Goal: Task Accomplishment & Management: Use online tool/utility

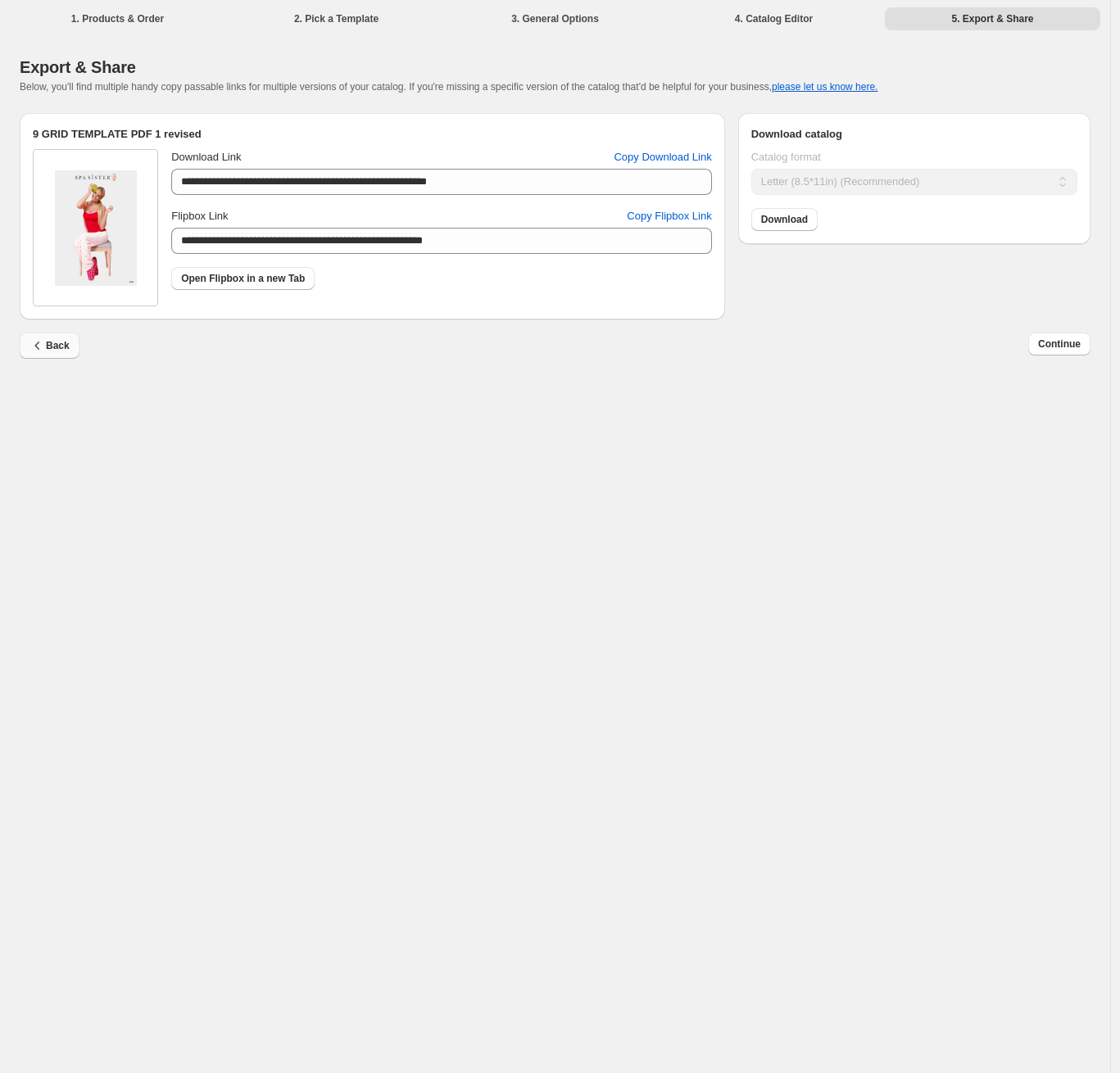
click at [58, 346] on span "Back" at bounding box center [50, 346] width 40 height 16
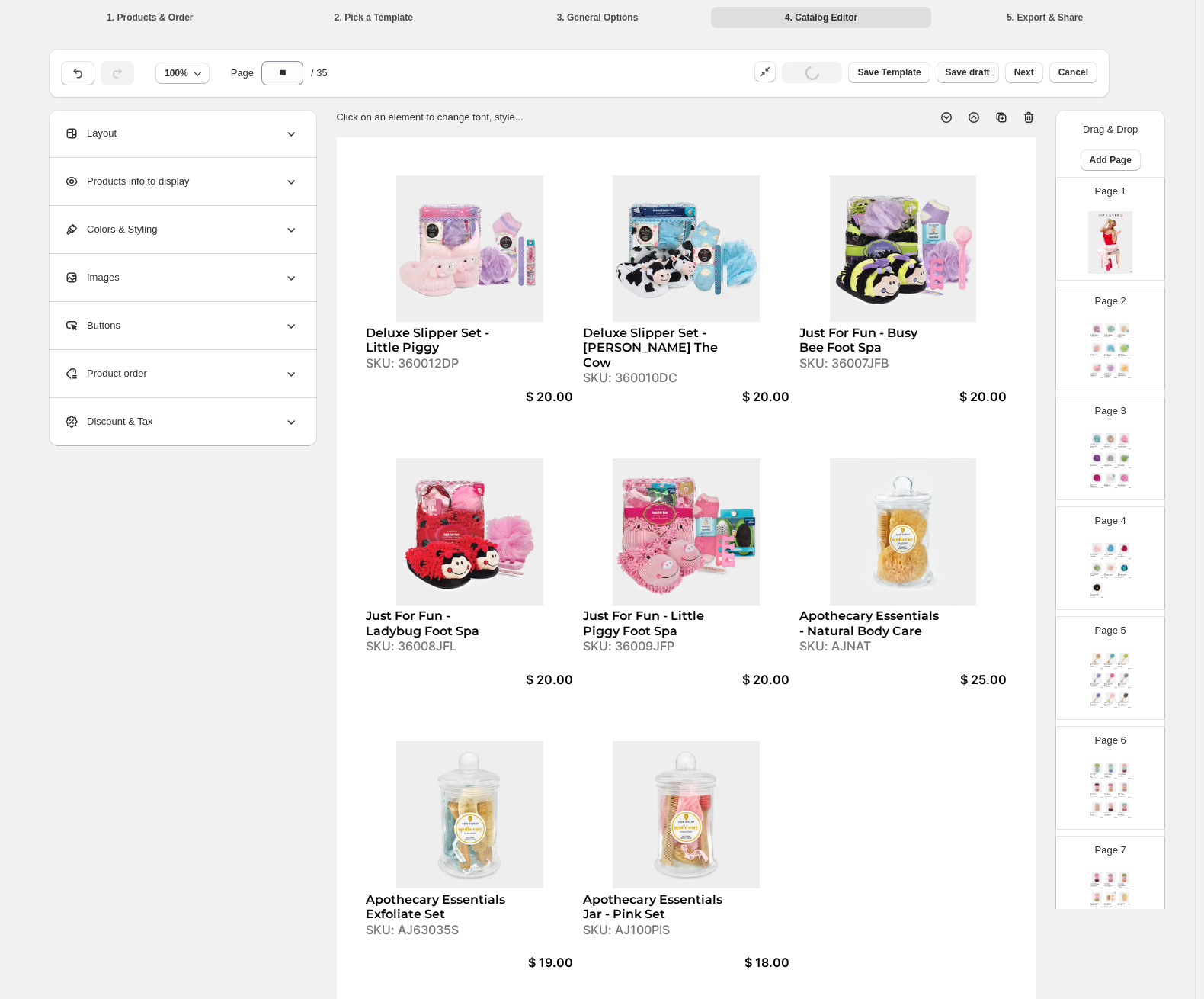
click at [990, 73] on span "Save draft" at bounding box center [969, 72] width 45 height 12
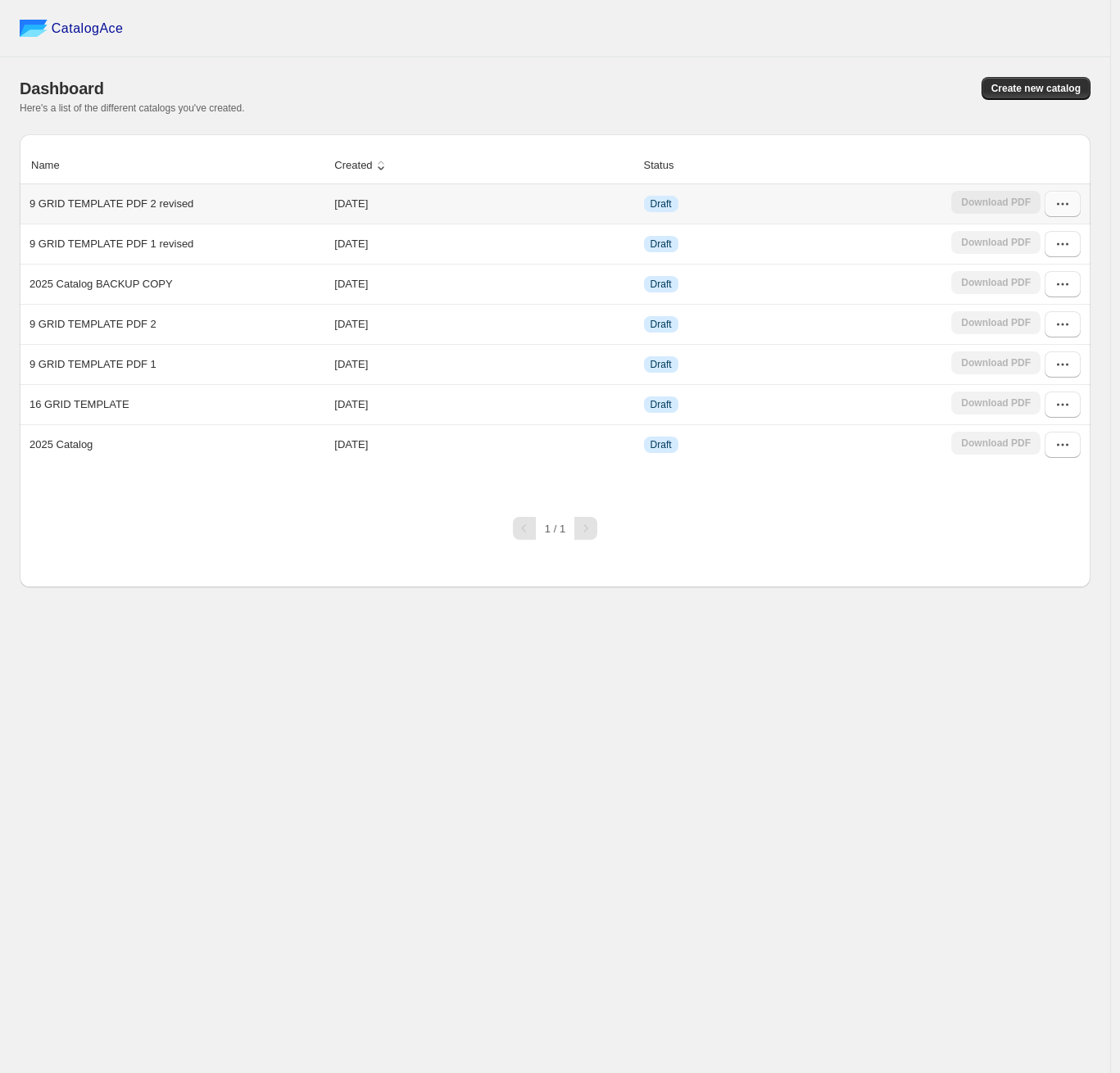
click at [1056, 209] on icon "button" at bounding box center [1062, 204] width 16 height 16
click at [1041, 320] on span "Edit" at bounding box center [1055, 324] width 84 height 16
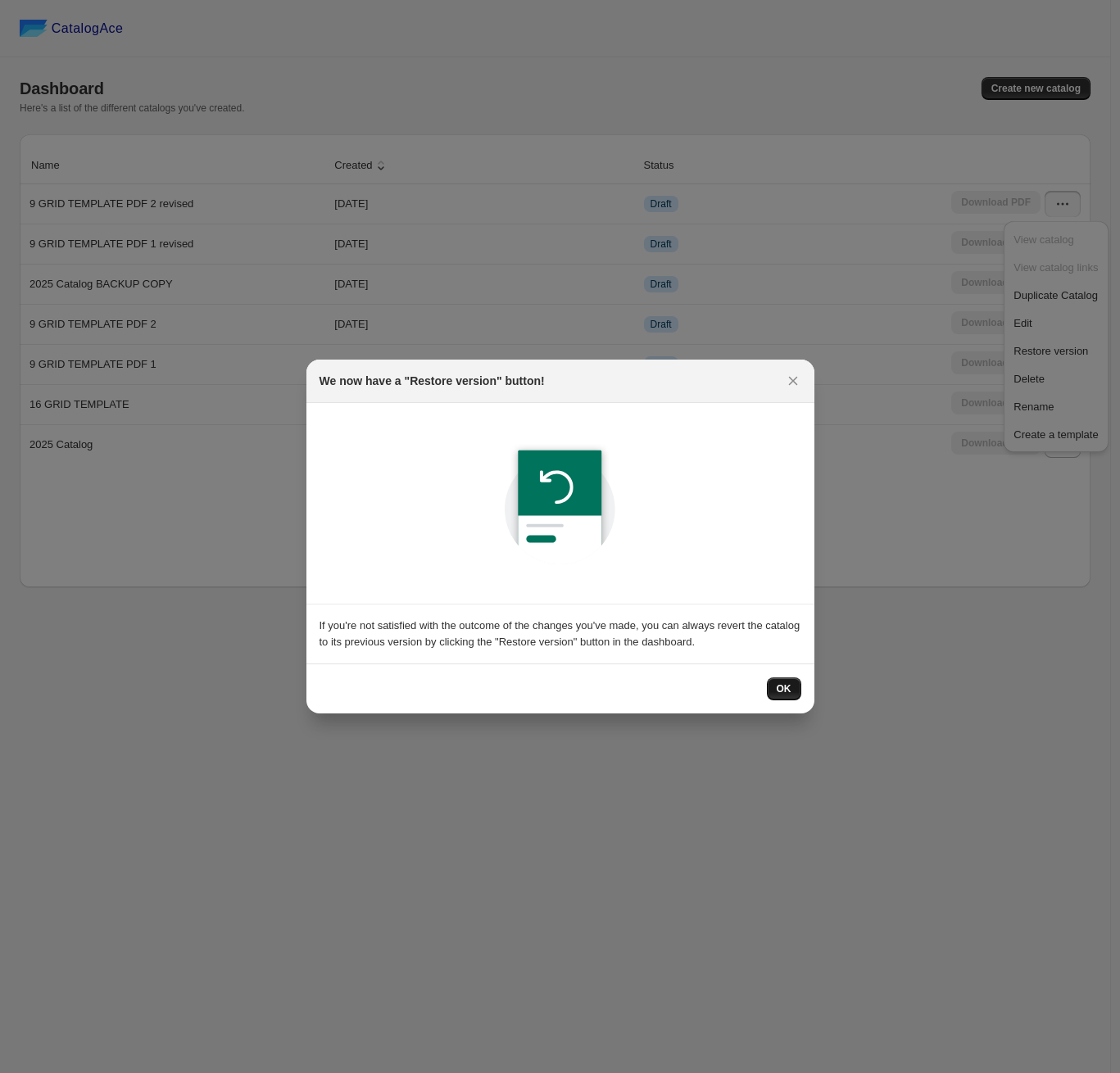
click at [773, 680] on button "OK" at bounding box center [783, 688] width 34 height 23
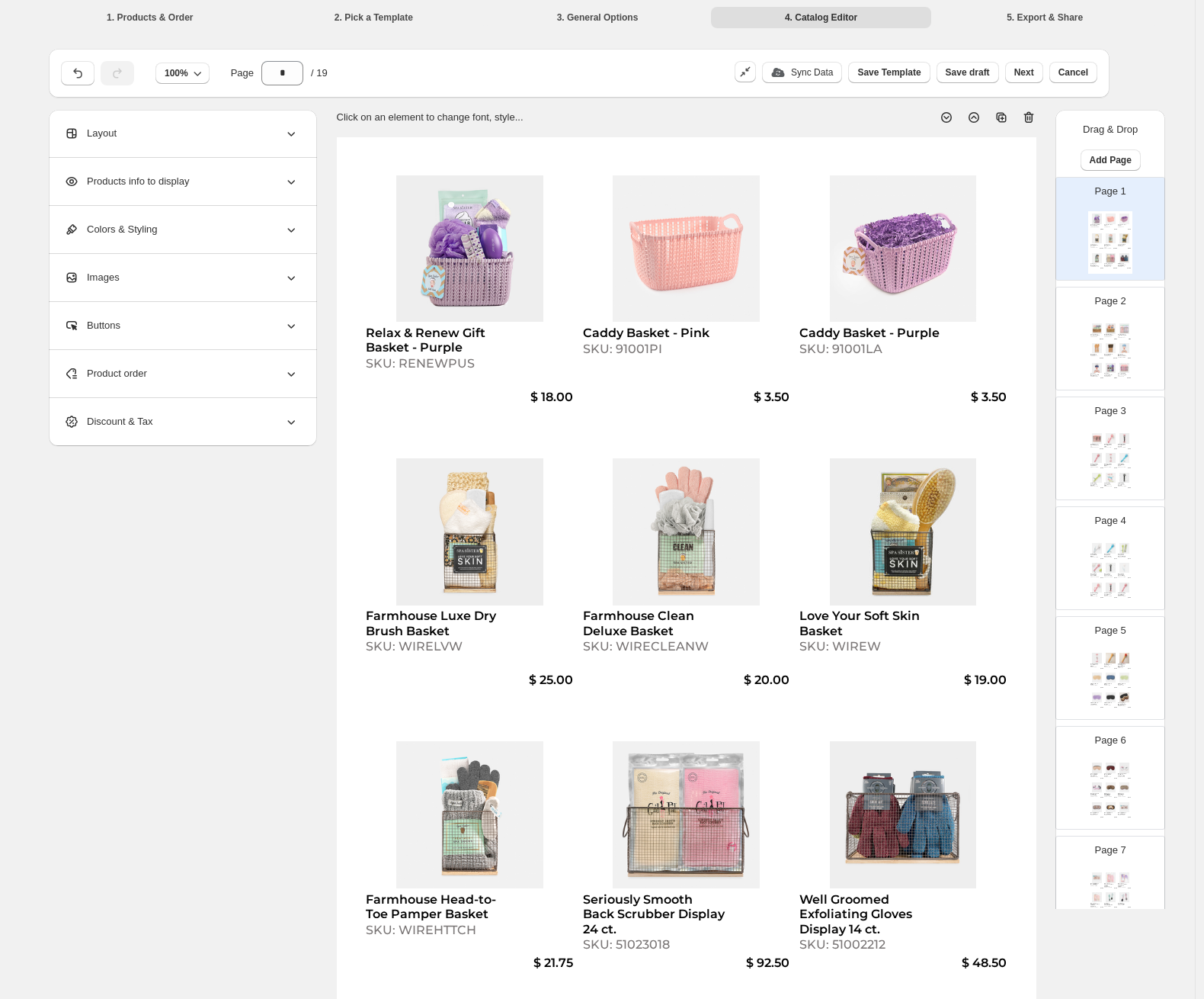
click at [1041, 266] on div "Seriously Smooth Back Scrubber Display 24 ct. SKU: 51023018" at bounding box center [1111, 265] width 13 height 4
click at [1041, 315] on div "Page 2 Spa Treatment Sock Display 18 ct. SKU: 51085153 $ 102.00 Bouffant Shower…" at bounding box center [1104, 333] width 96 height 102
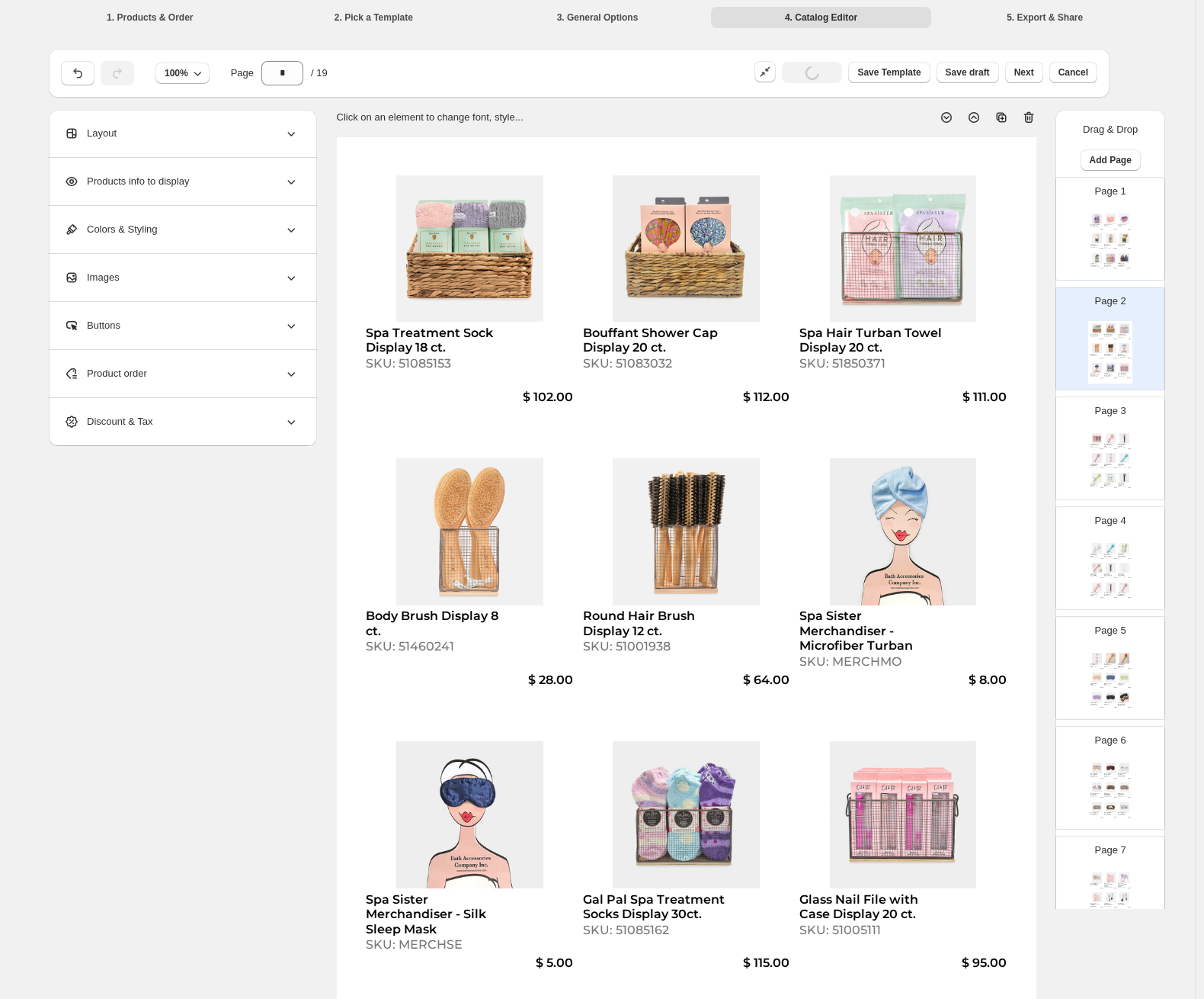
click at [1041, 456] on img at bounding box center [1125, 458] width 13 height 10
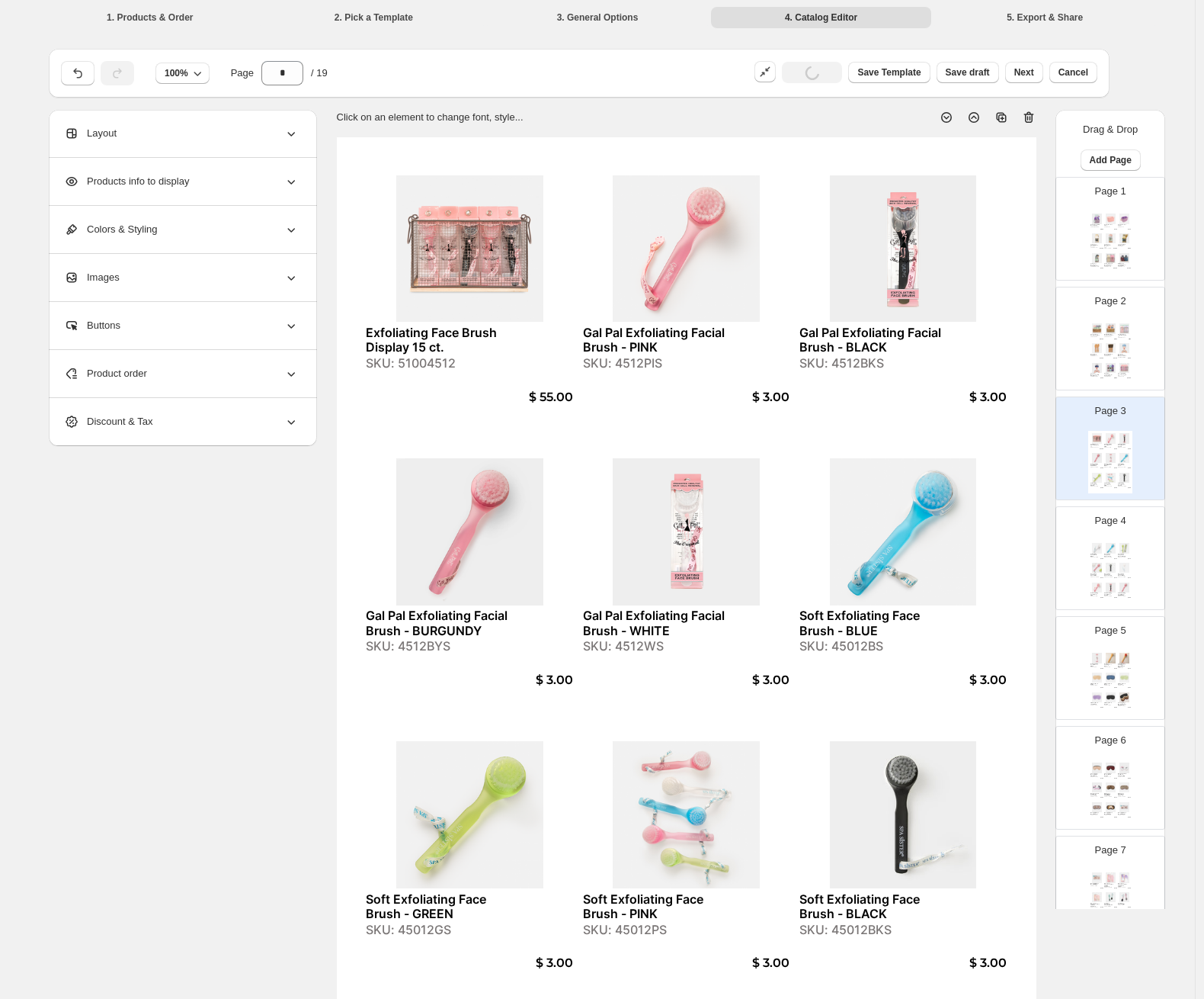
click at [1041, 227] on div "Relax & Renew Gift Basket - Purple SKU: RENEWPUS $ 18.00 Caddy Basket - Pink SK…" at bounding box center [1111, 242] width 45 height 62
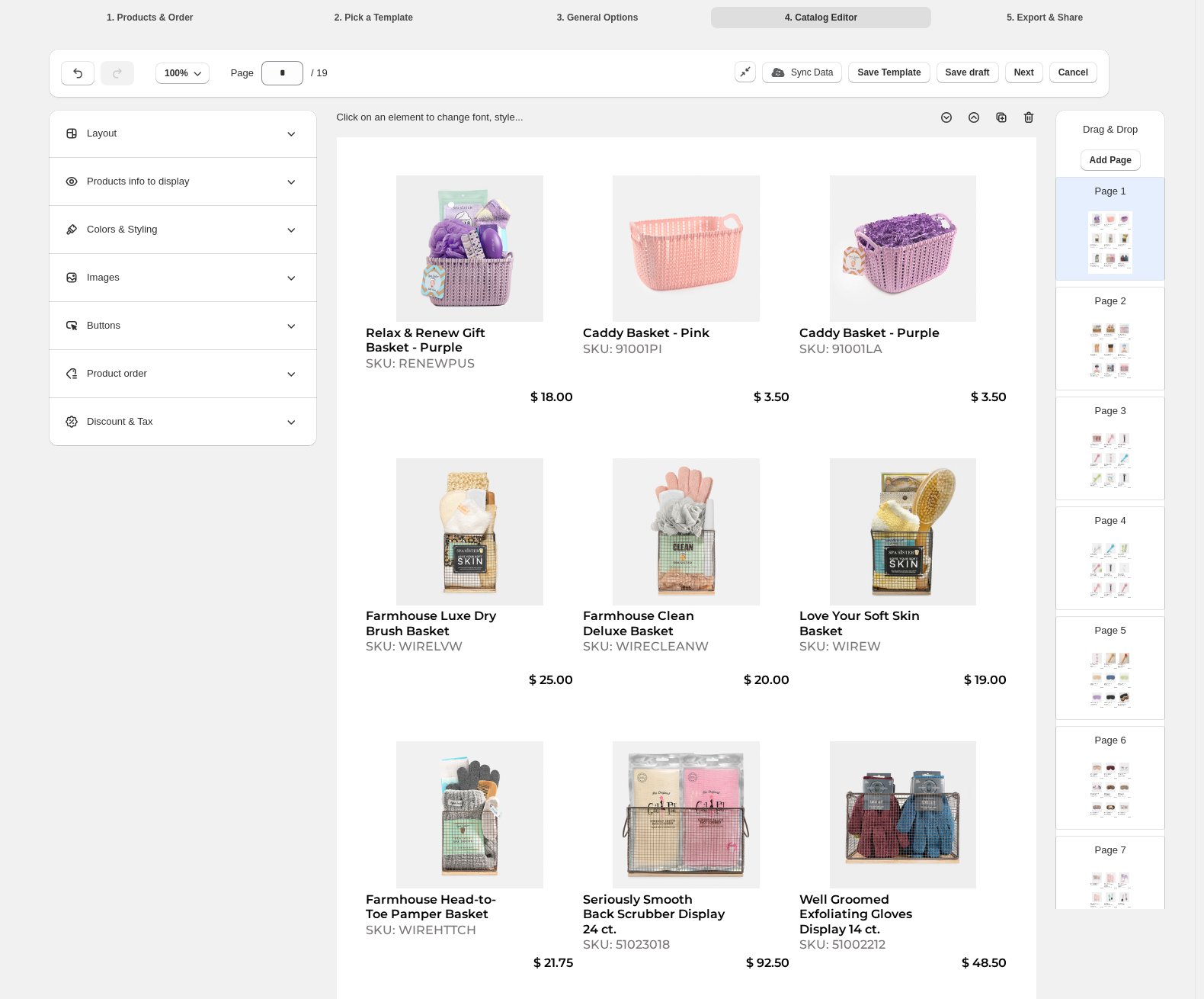
click at [1023, 554] on div "Relax & Renew Gift Basket - Purple SKU: RENEWPUS $ 18.00 Caddy Basket - Pink SK…" at bounding box center [686, 591] width 700 height 906
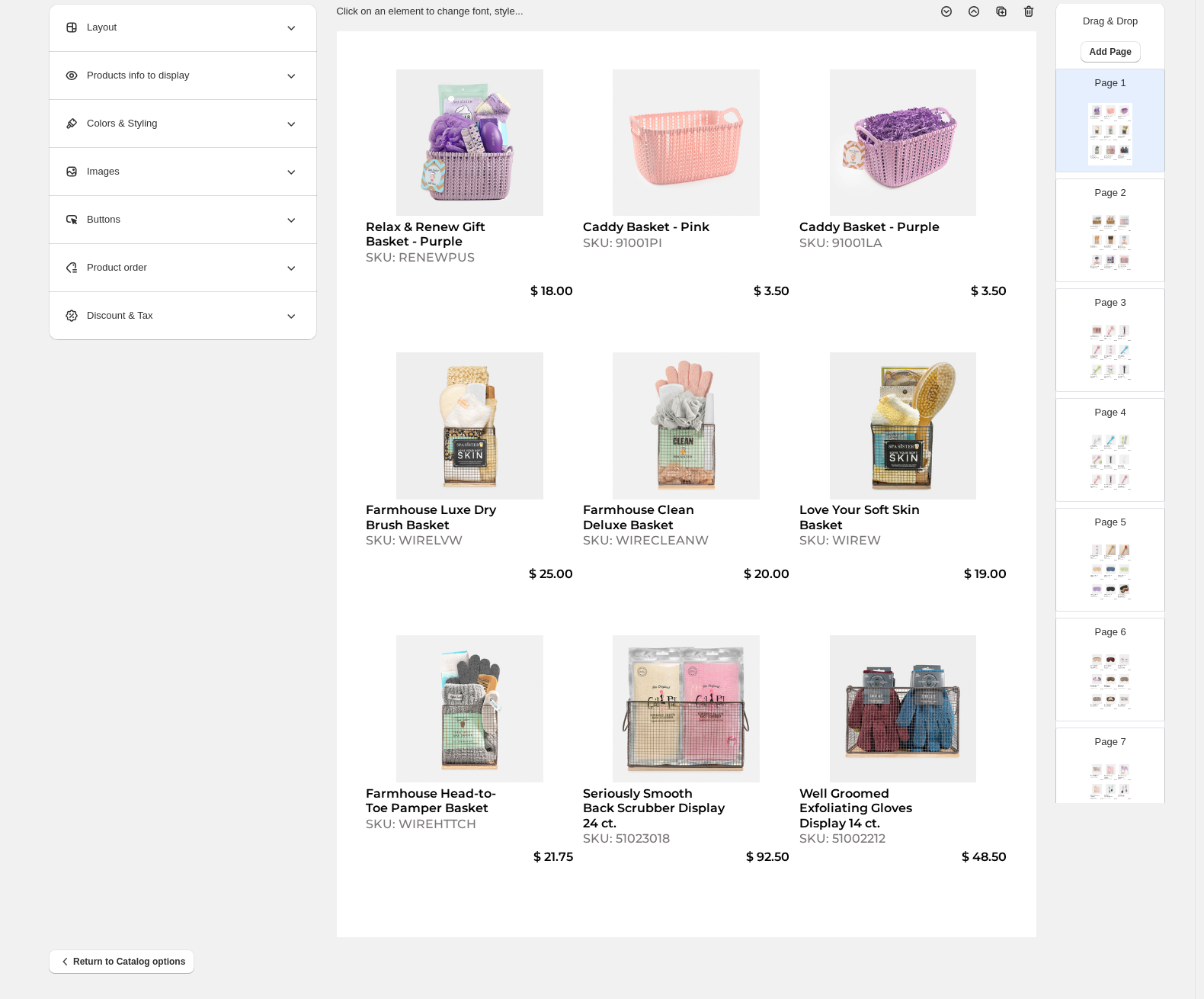
scroll to position [3, 0]
click at [1041, 247] on div "Spa Treatment Sock Display 18 ct. SKU: 51085153 $ 102.00 Bouffant Shower Cap Di…" at bounding box center [1111, 243] width 45 height 62
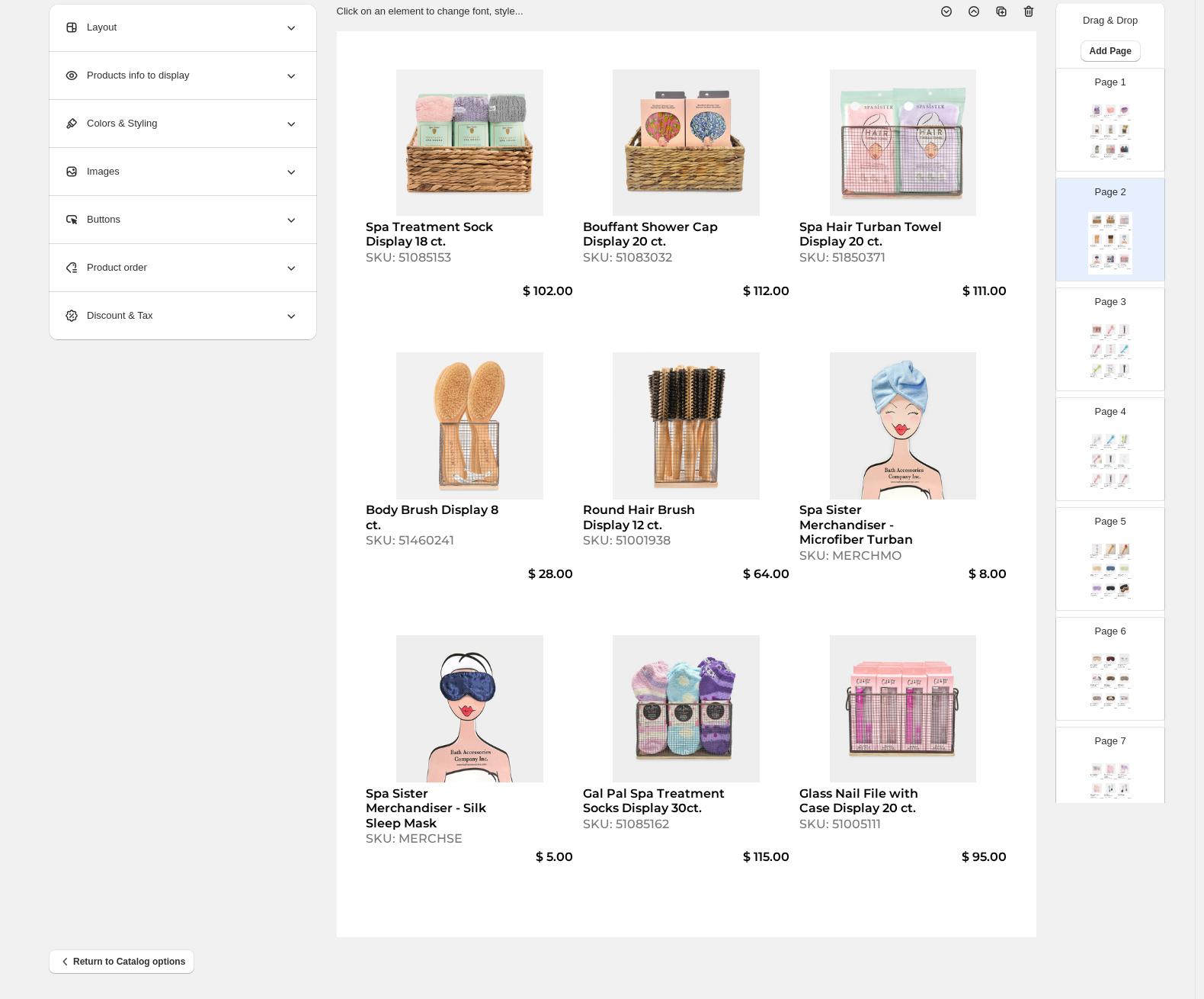
click at [1041, 125] on img at bounding box center [1111, 129] width 13 height 10
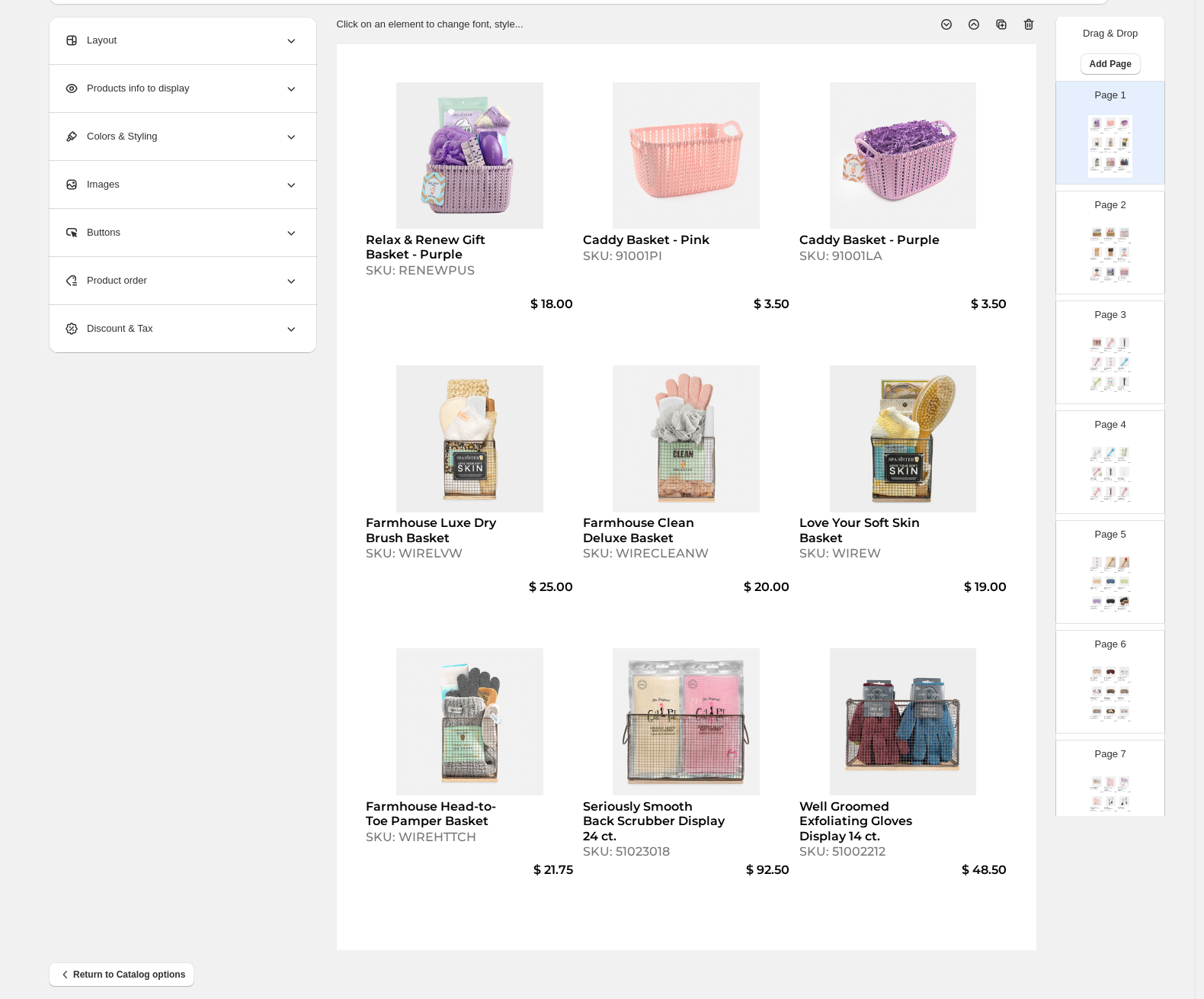
scroll to position [90, 0]
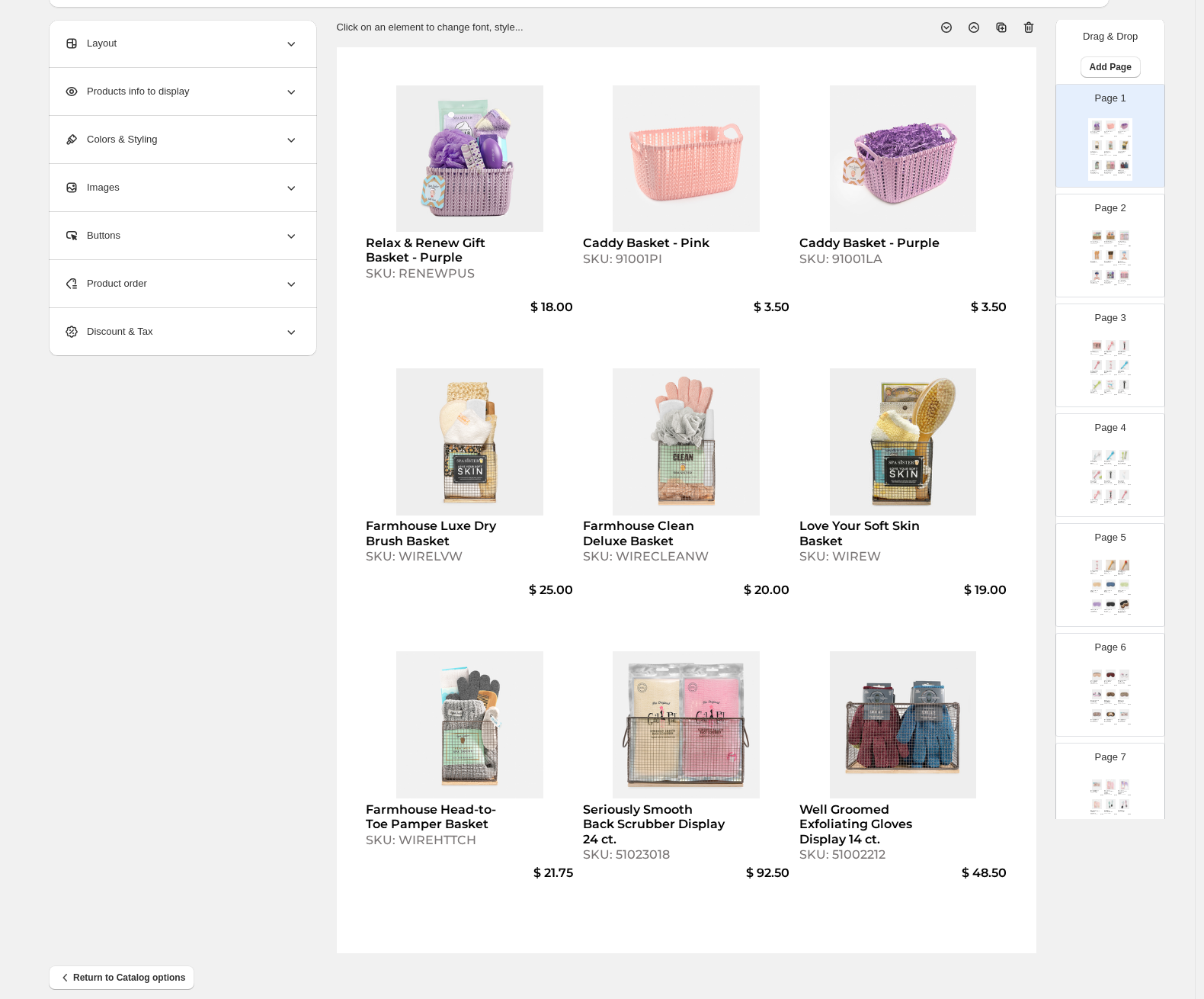
click at [1041, 265] on div "Spa Treatment Sock Display 18 ct. SKU: 51085153 $ 102.00 Bouffant Shower Cap Di…" at bounding box center [1111, 259] width 45 height 62
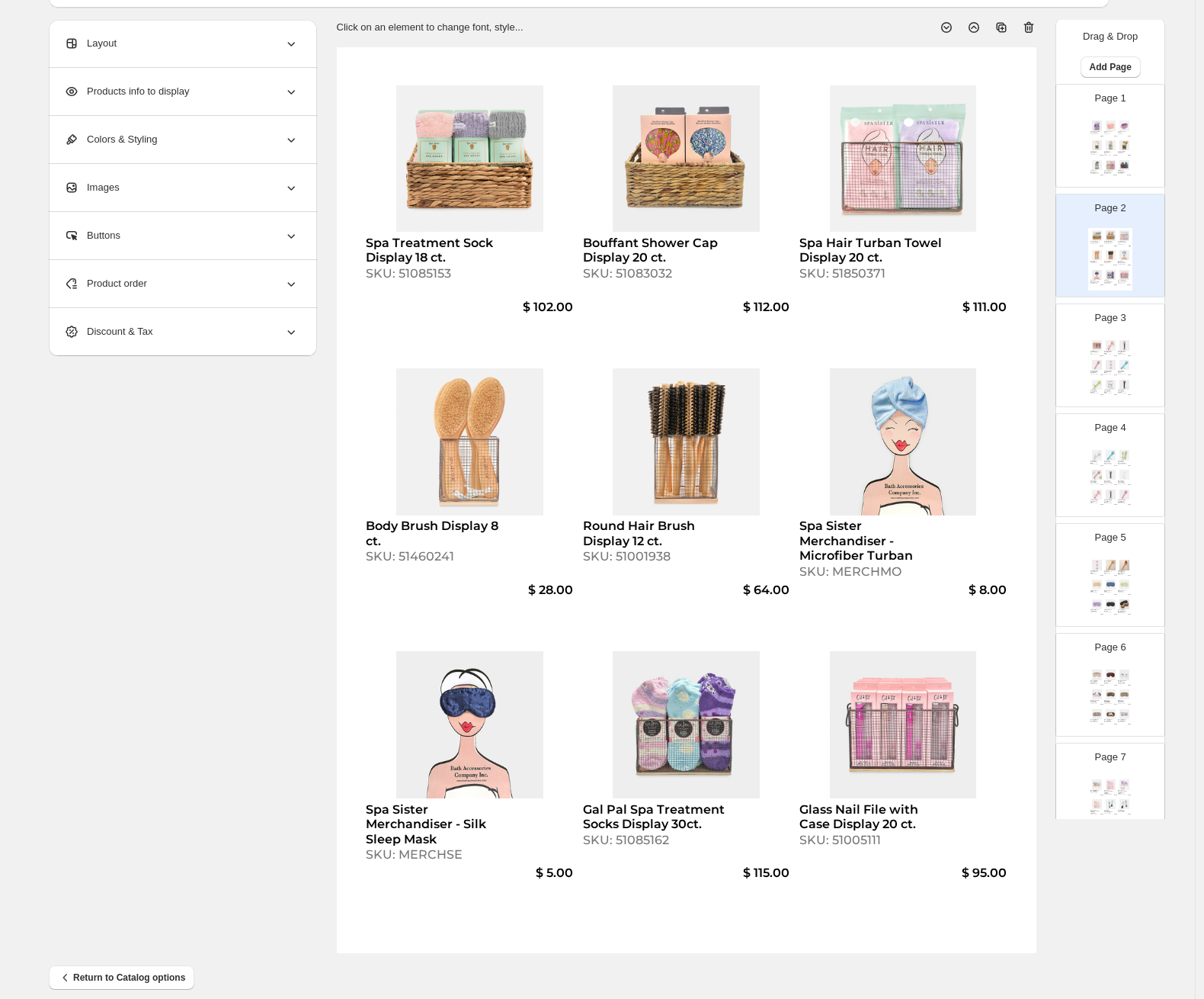
click at [1041, 366] on img at bounding box center [1125, 365] width 13 height 10
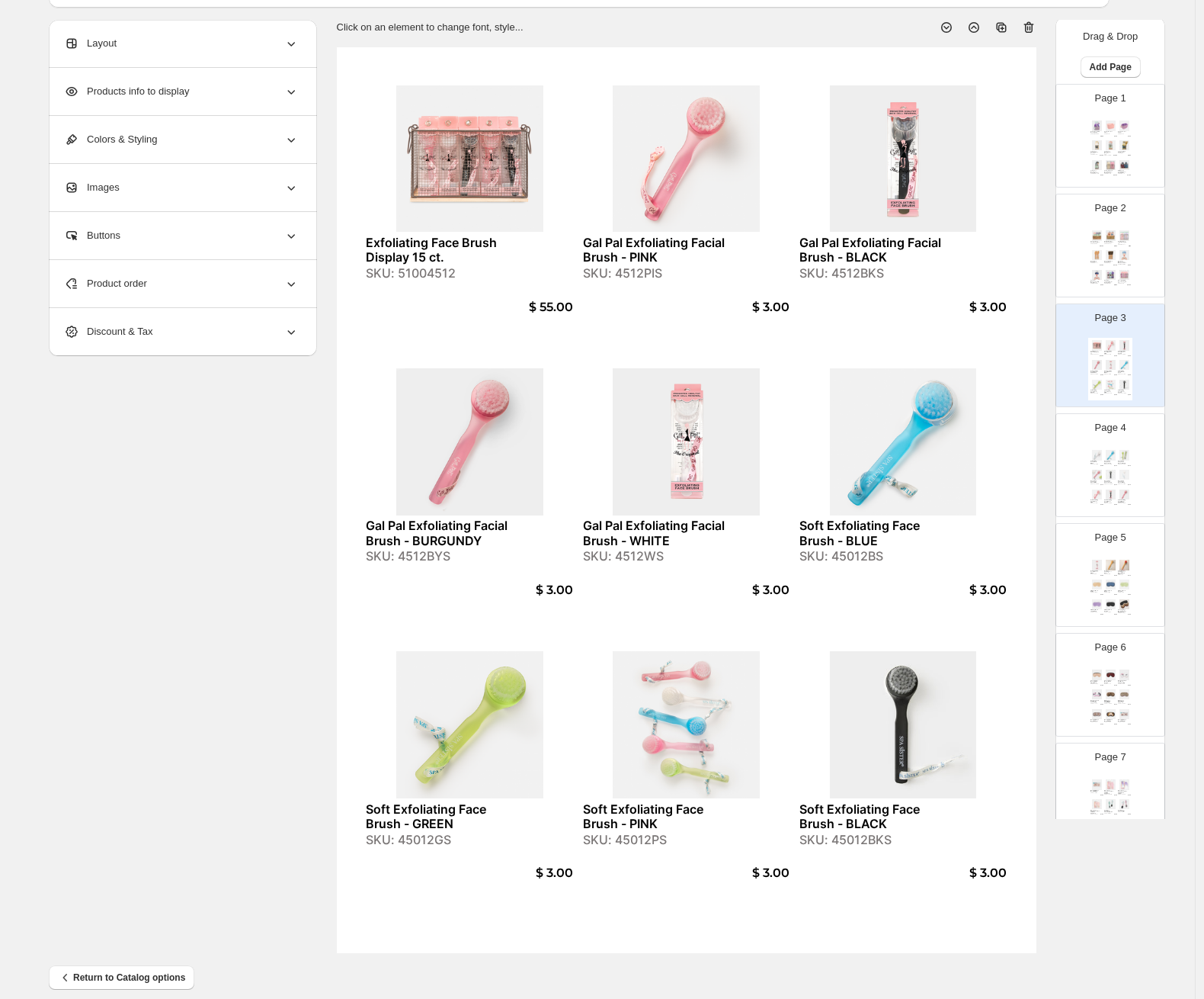
click at [1041, 147] on img at bounding box center [1111, 145] width 13 height 10
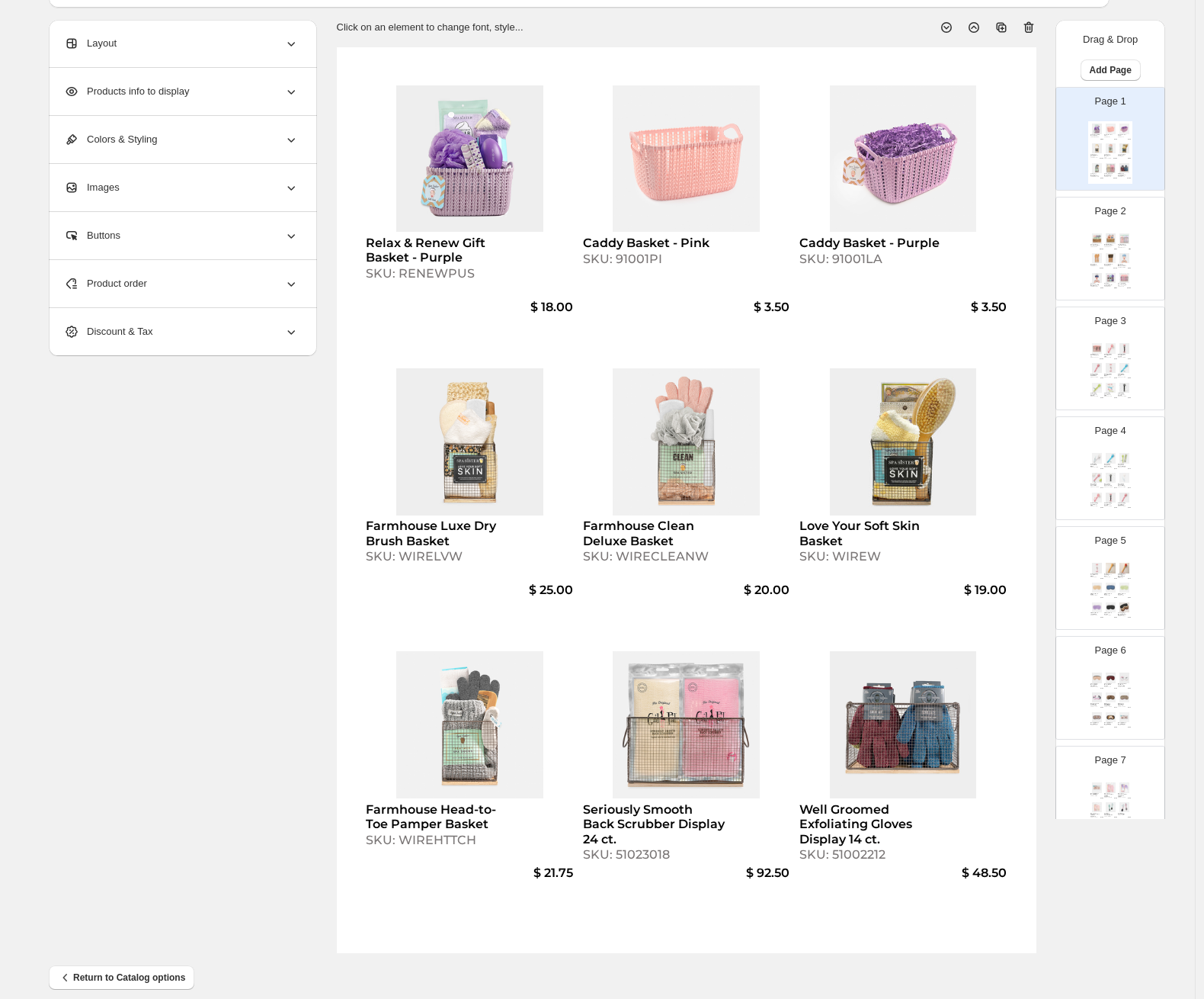
scroll to position [0, 0]
click at [1041, 275] on img at bounding box center [1111, 278] width 13 height 10
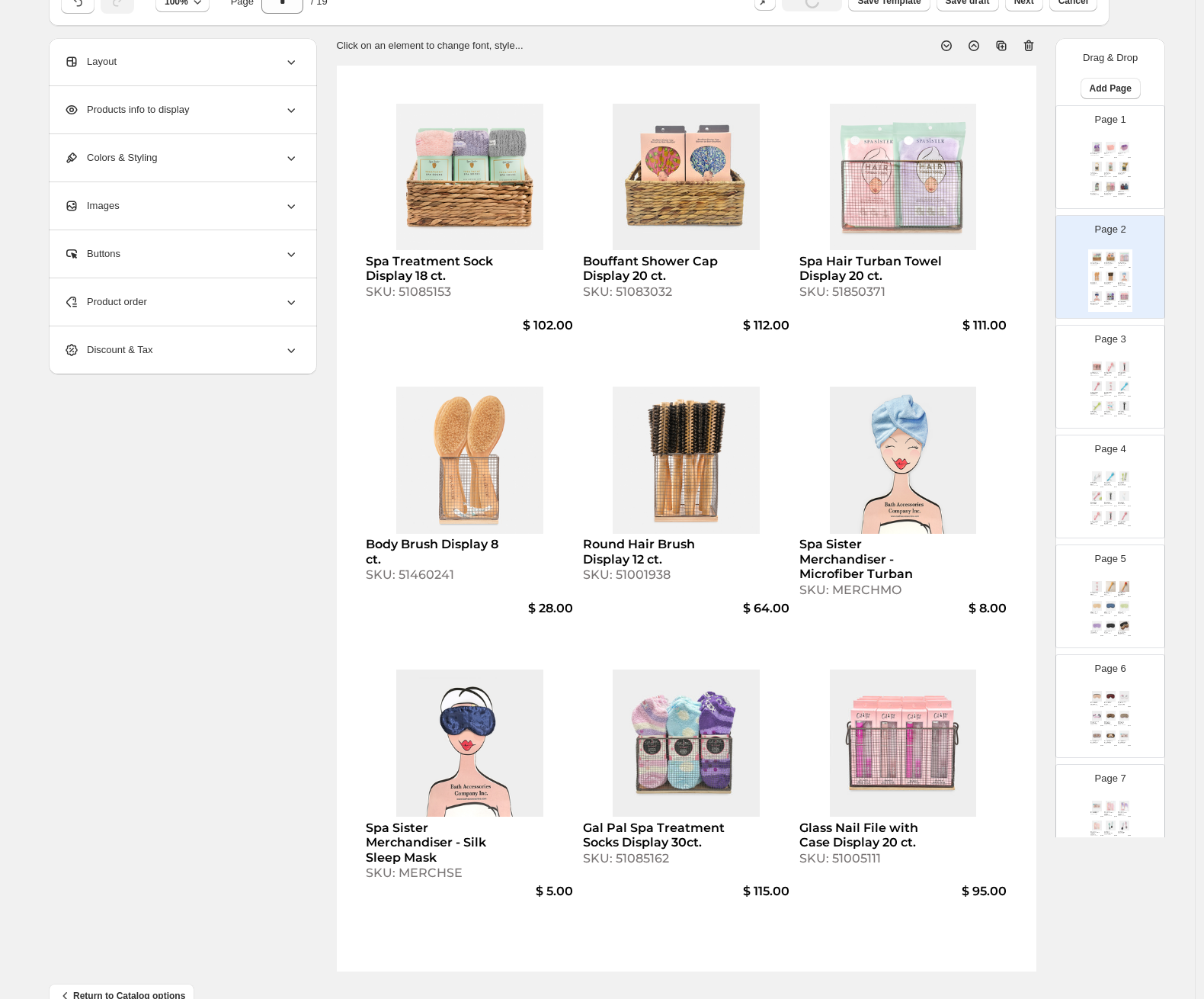
scroll to position [71, 0]
click at [1041, 275] on img at bounding box center [1111, 277] width 13 height 10
click at [1041, 182] on img at bounding box center [1111, 187] width 13 height 10
type input "*"
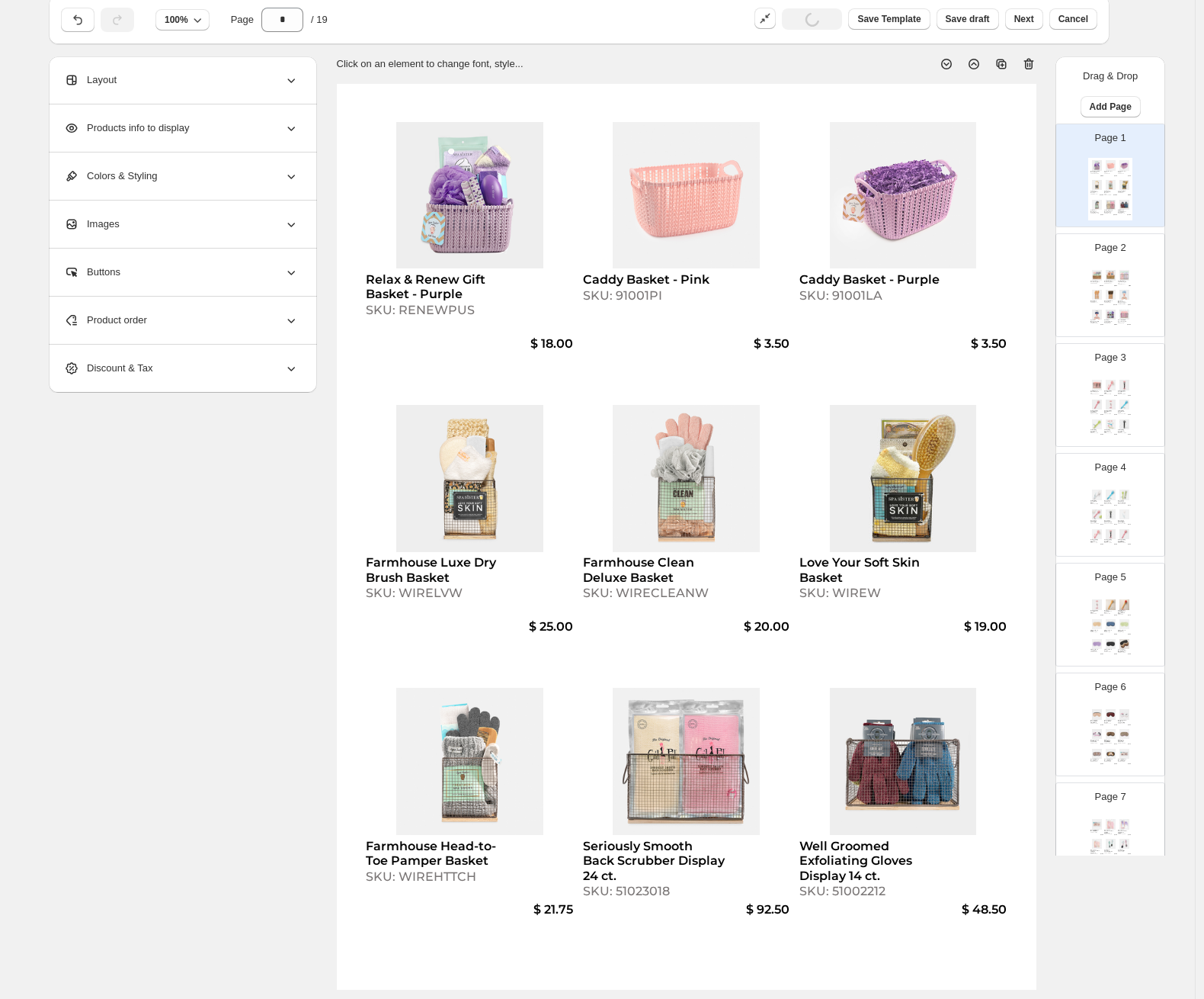
scroll to position [48, 0]
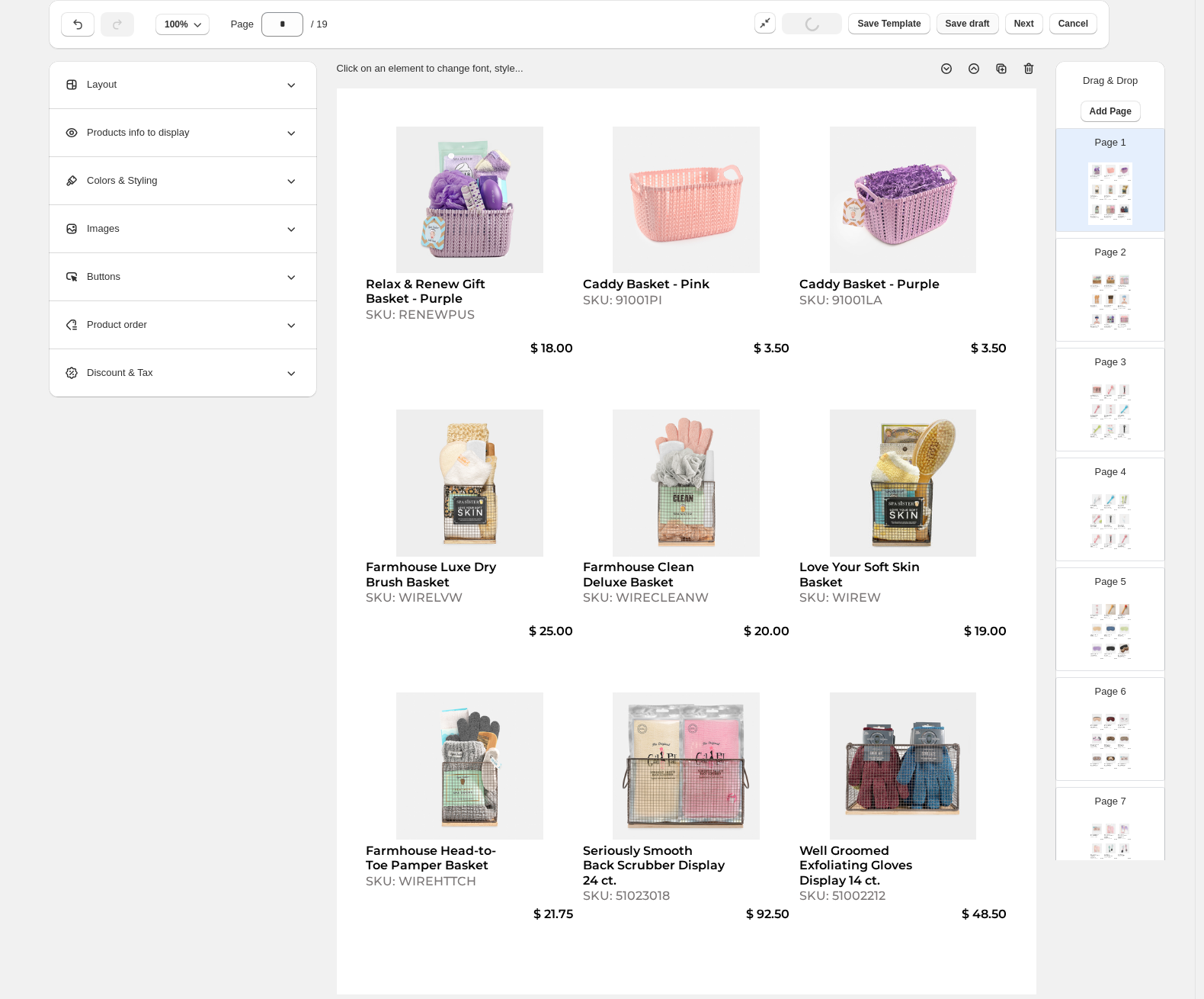
click at [959, 28] on span "Save draft" at bounding box center [969, 23] width 45 height 12
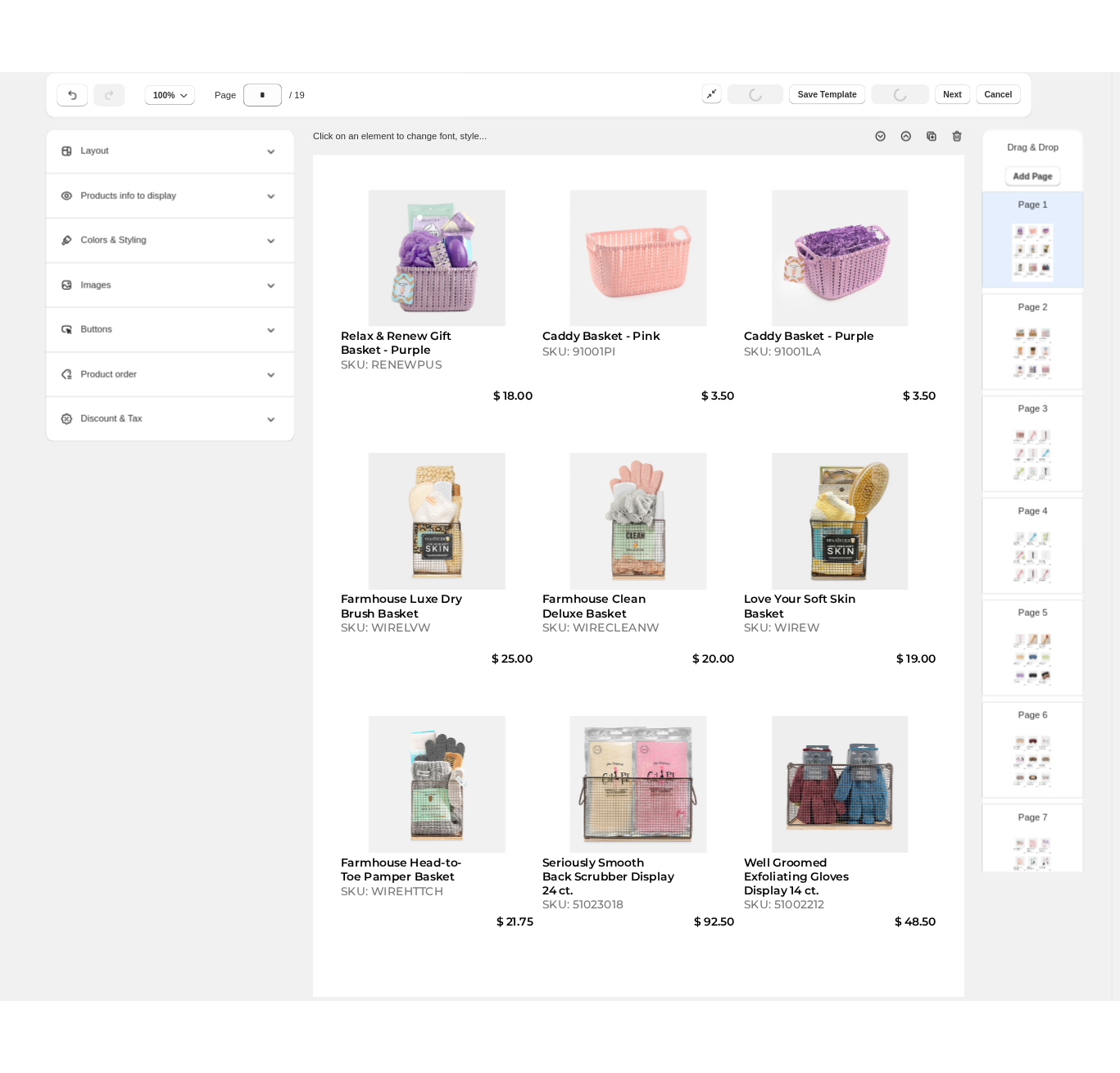
scroll to position [0, 0]
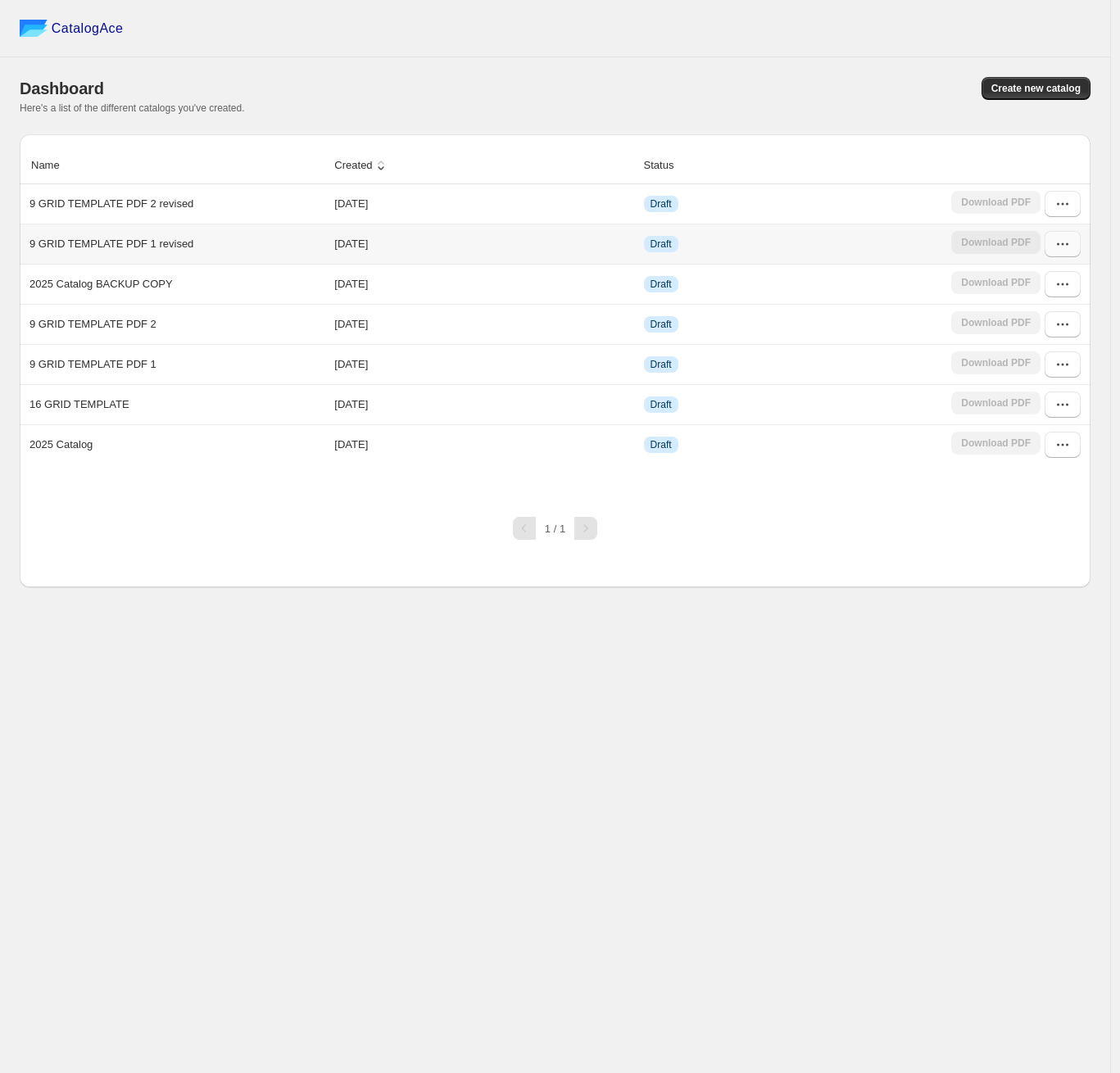
click at [1068, 244] on icon "button" at bounding box center [1062, 244] width 16 height 16
click at [1030, 365] on span "Edit" at bounding box center [1022, 363] width 18 height 12
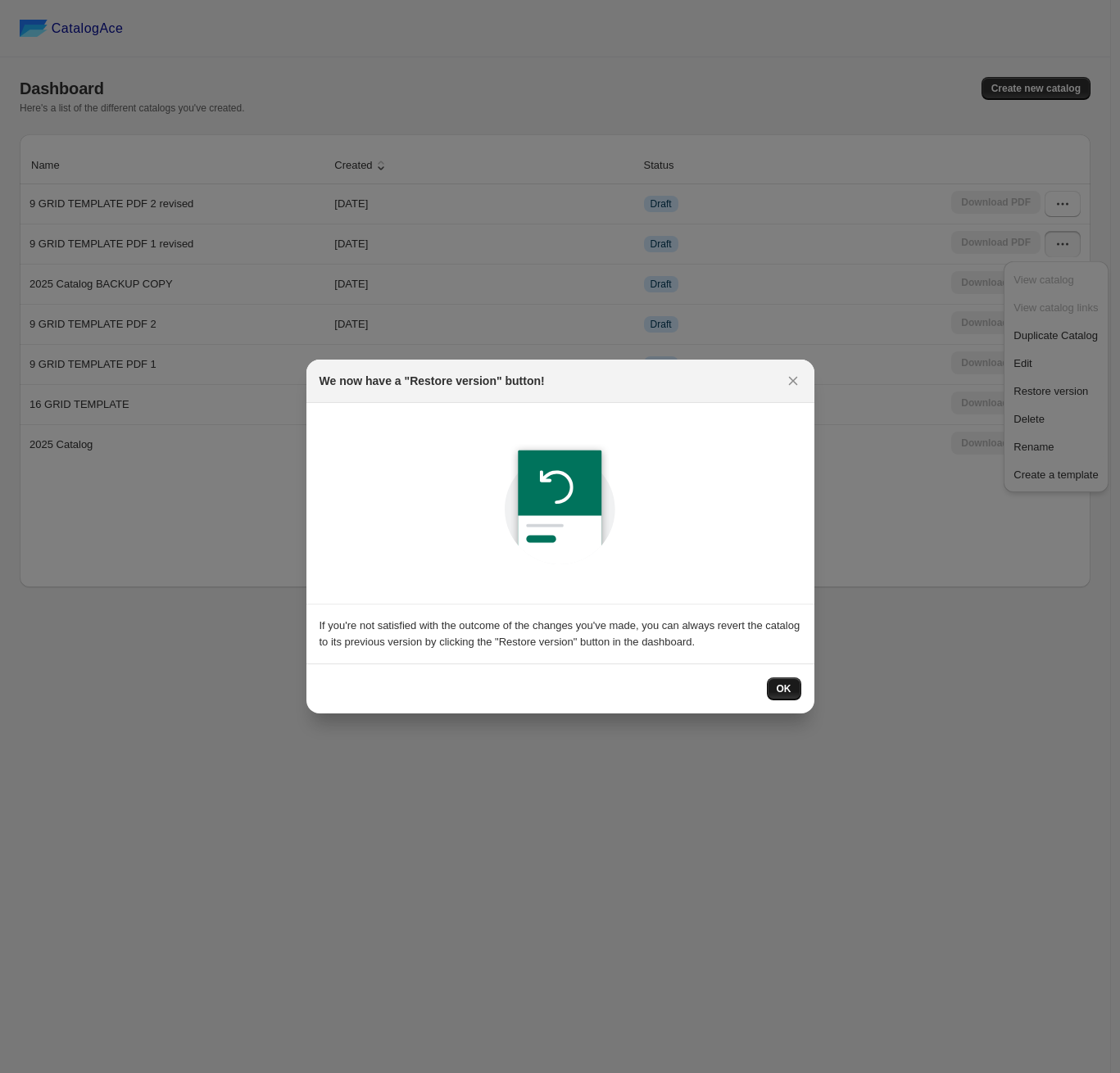
click at [780, 680] on button "OK" at bounding box center [783, 688] width 34 height 23
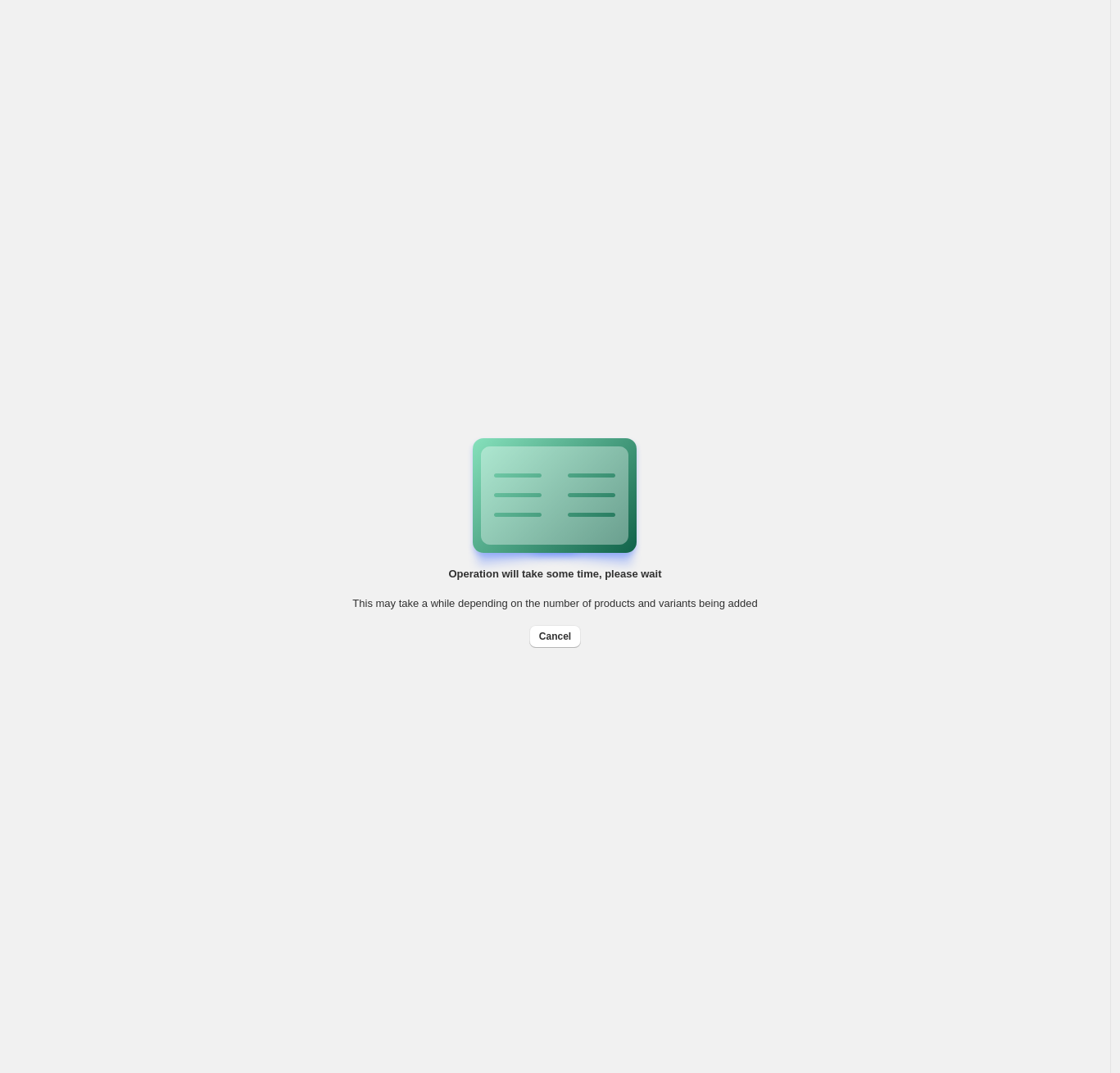
click at [526, 323] on div "Operation will take some time, please wait This may take a while depending on t…" at bounding box center [555, 536] width 1110 height 1073
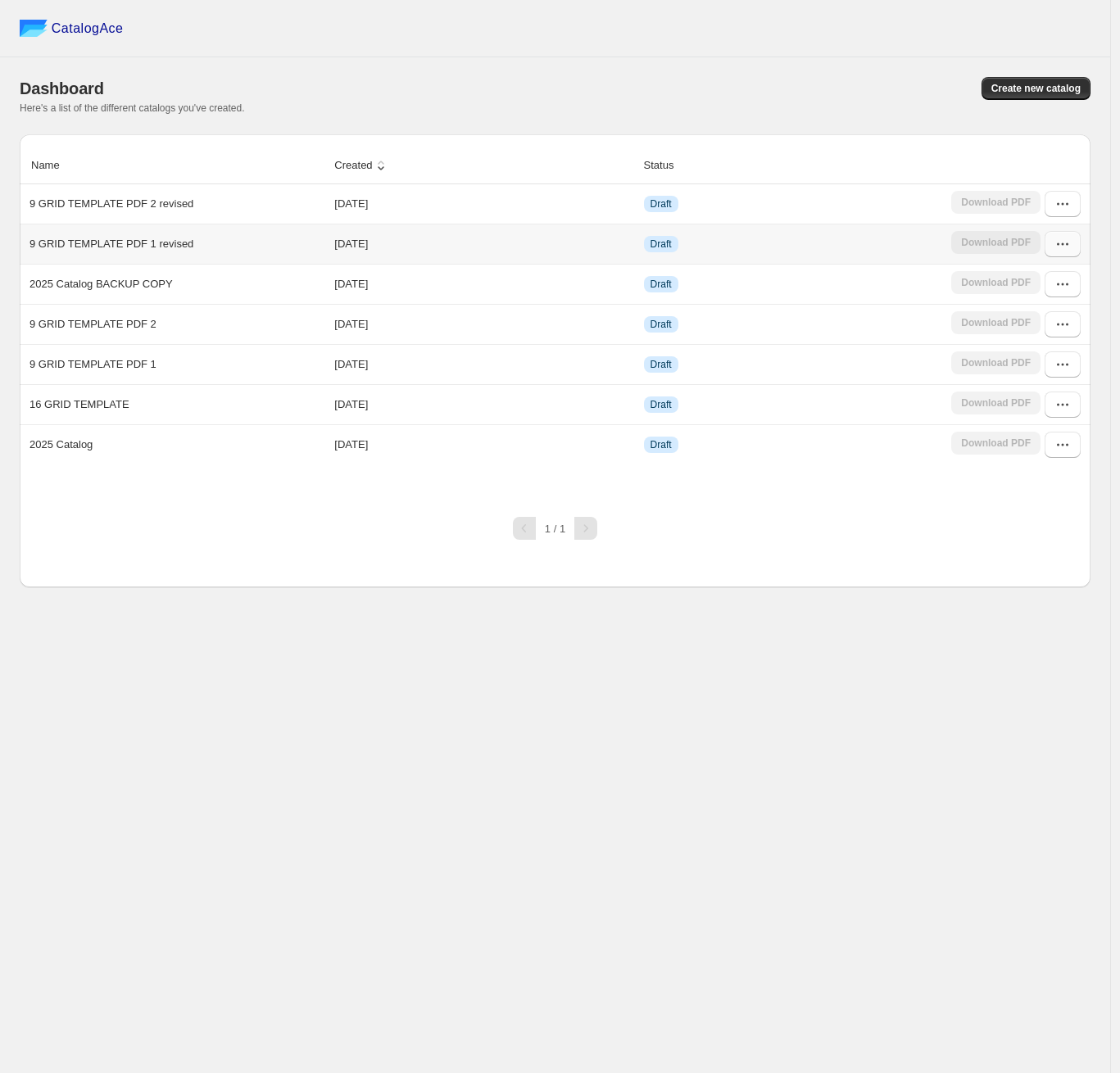
click at [1062, 235] on button "button" at bounding box center [1062, 244] width 36 height 26
click at [1029, 357] on span "Edit" at bounding box center [1022, 363] width 18 height 12
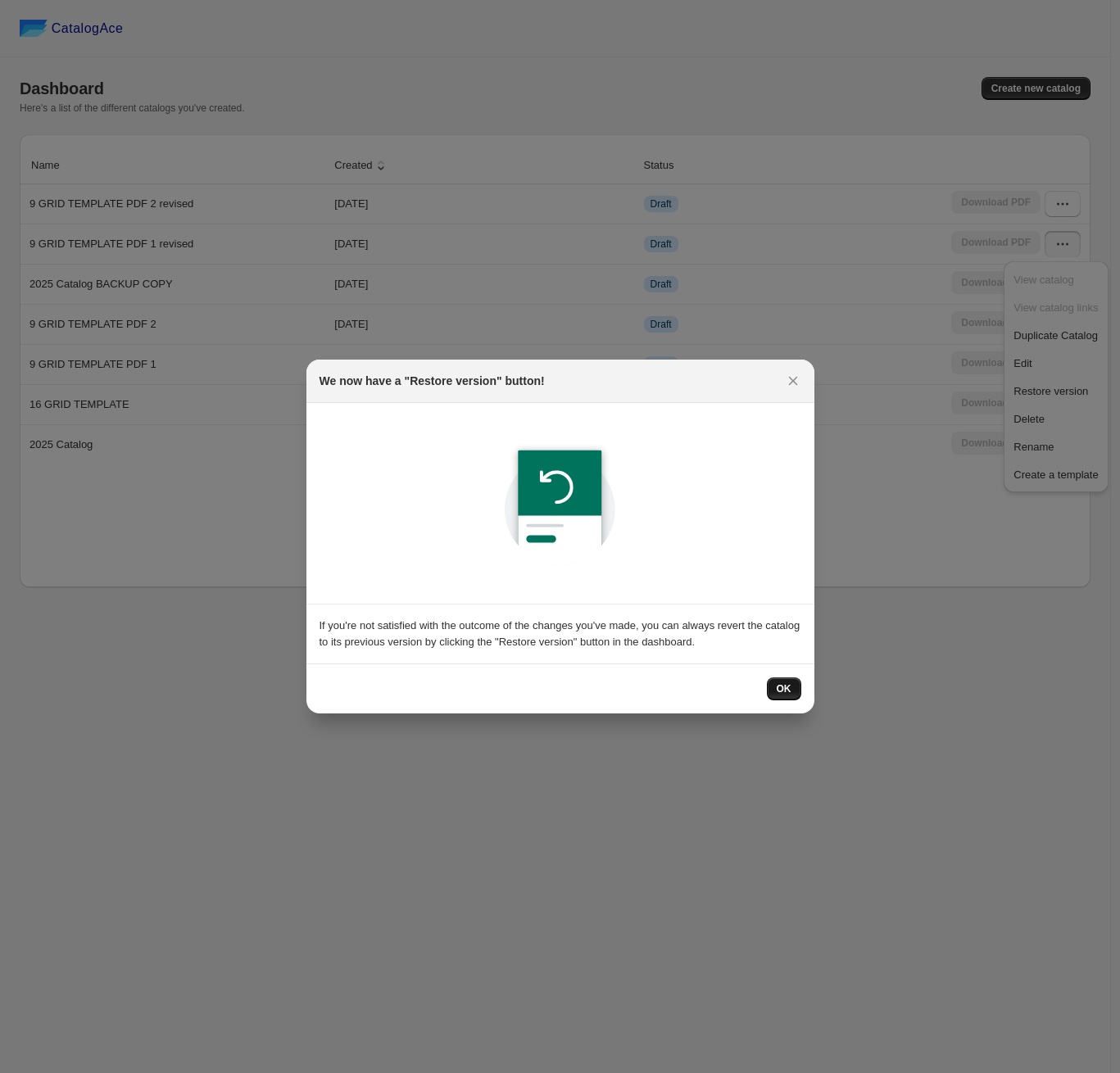
click at [790, 682] on button "OK" at bounding box center [783, 688] width 34 height 23
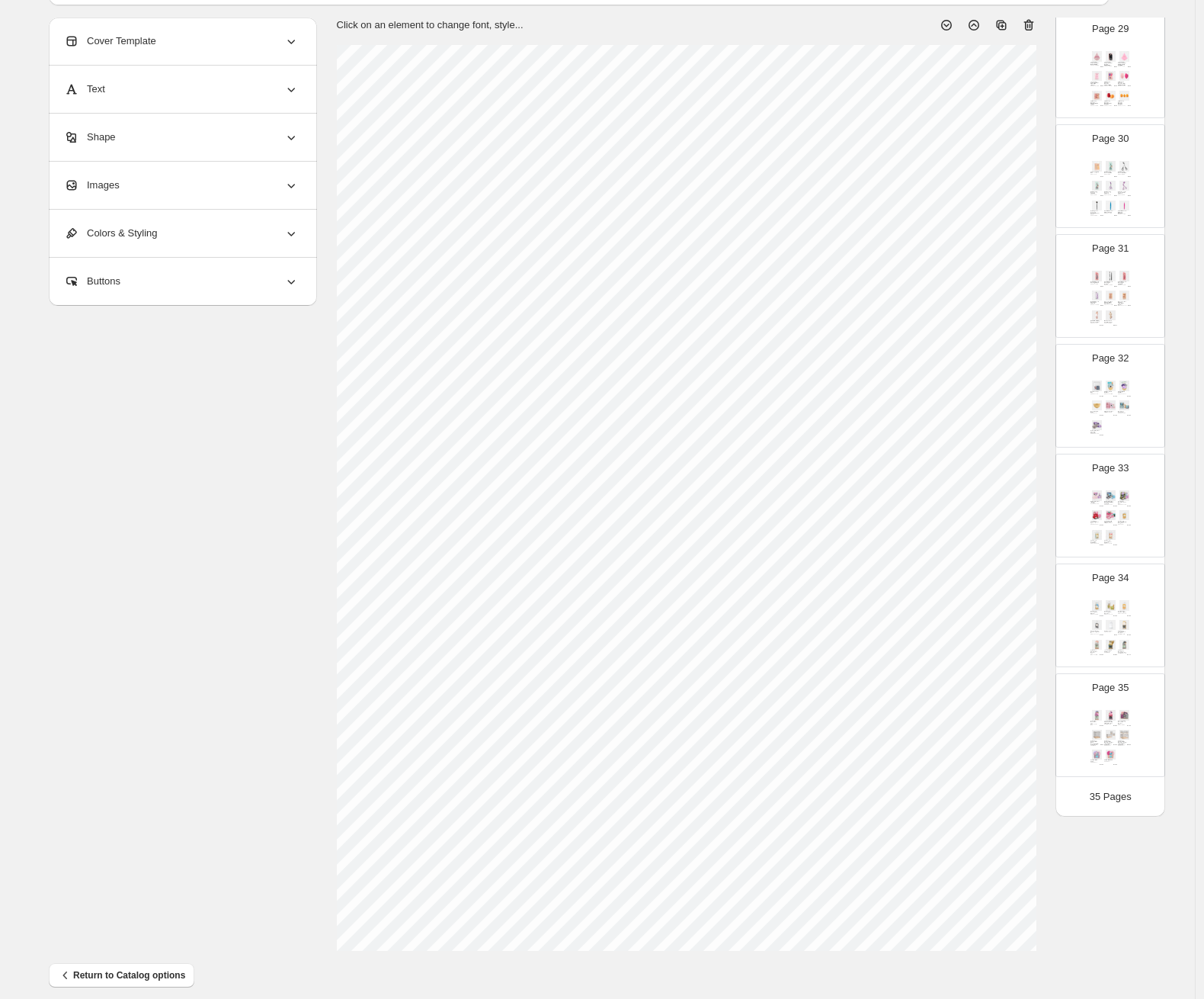
scroll to position [106, 0]
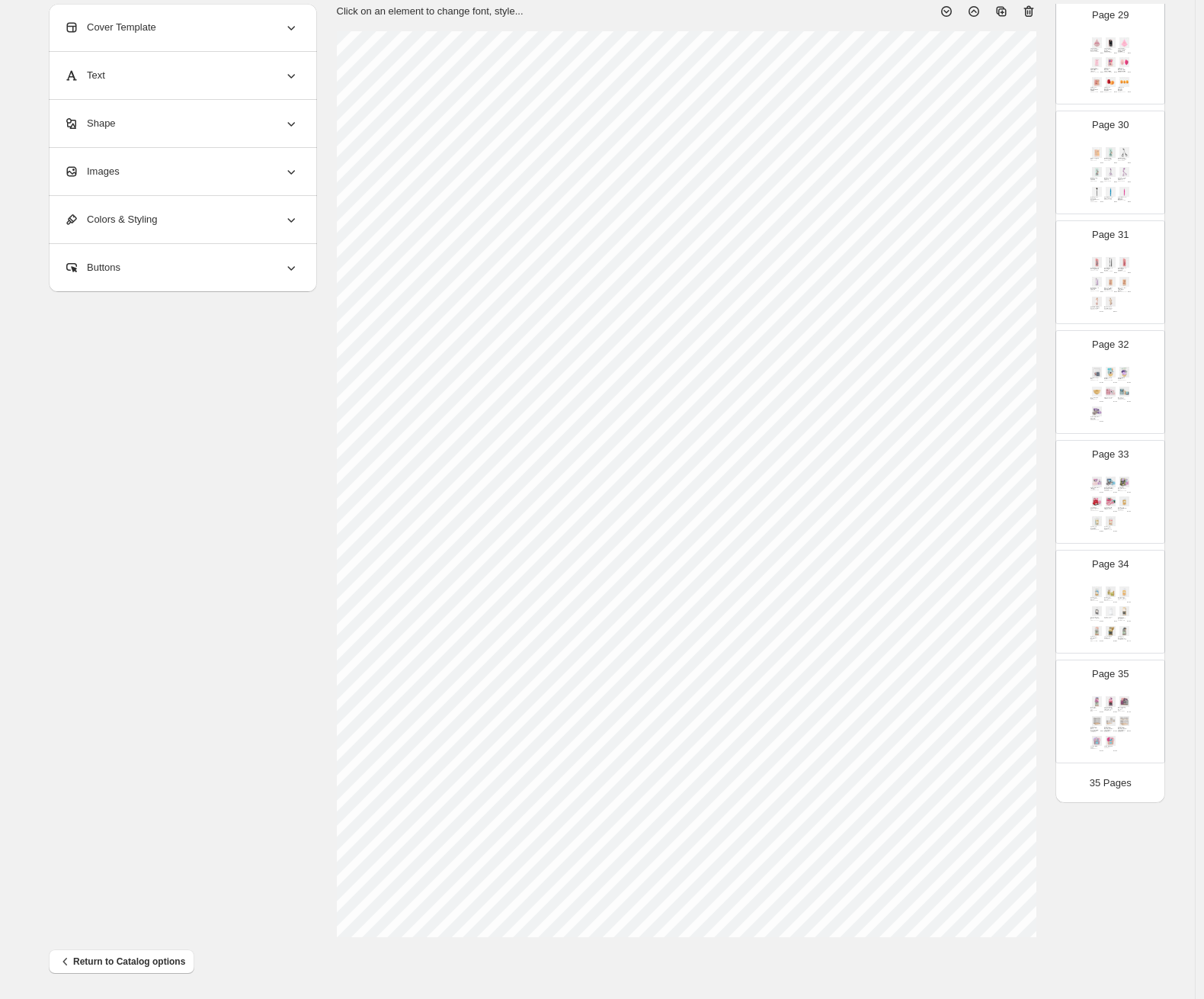
click at [1041, 406] on div "Gentlemen's Spa Wrap SKU: 850121S $ 12.95 Skin Oasis Gold Bowl Set SKU: 550132W…" at bounding box center [1111, 395] width 45 height 62
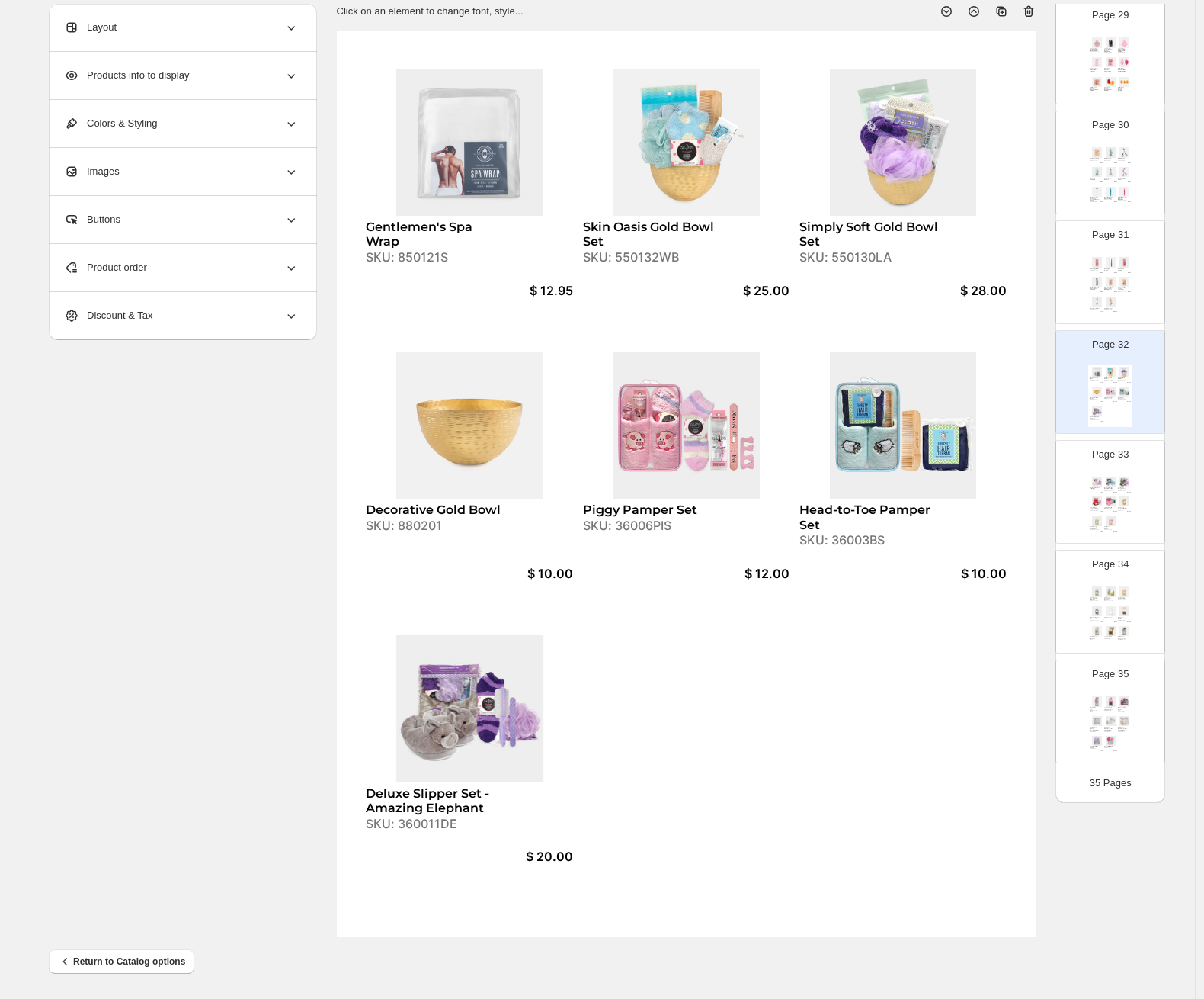
click at [1041, 497] on img at bounding box center [1111, 501] width 13 height 10
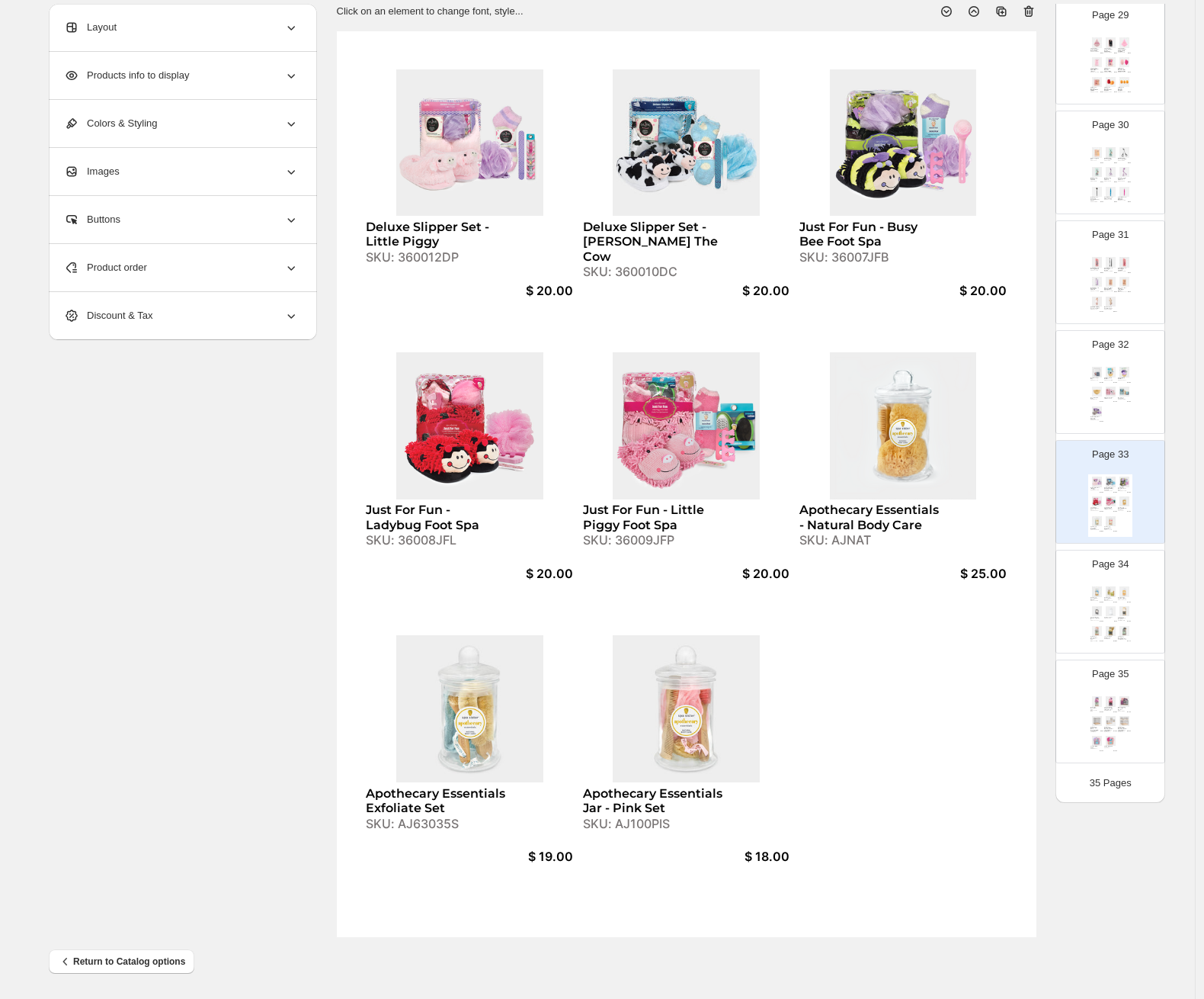
click at [1041, 588] on img at bounding box center [1125, 592] width 13 height 10
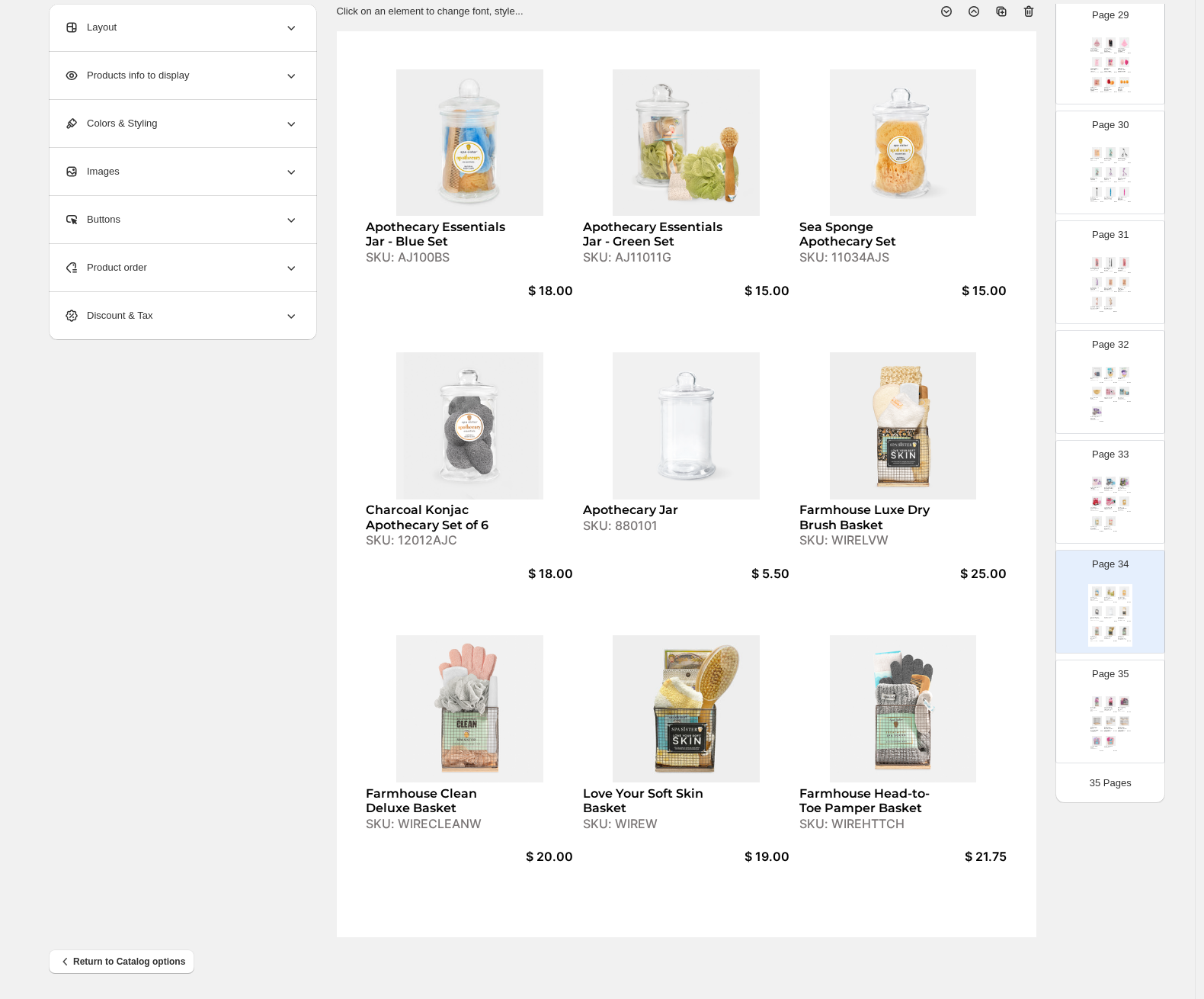
click at [195, 265] on div "Product order" at bounding box center [181, 267] width 235 height 47
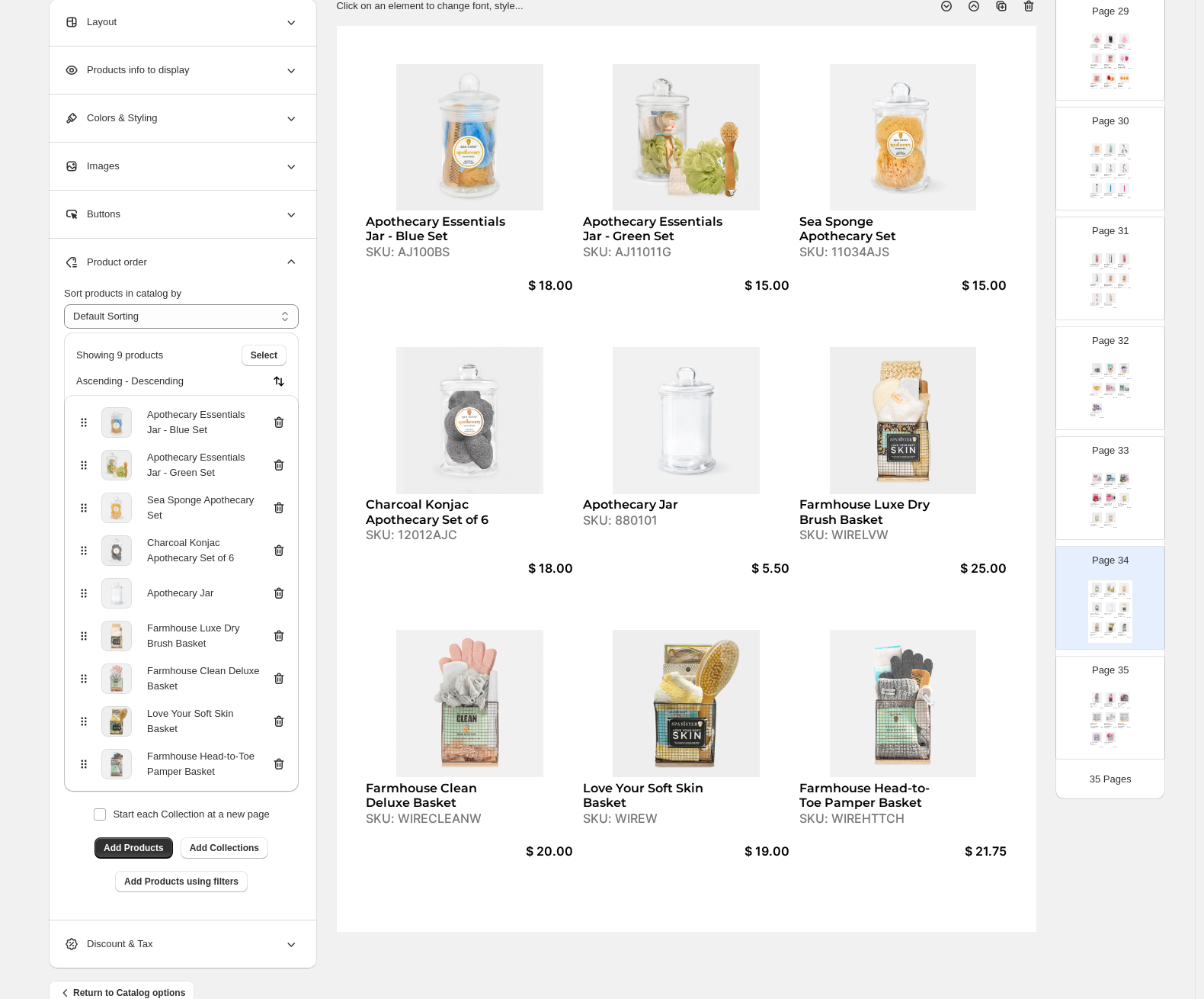
scroll to position [113, 0]
click at [284, 719] on icon at bounding box center [279, 721] width 15 height 15
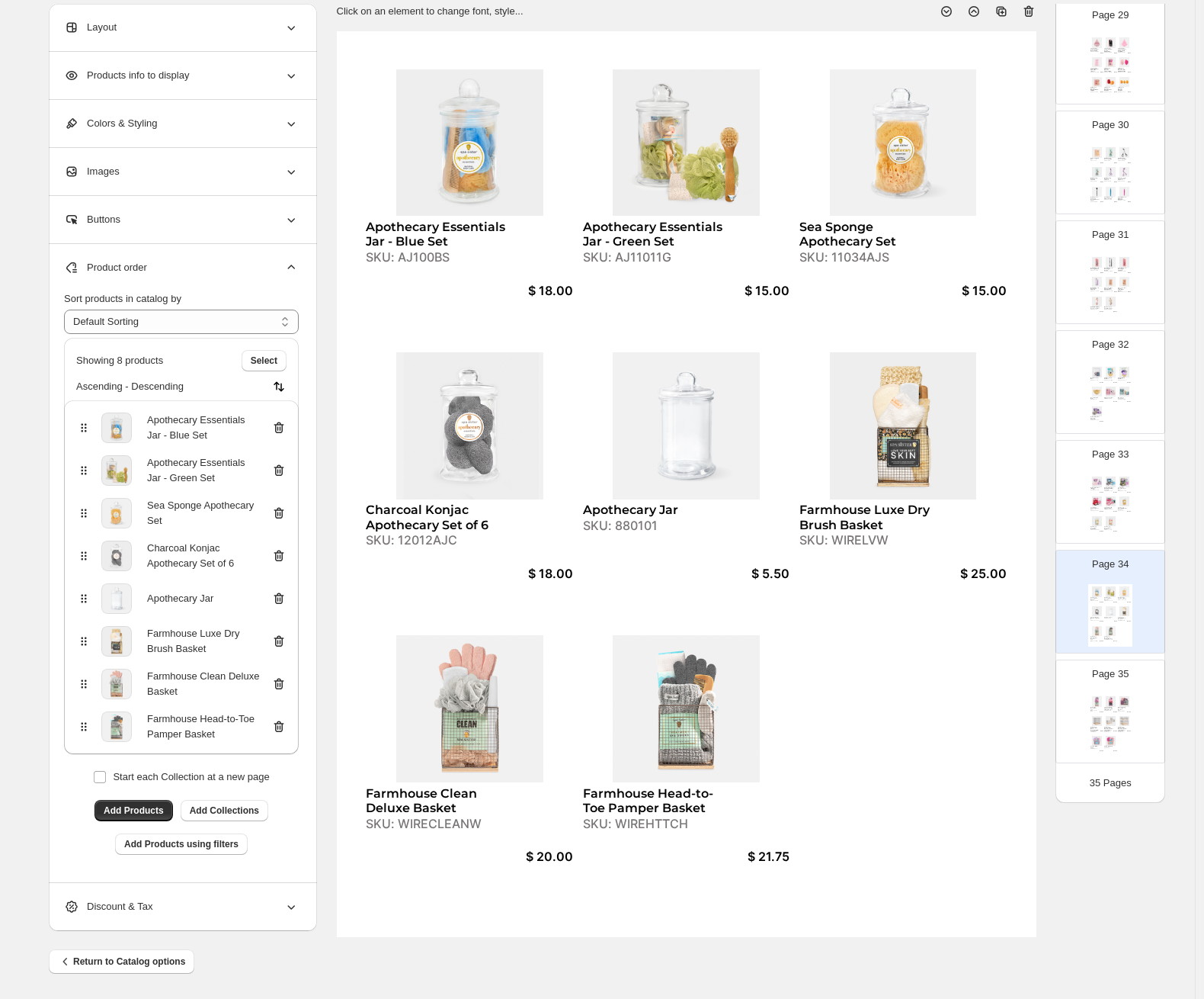
click at [279, 686] on icon at bounding box center [278, 685] width 2 height 5
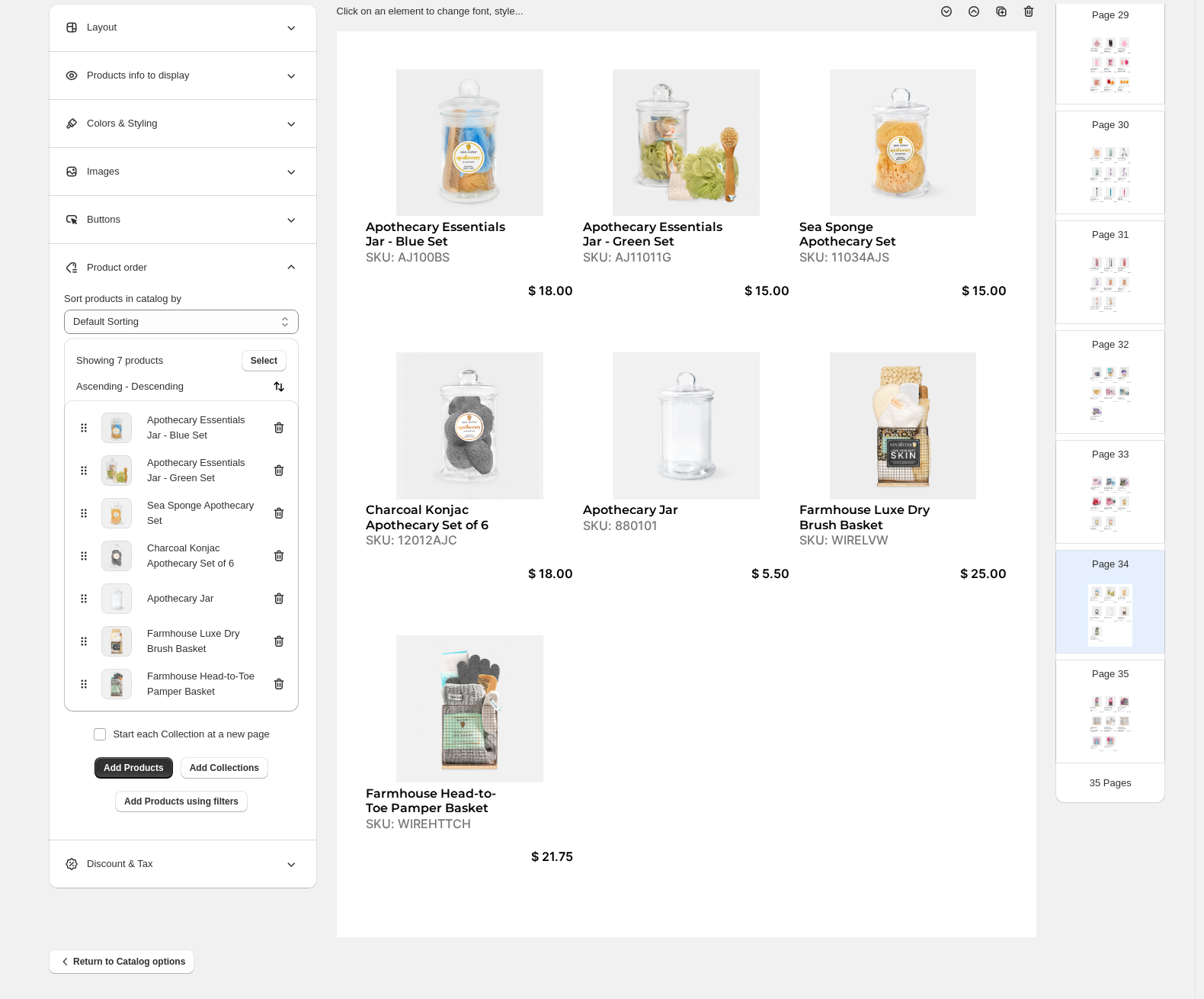
click at [282, 685] on icon at bounding box center [279, 684] width 15 height 15
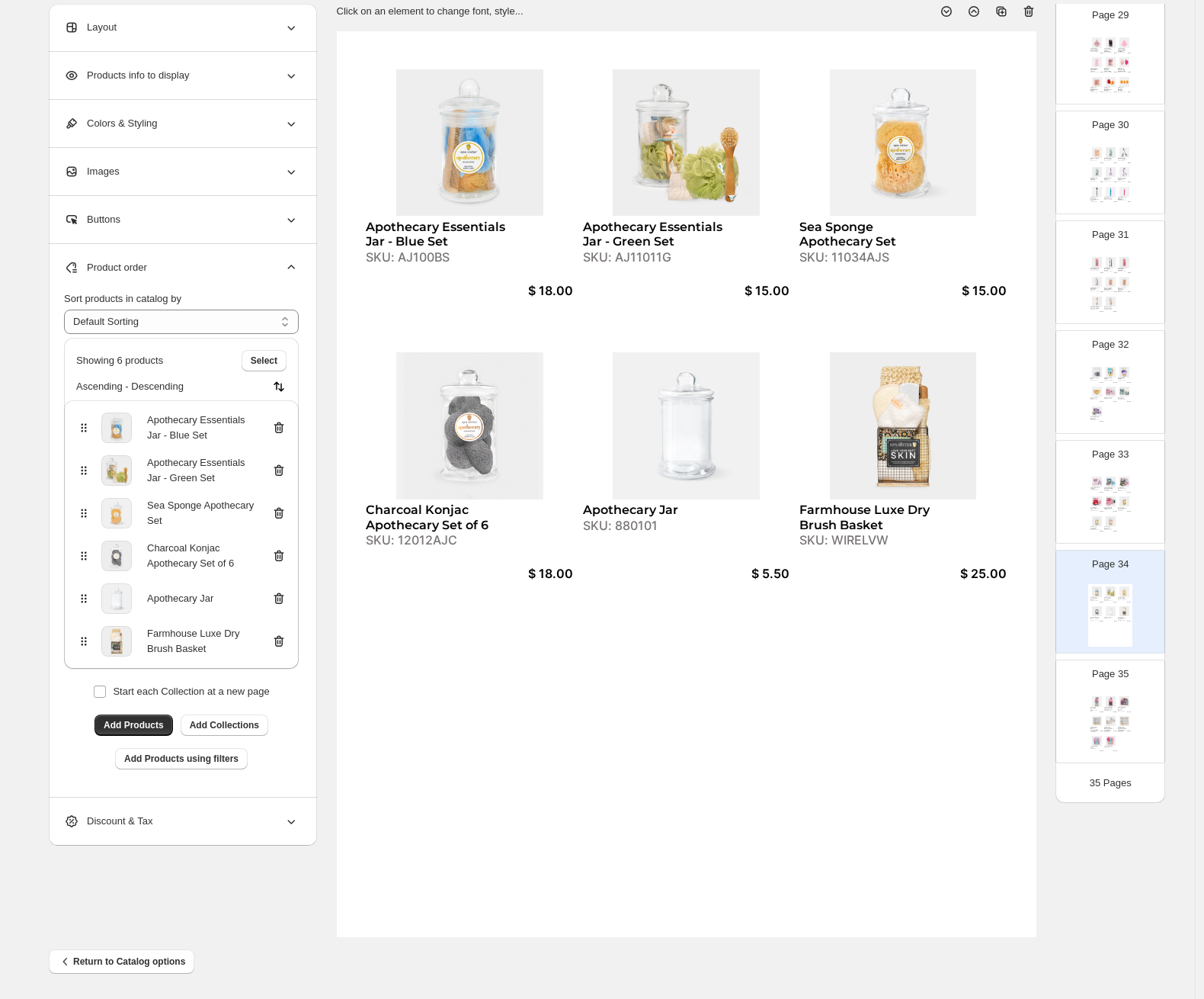
click at [1041, 488] on div "Page 33 Deluxe Slipper Set - Little Piggy SKU: 360012DP $ 20.00 Deluxe Slipper …" at bounding box center [1104, 486] width 96 height 102
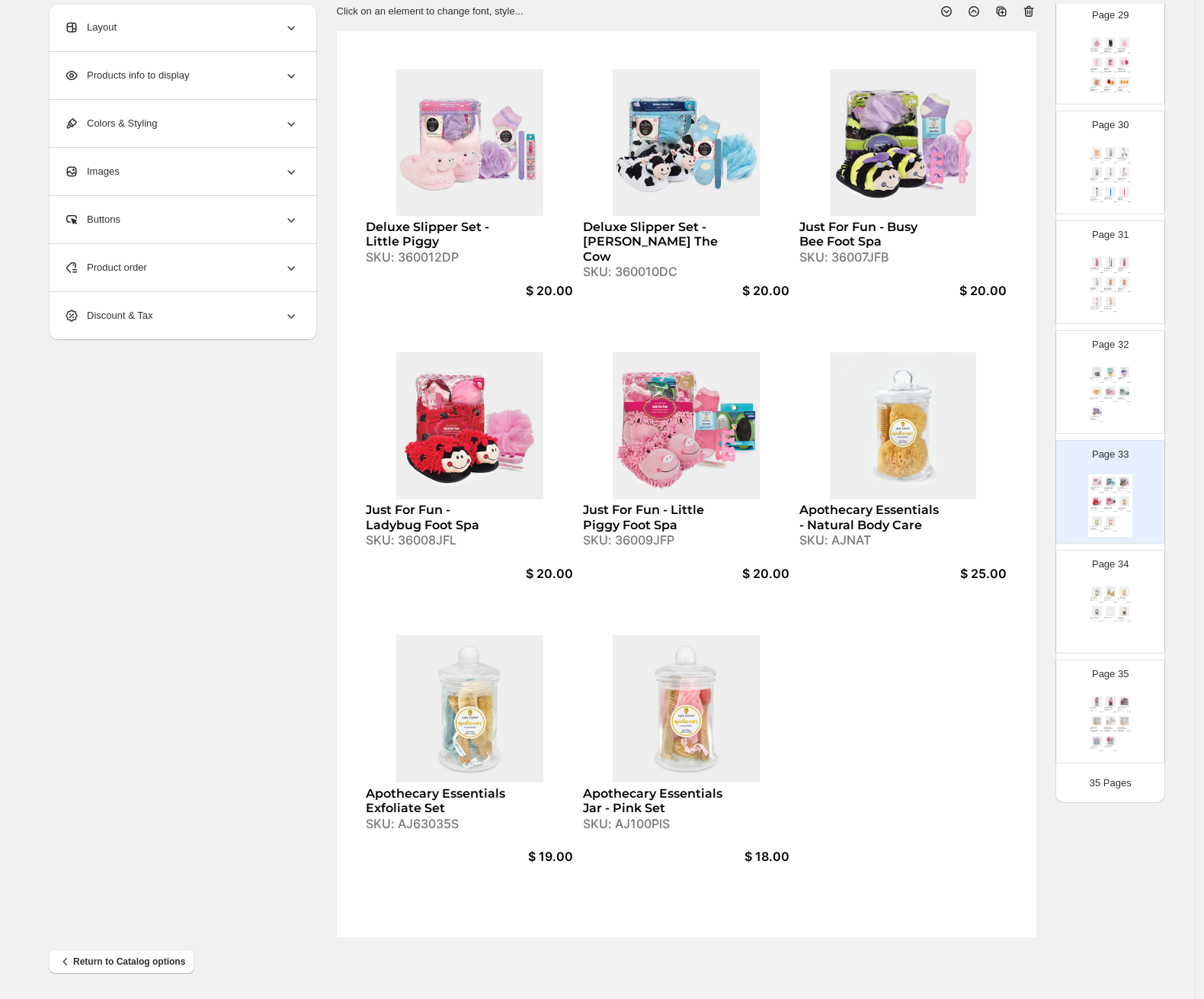
click at [1041, 595] on img at bounding box center [1125, 592] width 13 height 10
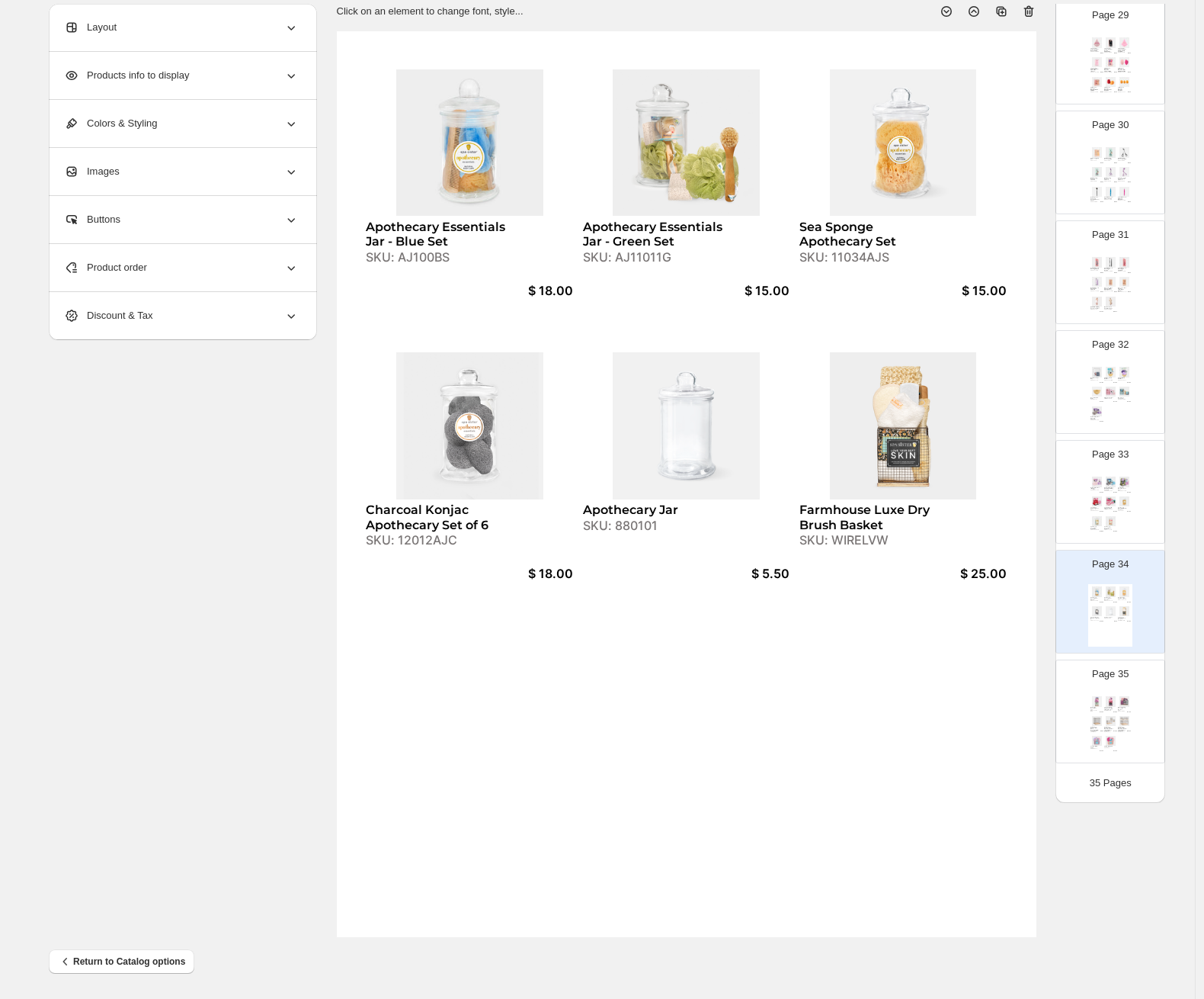
click at [1041, 511] on div "Deluxe Slipper Set - Little Piggy SKU: 360012DP $ 20.00 Deluxe Slipper Set - Ne…" at bounding box center [1111, 505] width 45 height 62
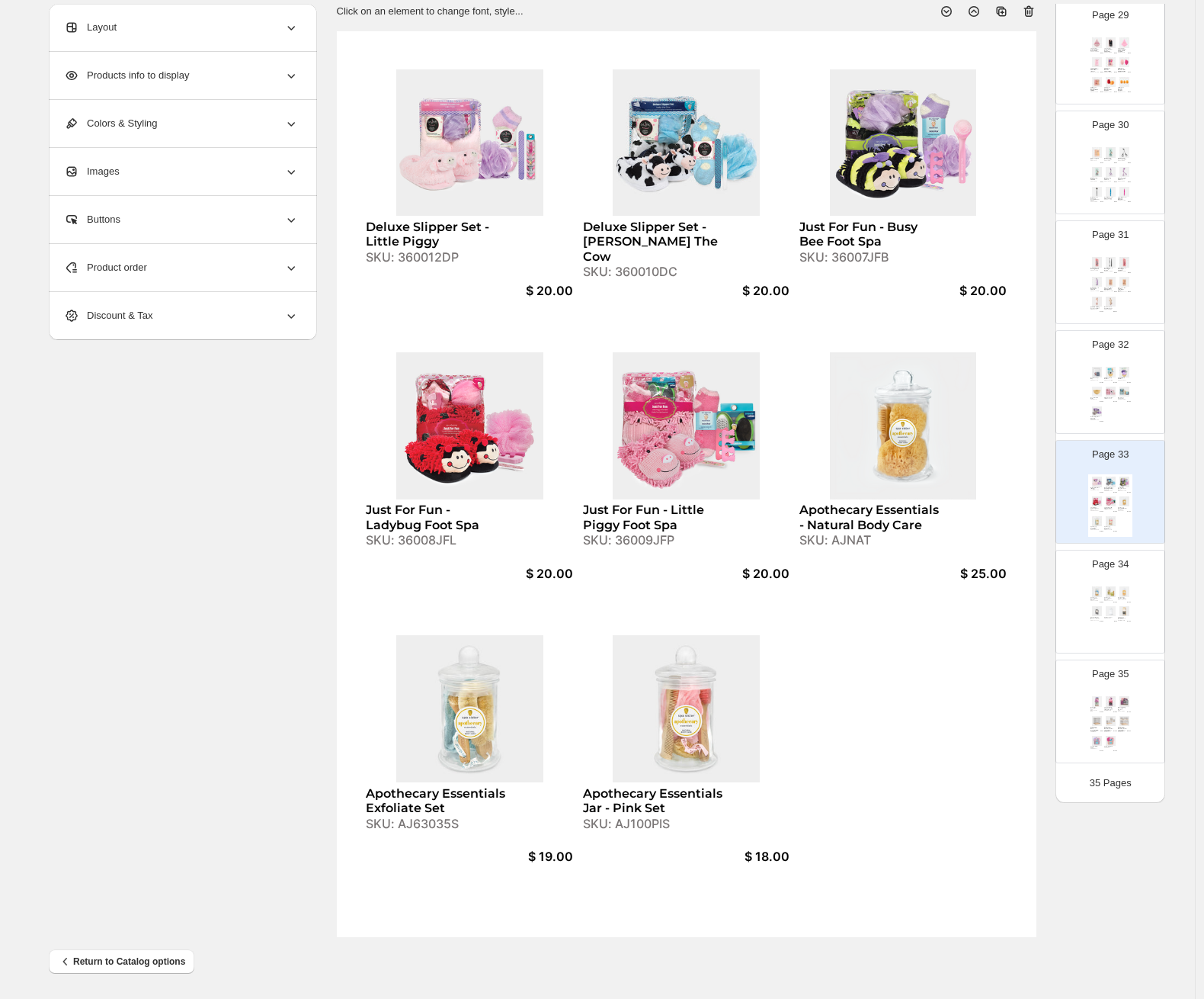
click at [855, 540] on div "SKU: AJNAT" at bounding box center [870, 540] width 142 height 15
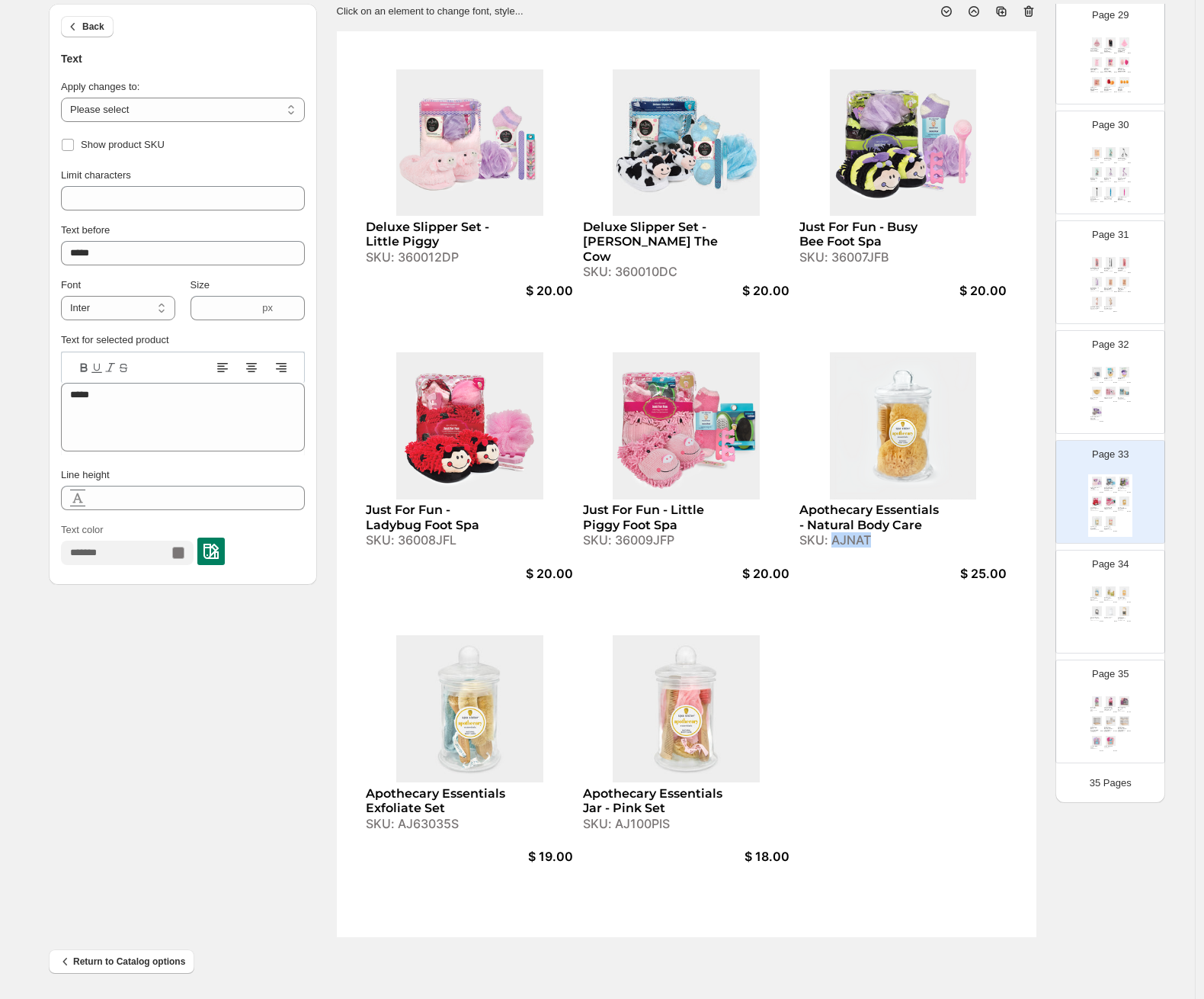
click at [855, 540] on div "SKU: AJNAT" at bounding box center [870, 540] width 142 height 15
copy div "AJNAT"
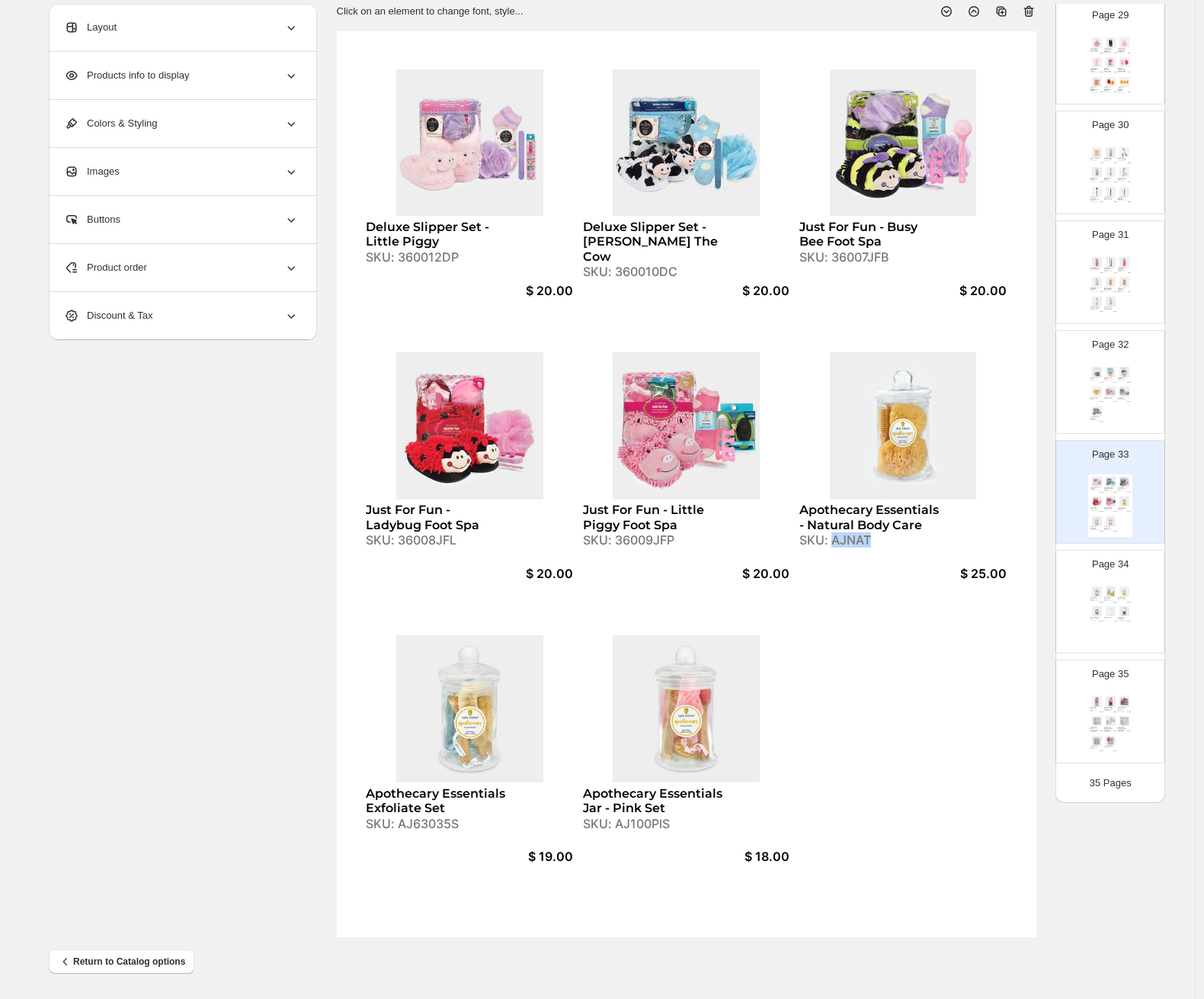
click at [1041, 595] on img at bounding box center [1111, 592] width 13 height 10
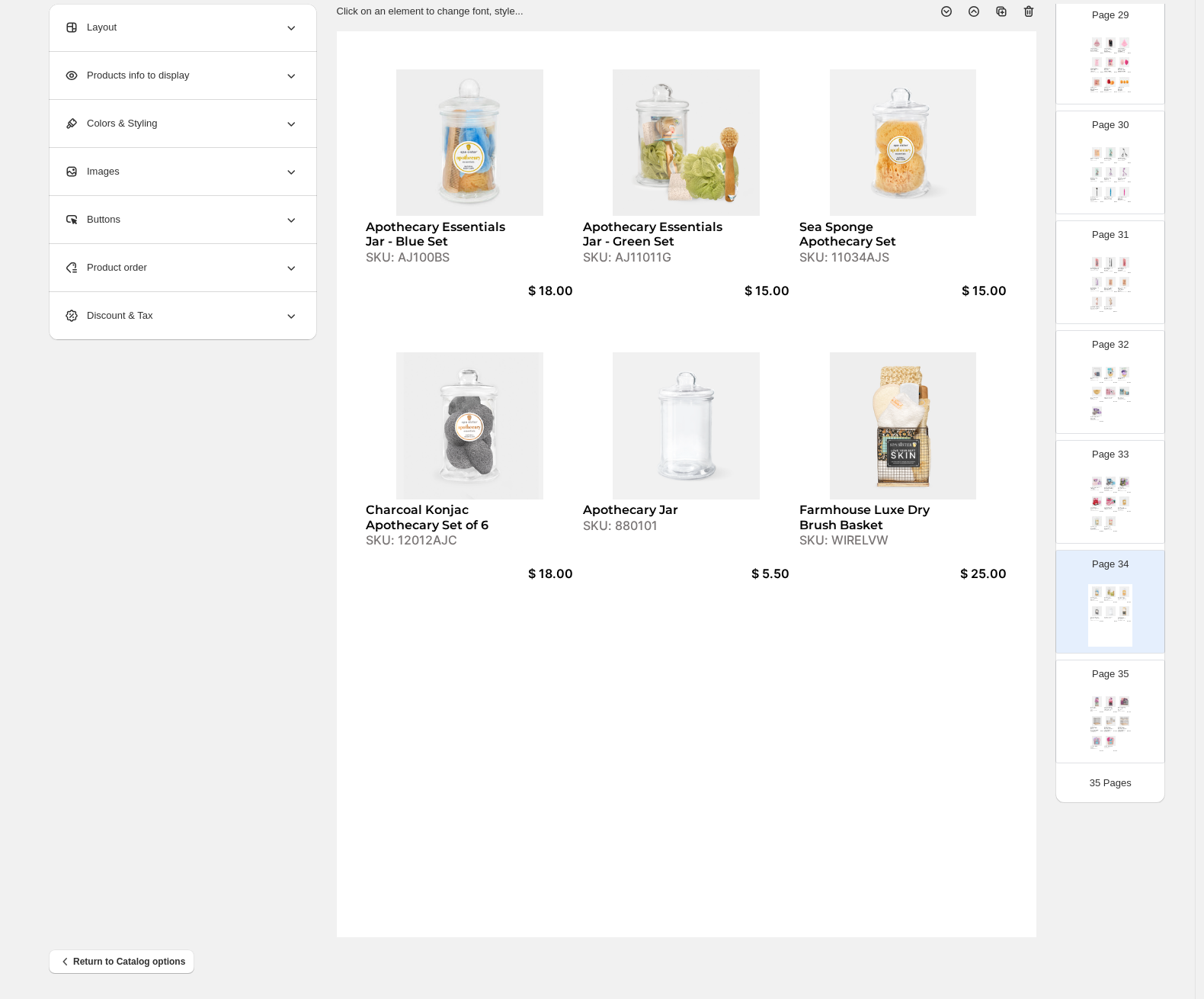
click at [204, 259] on div "Product order" at bounding box center [181, 267] width 235 height 47
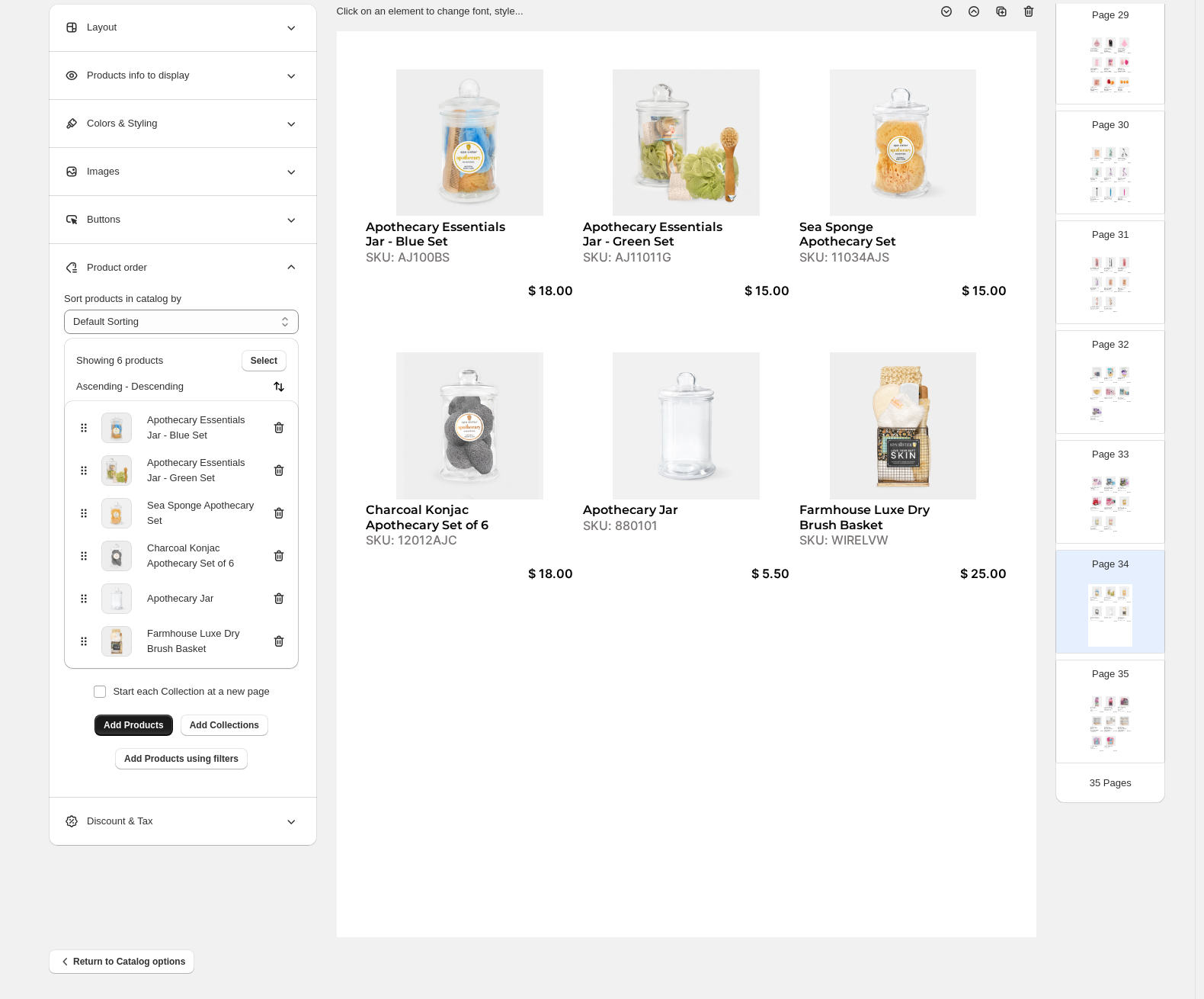
click at [163, 718] on button "Add Products" at bounding box center [134, 725] width 78 height 21
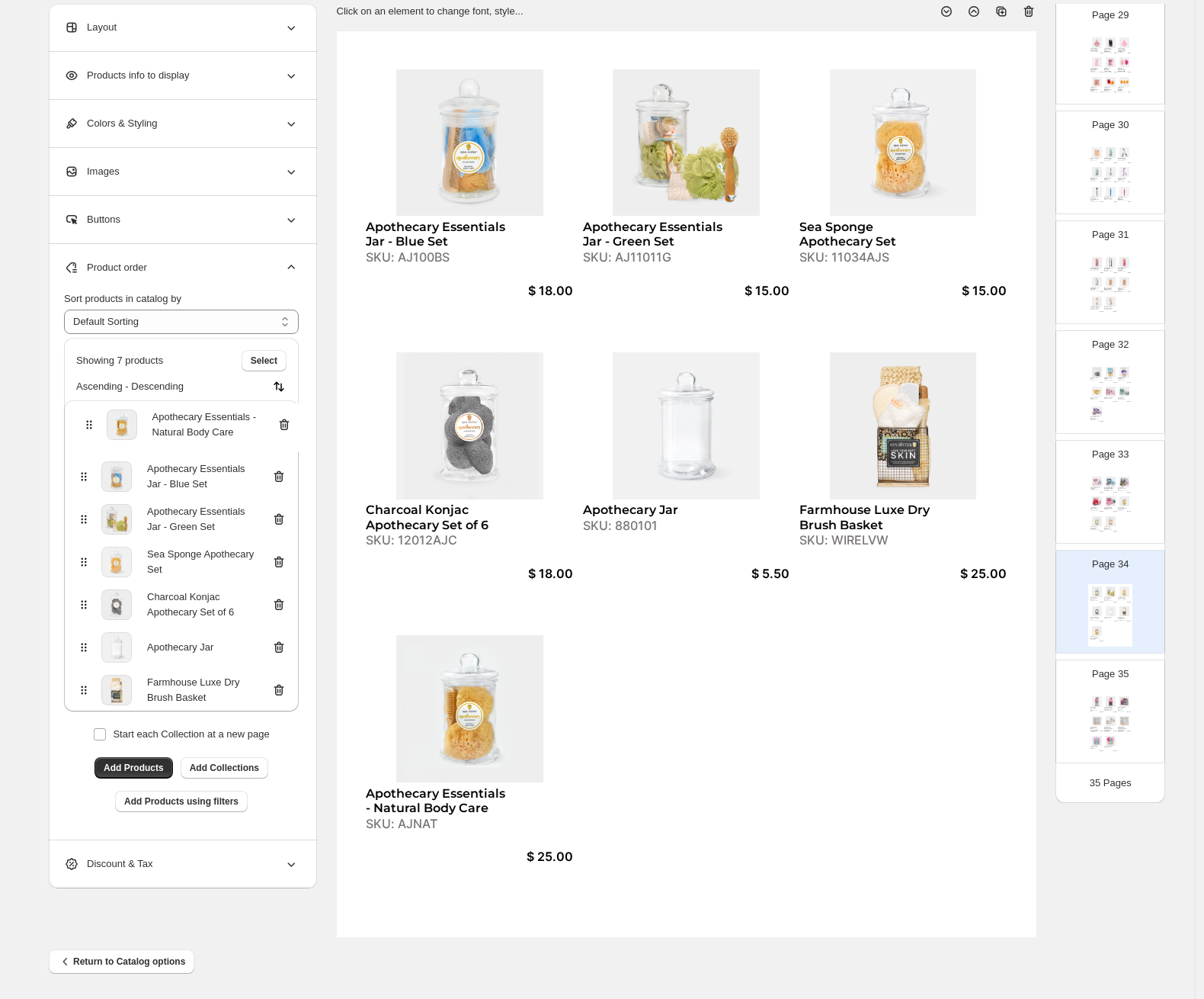
drag, startPoint x: 86, startPoint y: 679, endPoint x: 88, endPoint y: 413, distance: 266.0
click at [88, 413] on div "Apothecary Essentials Jar - Blue Set Apothecary Essentials Jar - Green Set Sea …" at bounding box center [181, 555] width 235 height 312
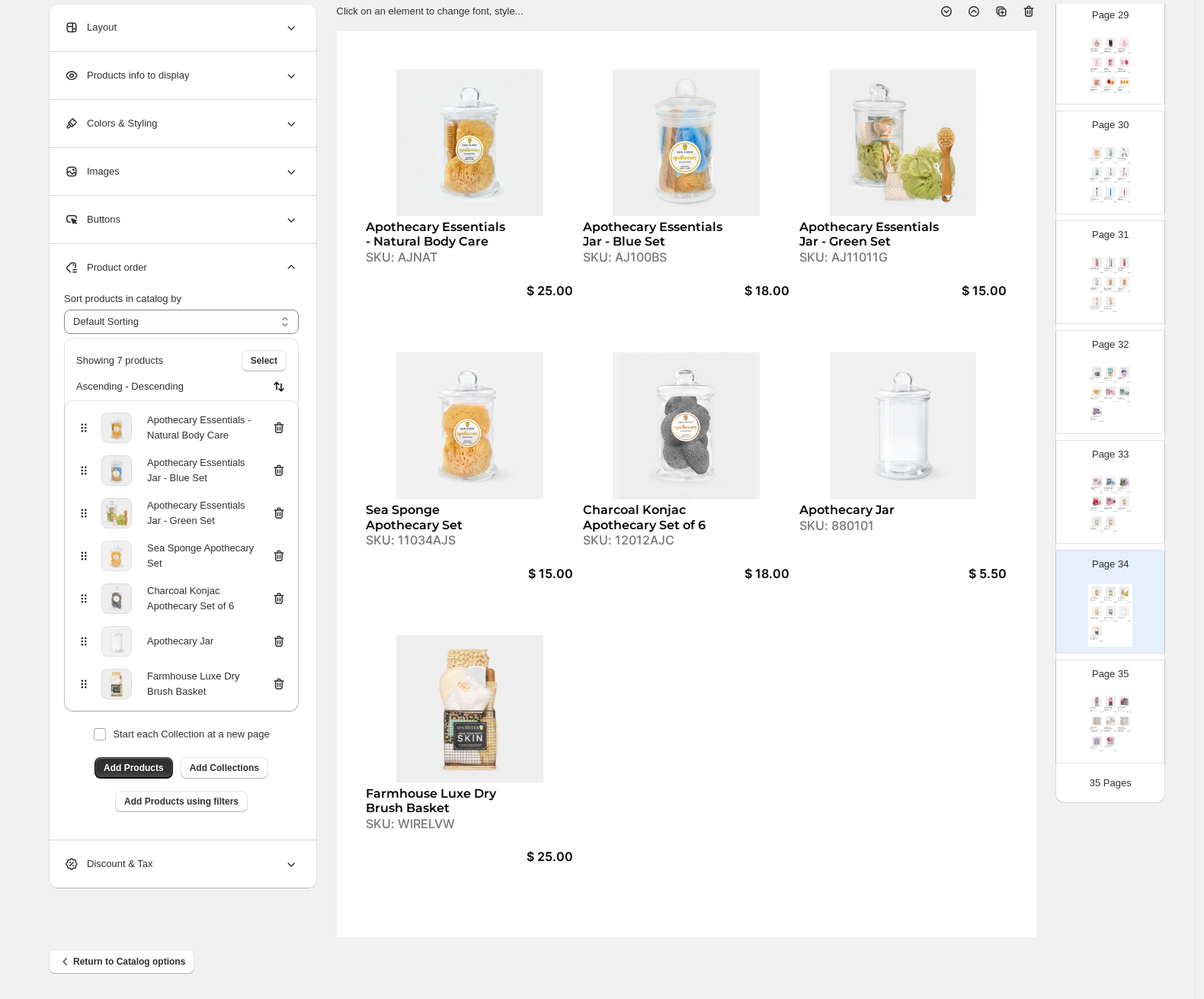
click at [1041, 519] on div "Deluxe Slipper Set - Little Piggy SKU: 360012DP $ 20.00 Deluxe Slipper Set - Ne…" at bounding box center [1111, 505] width 45 height 62
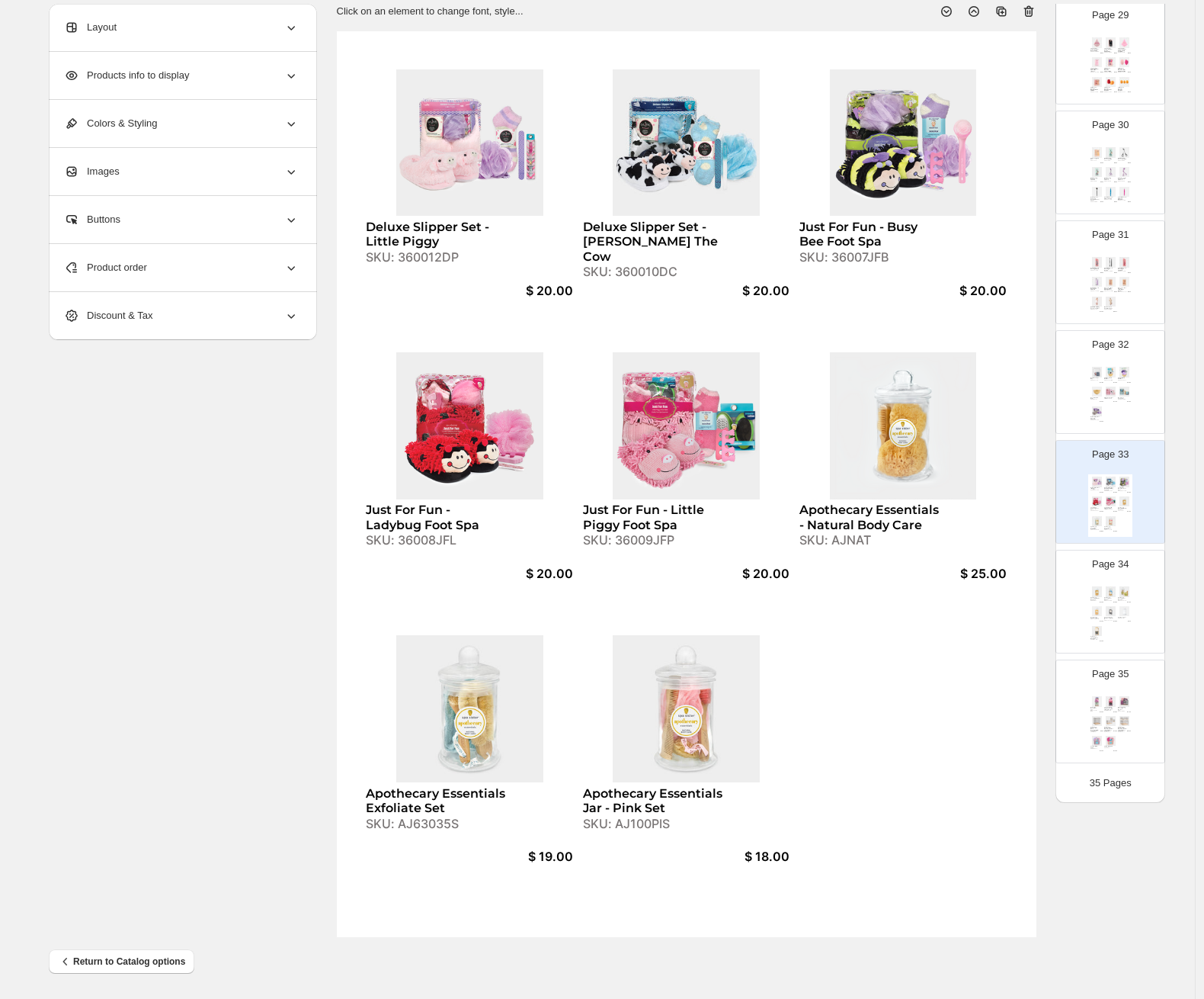
click at [436, 824] on div "SKU: AJ63035S" at bounding box center [437, 824] width 142 height 15
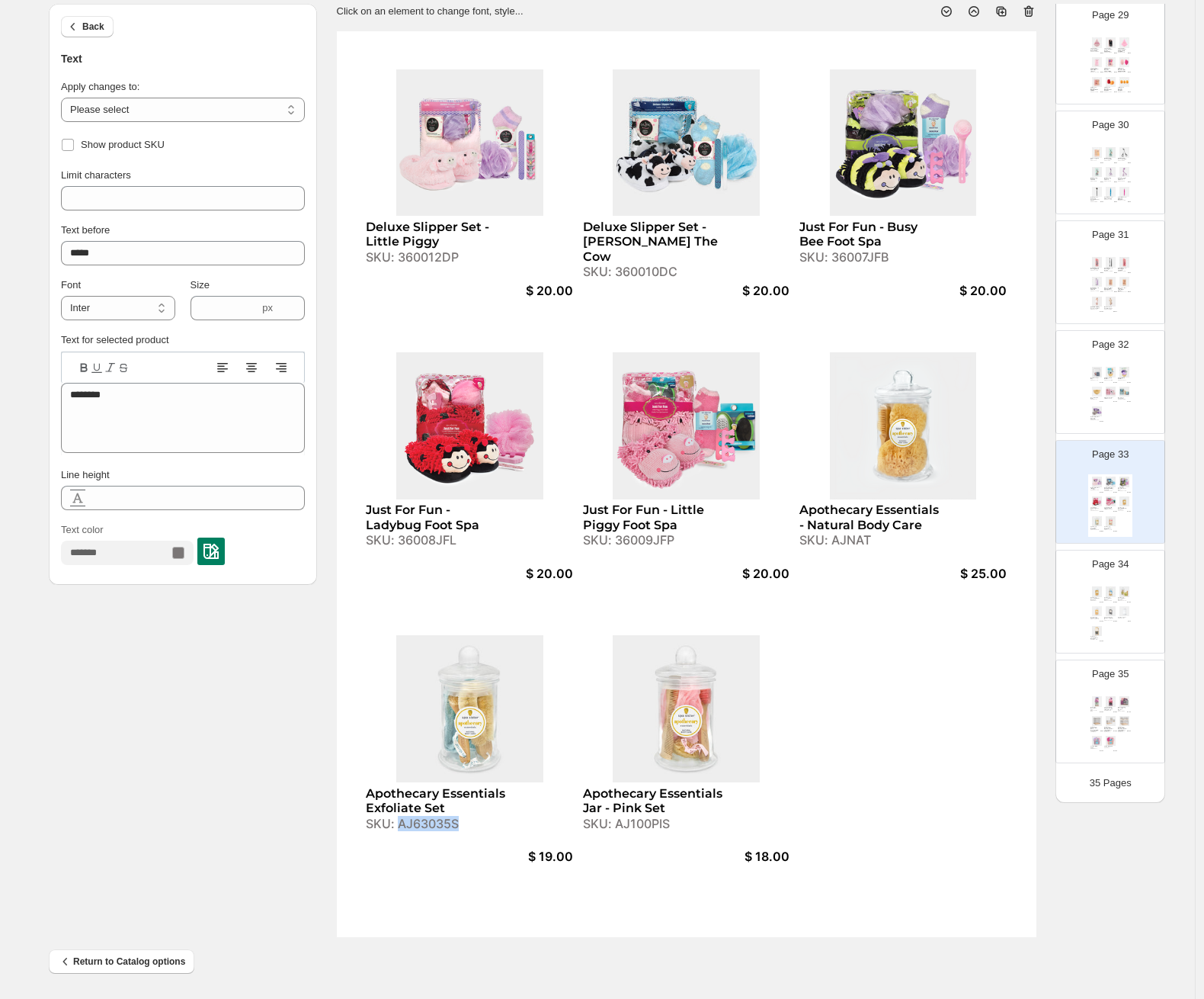
click at [436, 824] on div "SKU: AJ63035S" at bounding box center [437, 824] width 142 height 15
copy div "AJ63035S"
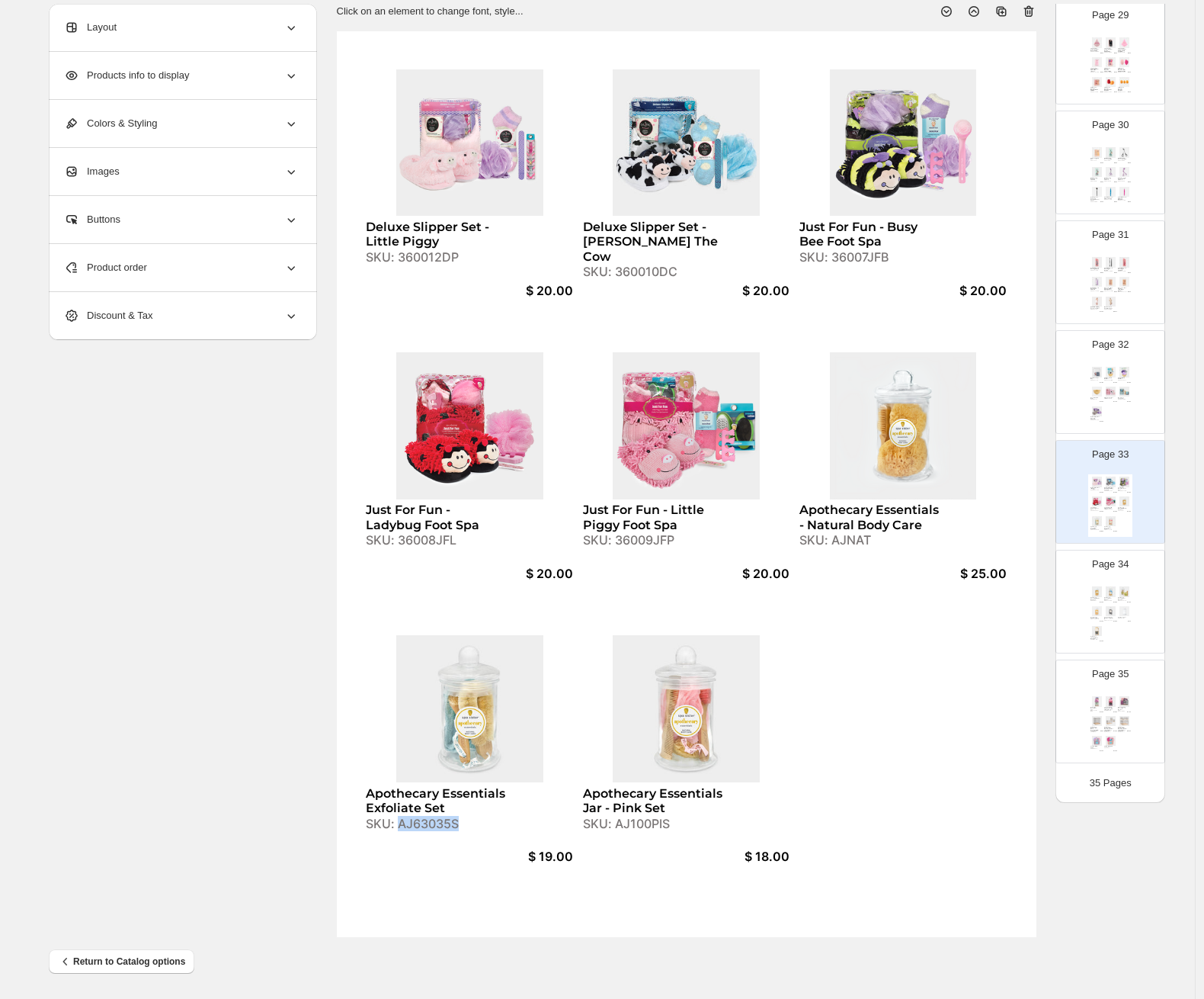
click at [1041, 616] on div "Apothecary Essentials - Natural Body Care SKU: AJNAT $ 25.00 Apothecary Essenti…" at bounding box center [1111, 615] width 45 height 62
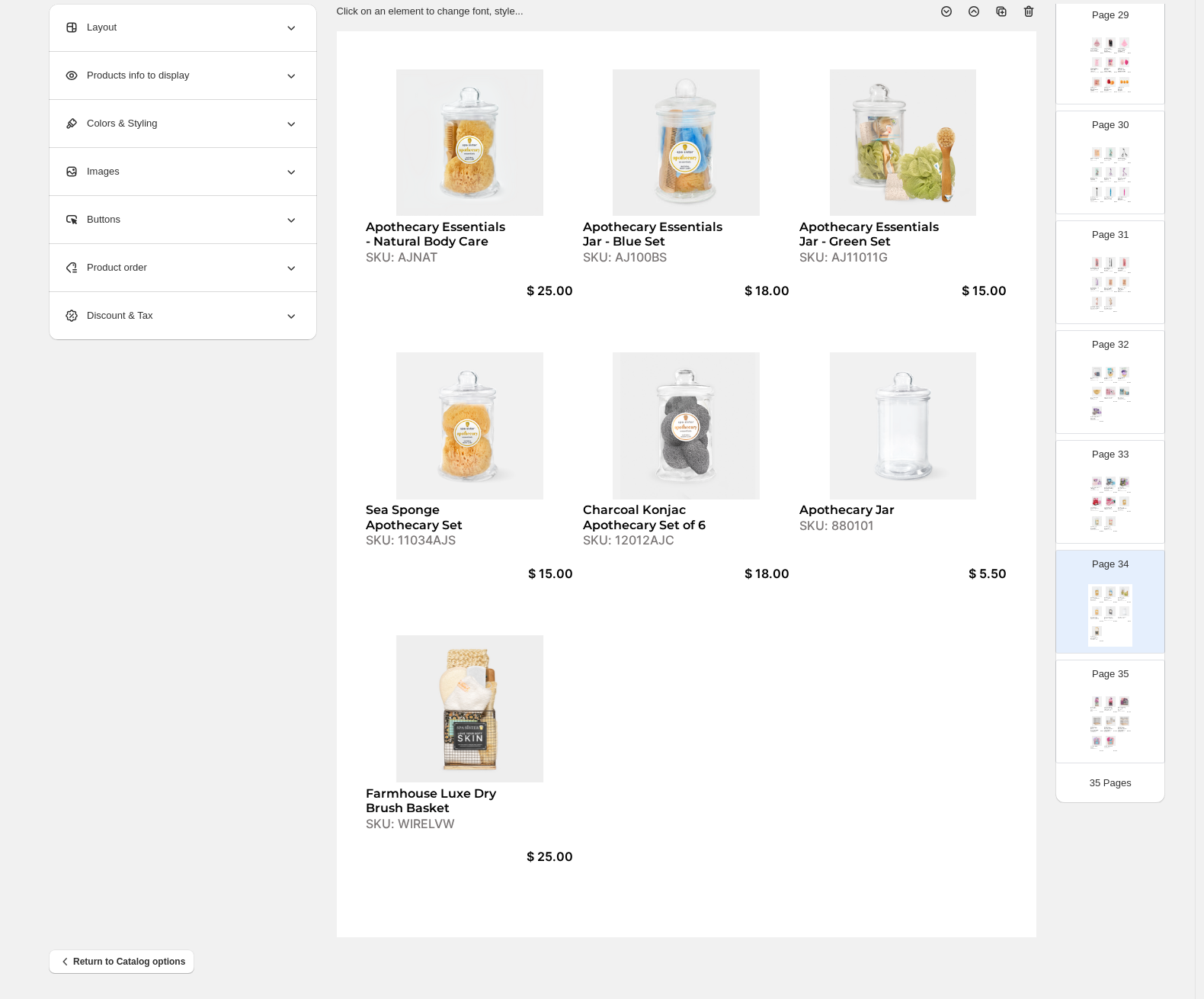
click at [130, 276] on div "Product order" at bounding box center [181, 267] width 235 height 47
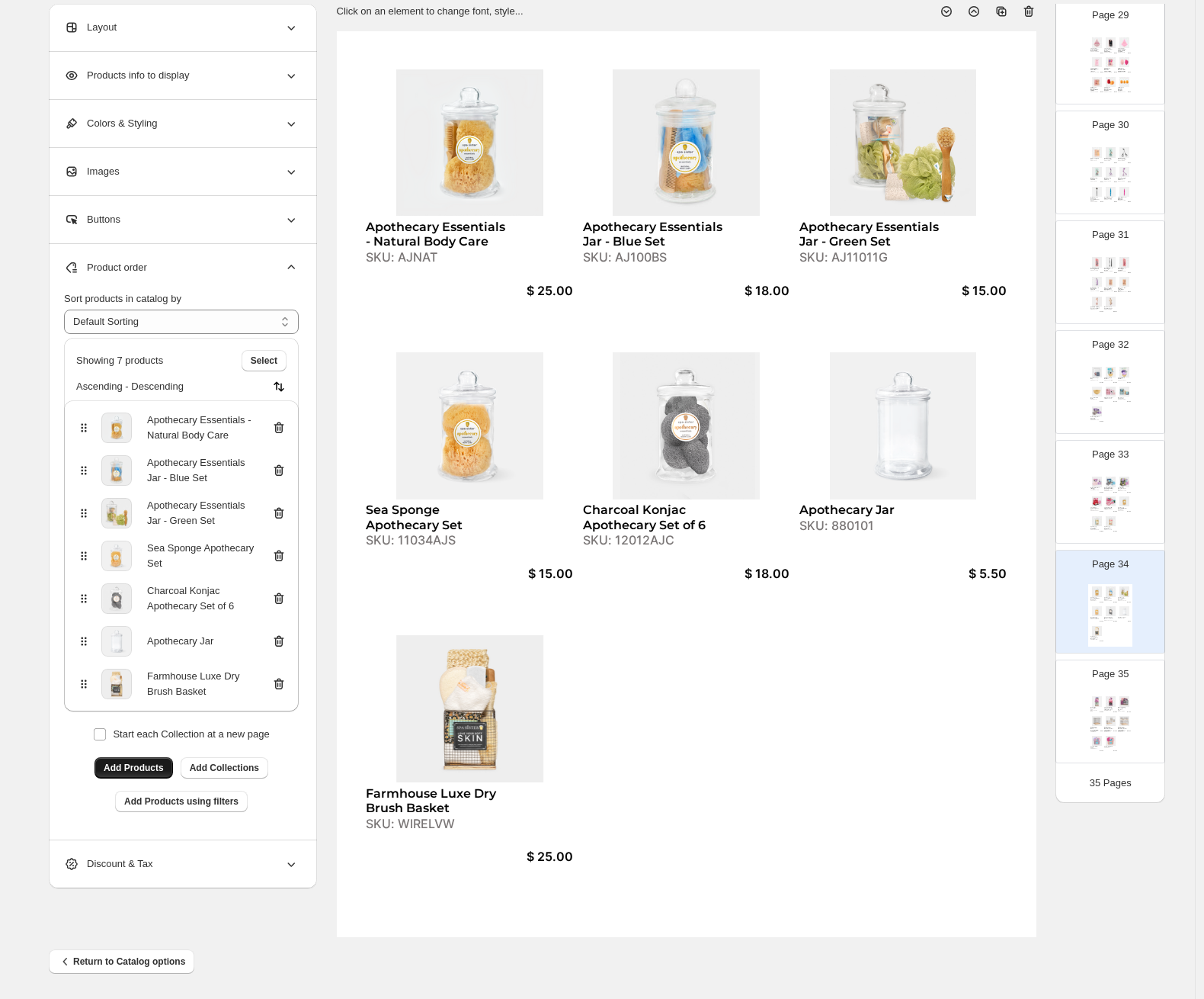
click at [142, 777] on button "Add Products" at bounding box center [134, 767] width 78 height 21
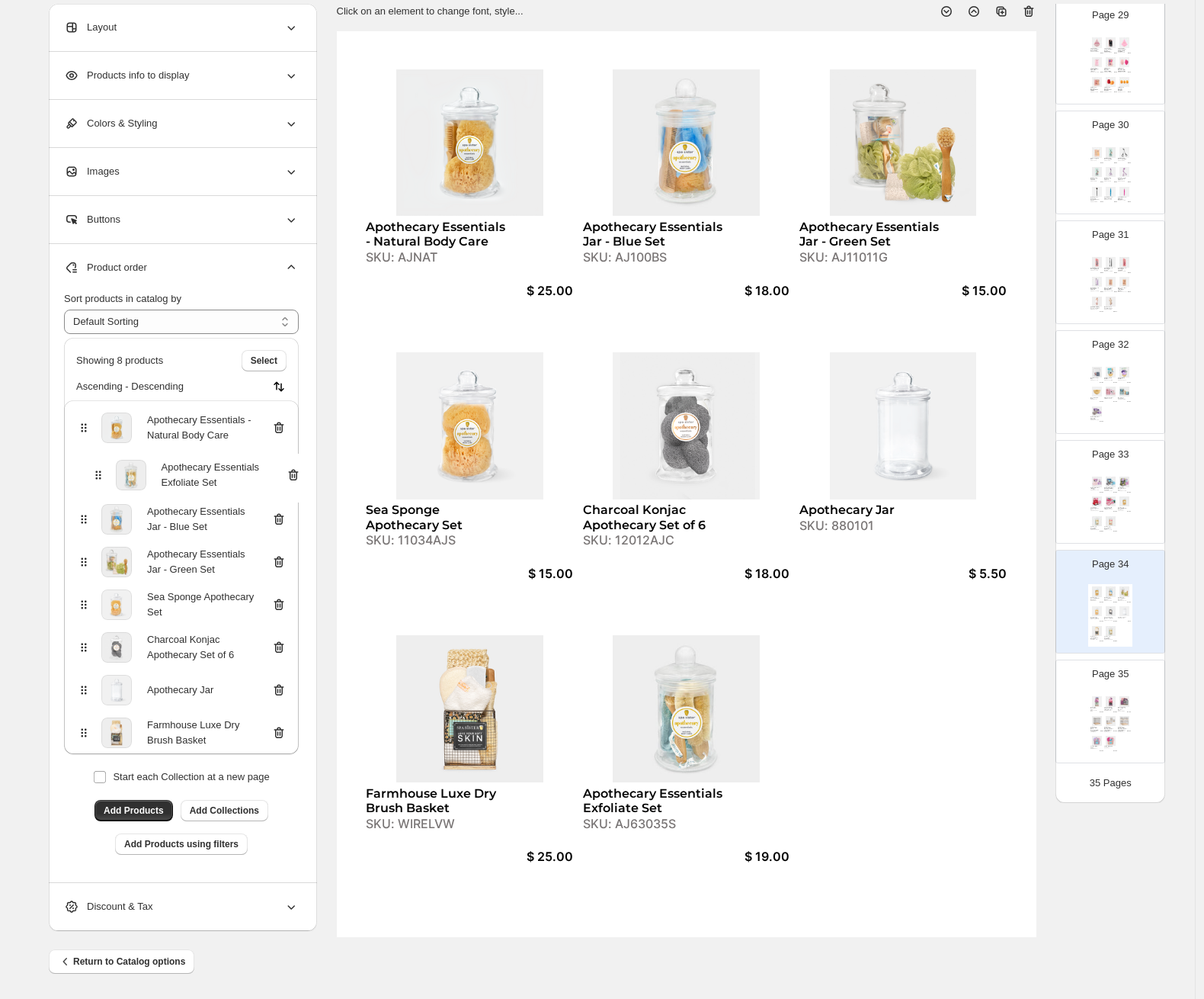
drag, startPoint x: 88, startPoint y: 728, endPoint x: 99, endPoint y: 473, distance: 255.2
click at [99, 473] on div "Apothecary Essentials - Natural Body Care Apothecary Essentials Jar - Blue Set …" at bounding box center [181, 577] width 235 height 353
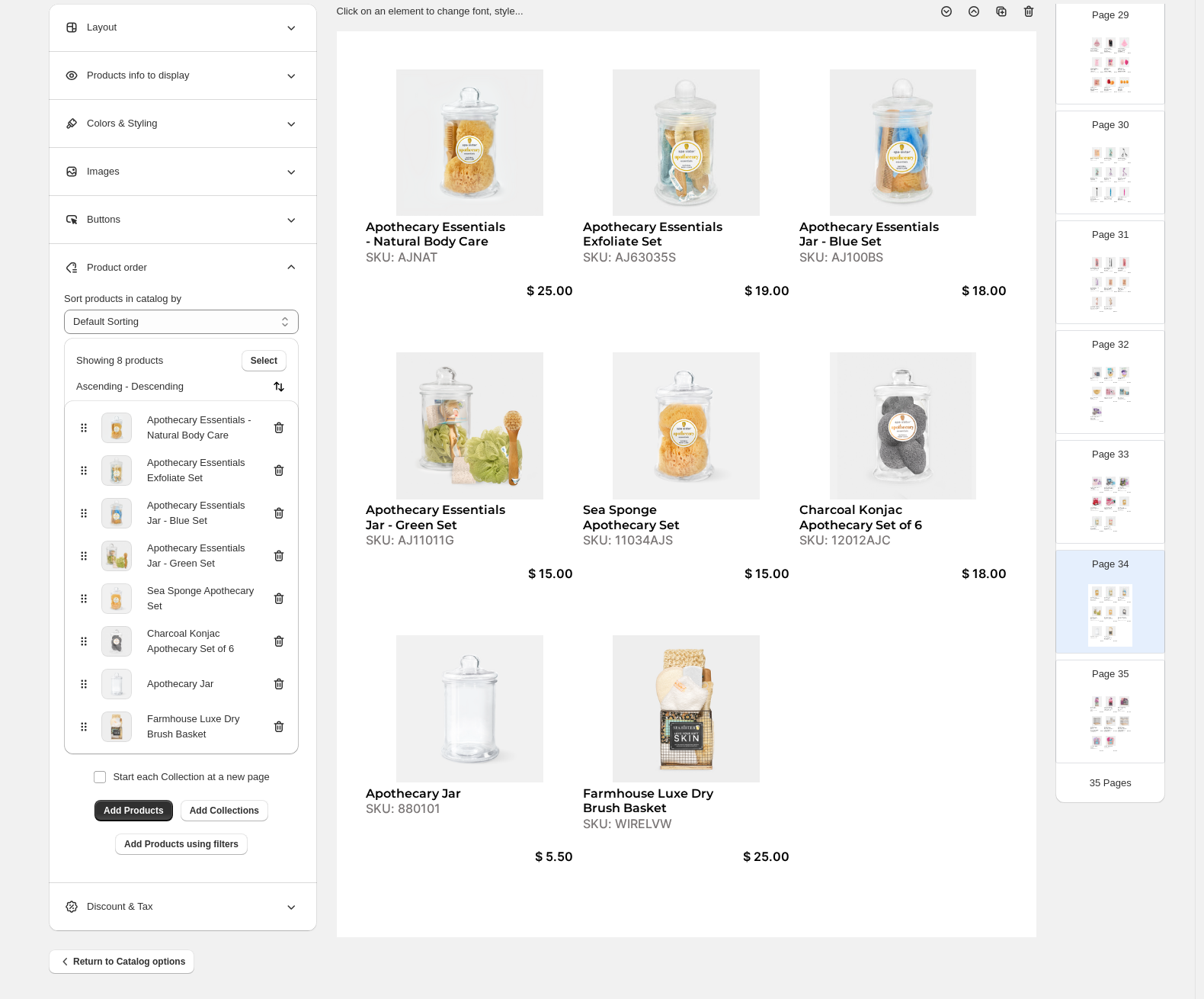
click at [1041, 510] on div "Deluxe Slipper Set - Little Piggy SKU: 360012DP $ 20.00 Deluxe Slipper Set - Ne…" at bounding box center [1111, 505] width 45 height 62
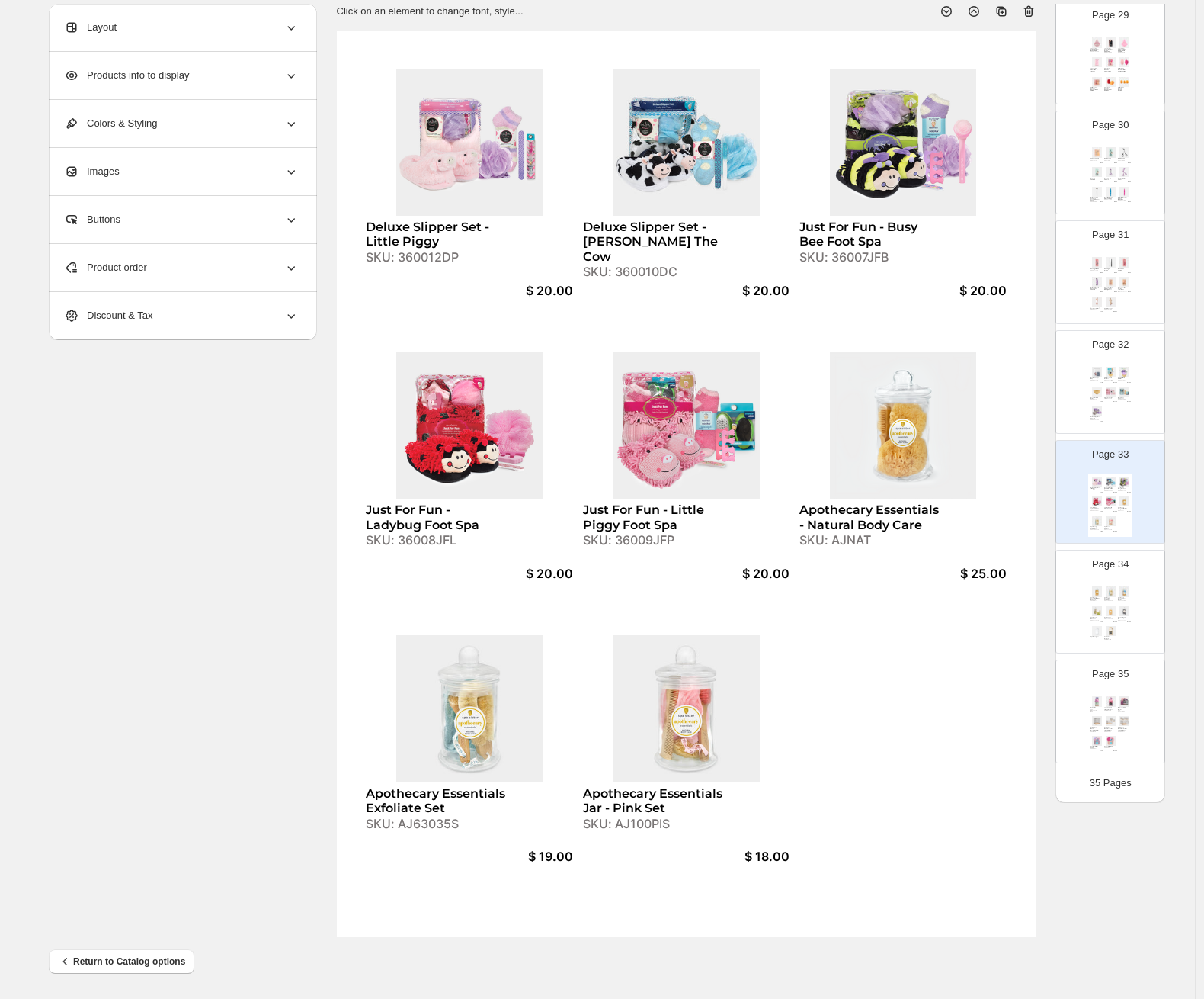
click at [649, 826] on div "SKU: AJ100PIS" at bounding box center [654, 824] width 142 height 15
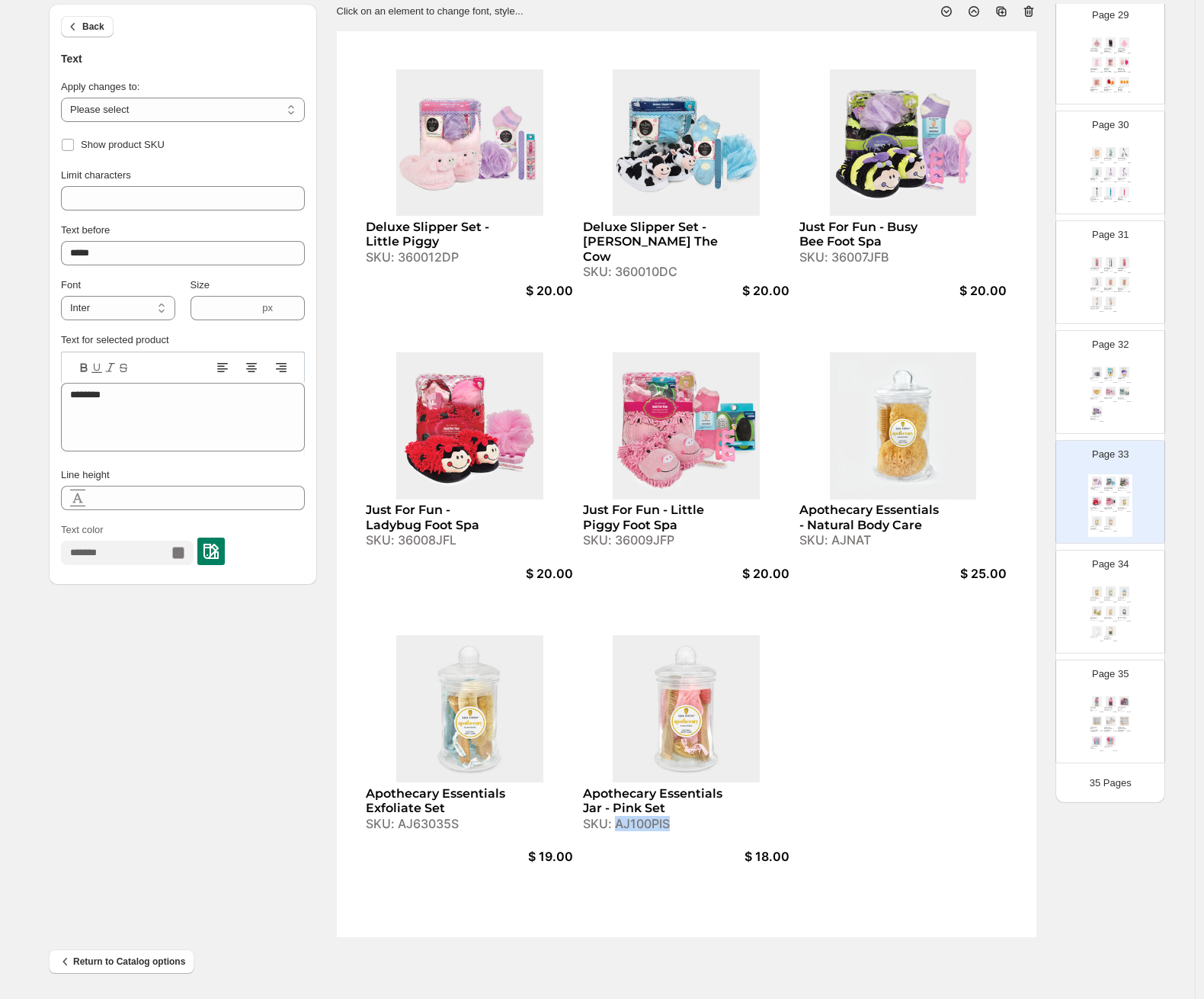
click at [649, 826] on div "SKU: AJ100PIS" at bounding box center [654, 824] width 142 height 15
copy div "AJ100PIS"
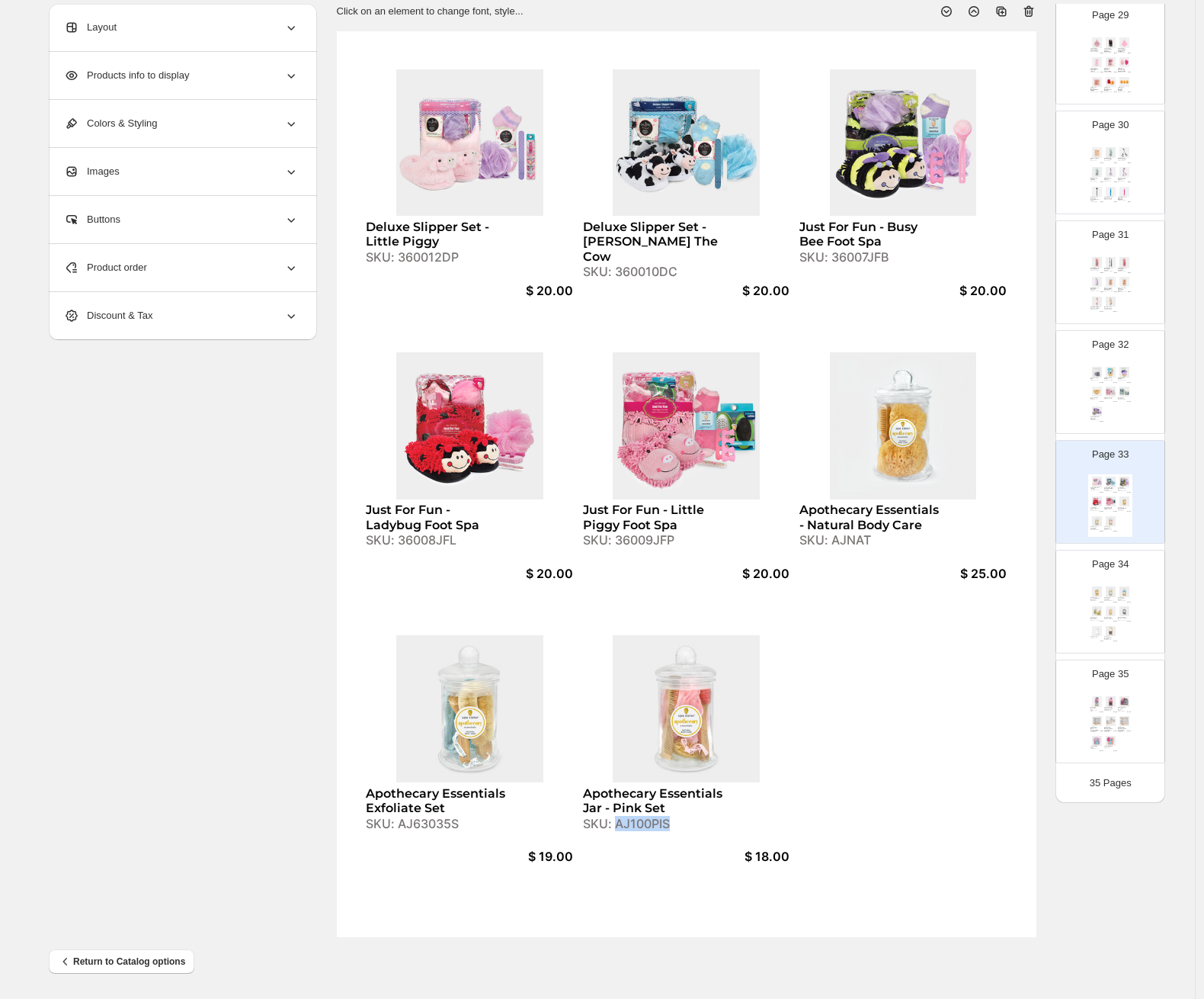
drag, startPoint x: 1096, startPoint y: 629, endPoint x: 908, endPoint y: 598, distance: 190.5
click at [1041, 629] on img at bounding box center [1097, 631] width 13 height 10
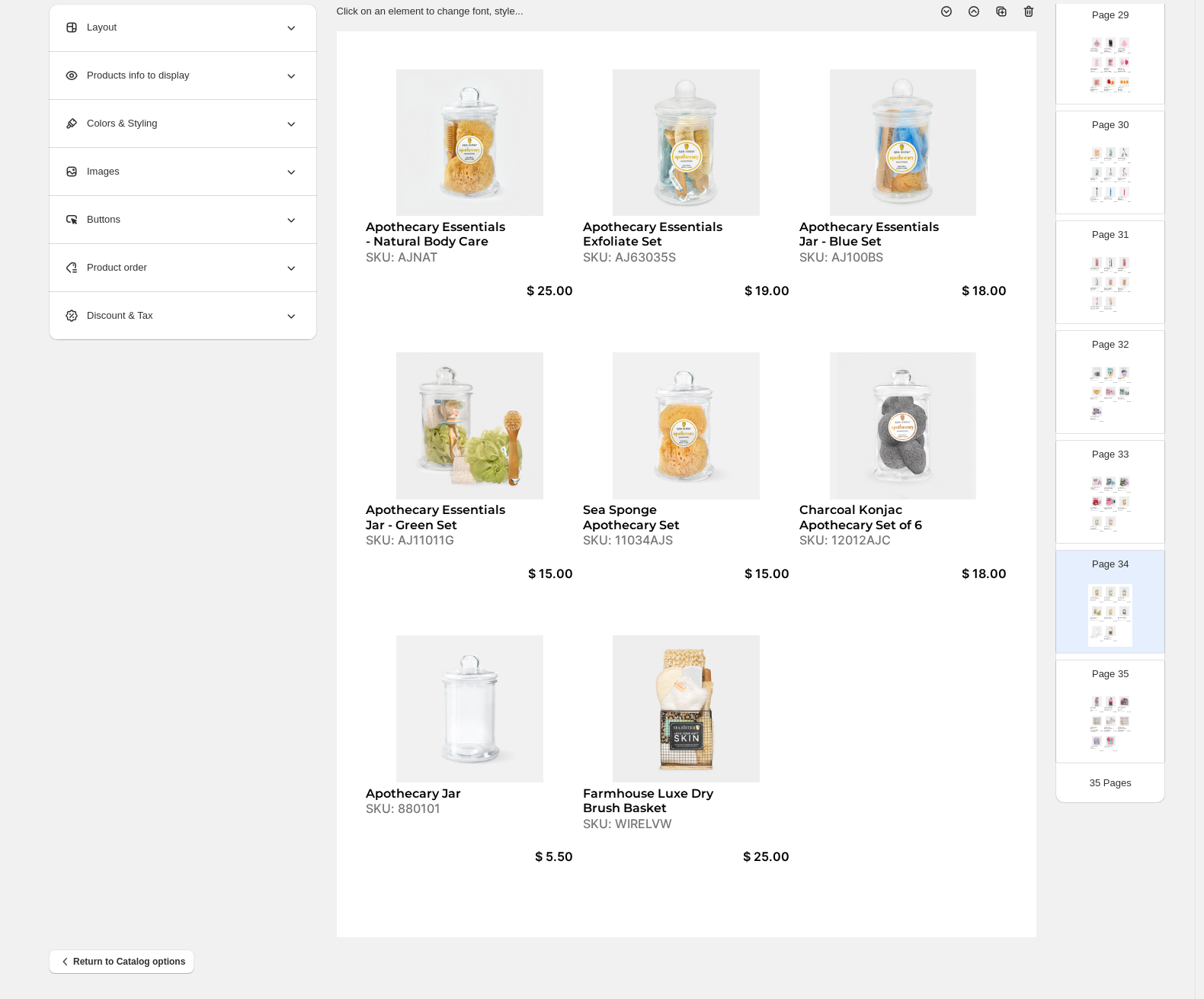
click at [147, 273] on span "Product order" at bounding box center [105, 268] width 83 height 15
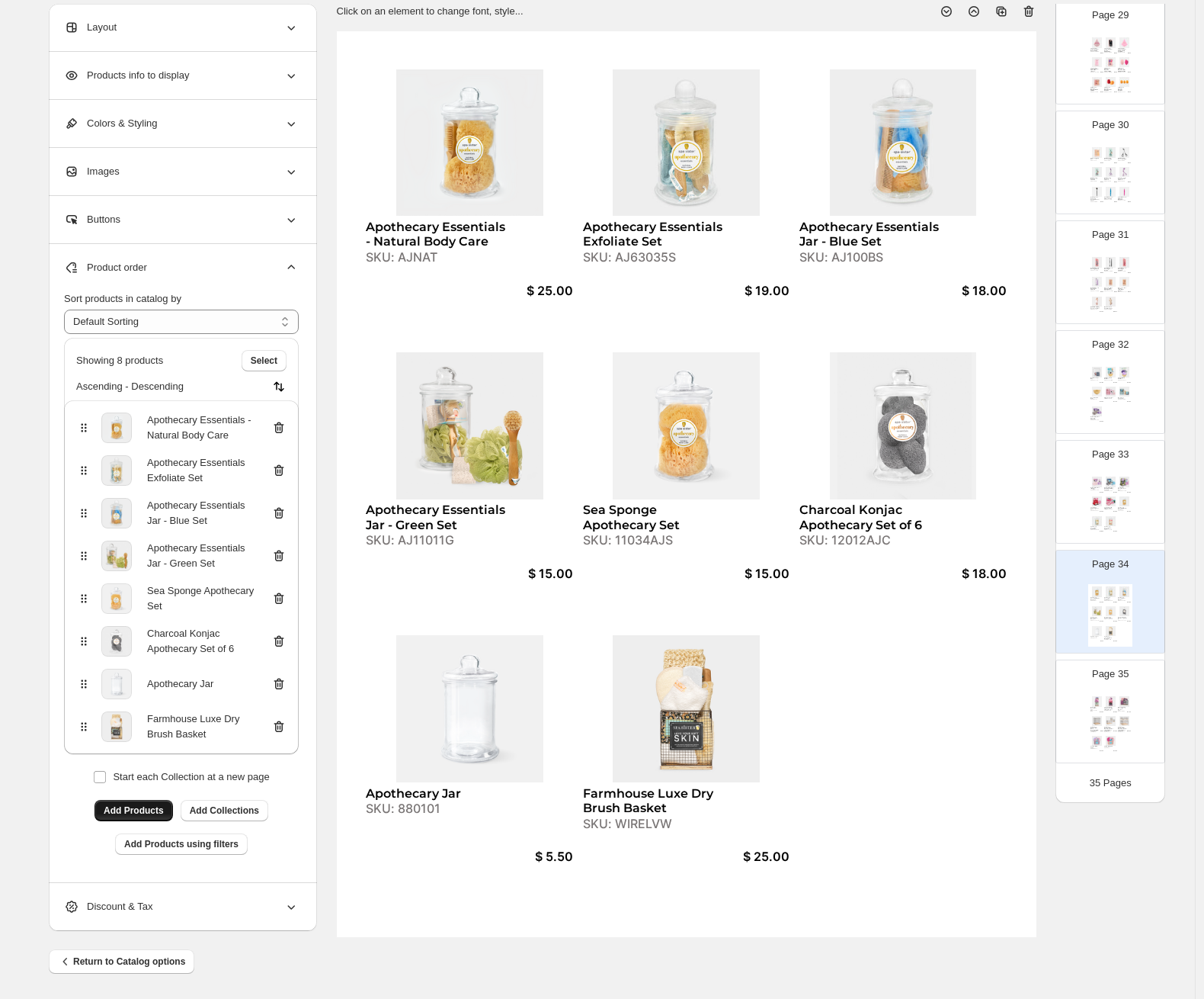
click at [146, 819] on button "Add Products" at bounding box center [134, 810] width 78 height 21
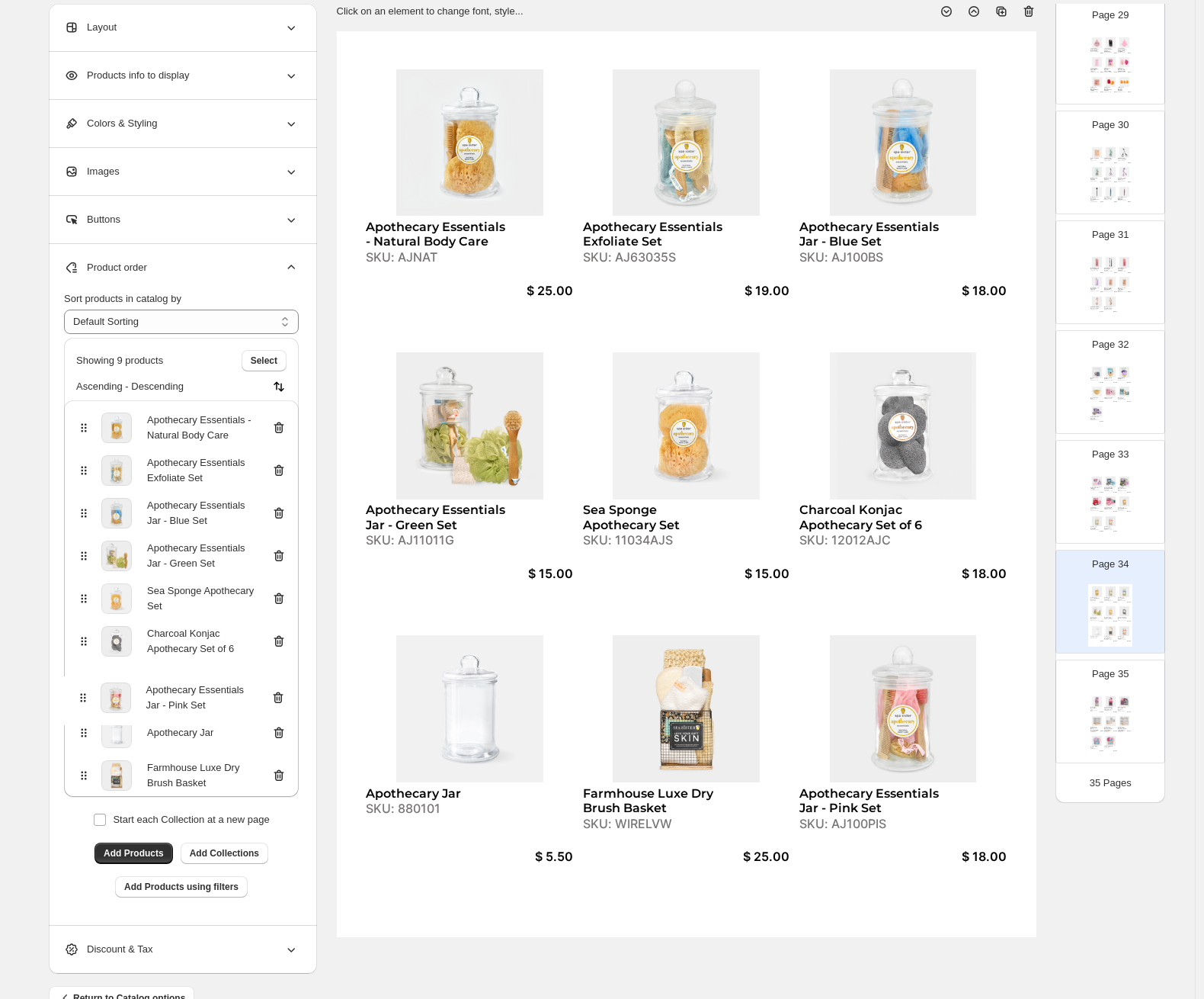
scroll to position [108, 0]
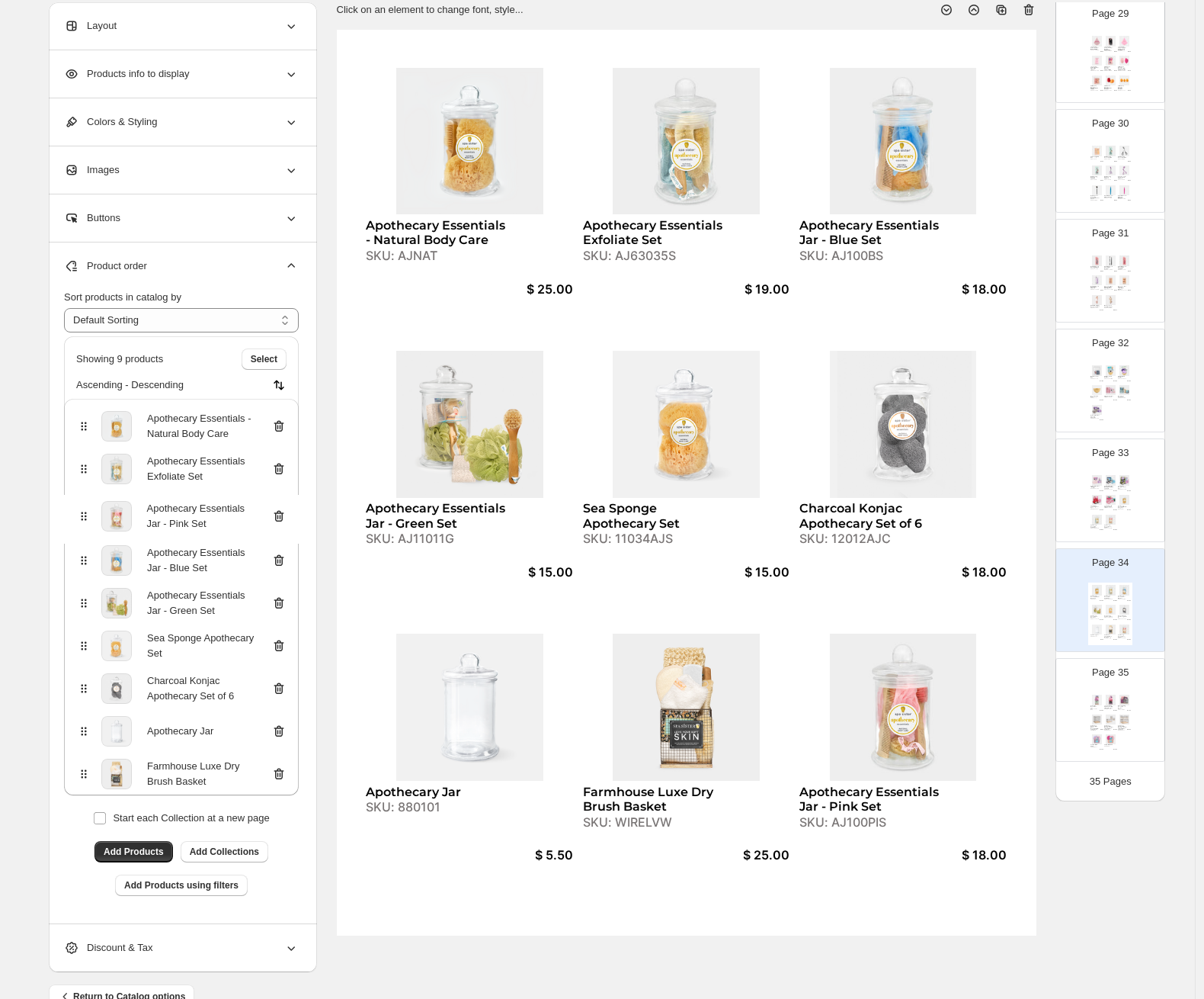
drag, startPoint x: 92, startPoint y: 758, endPoint x: 88, endPoint y: 501, distance: 257.0
click at [88, 501] on div "Apothecary Essentials - Natural Body Care Apothecary Essentials Exfoliate Set A…" at bounding box center [181, 597] width 235 height 396
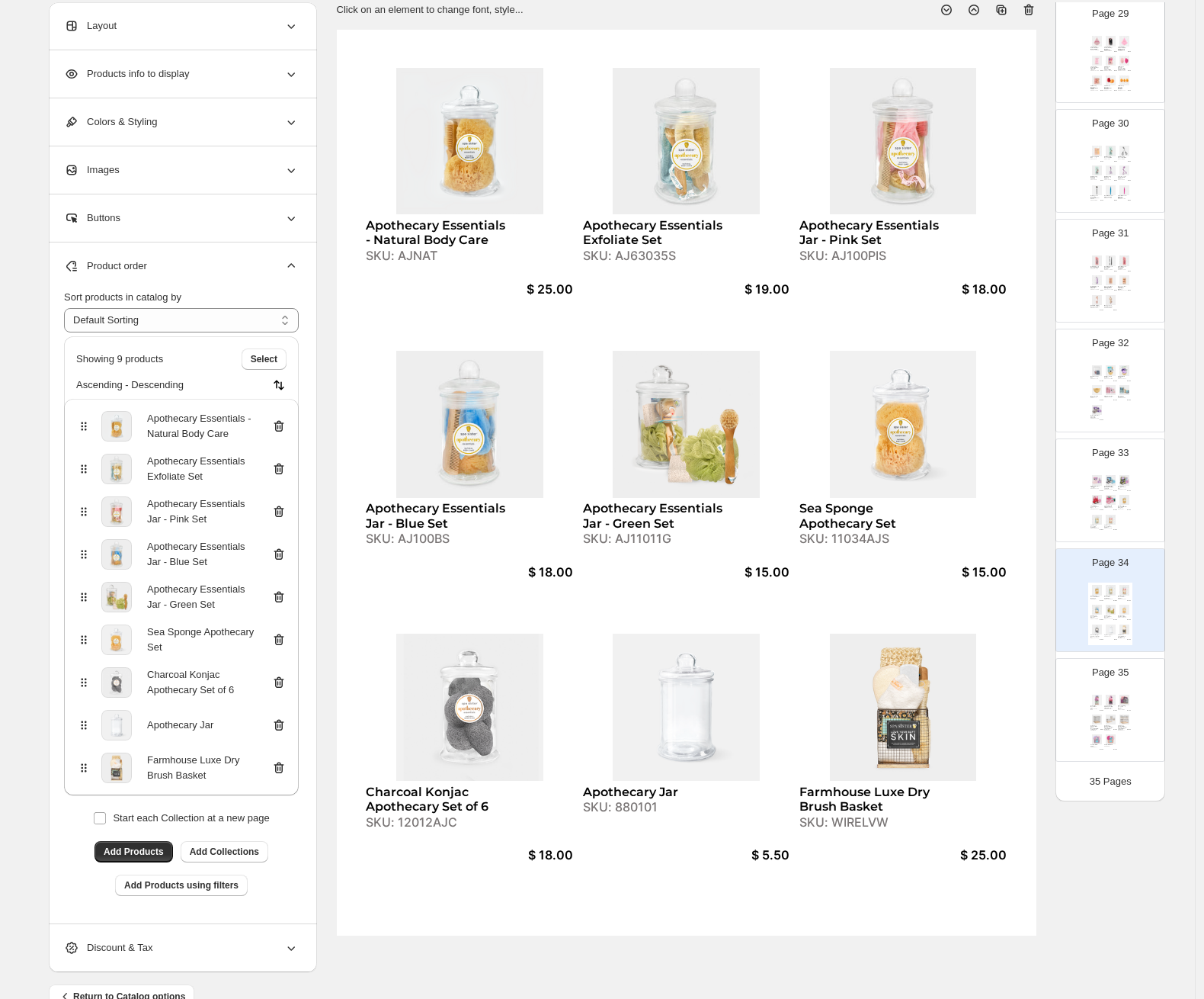
click at [1041, 607] on div "Page 34 Apothecary Essentials - Natural Body Care SKU: AJNAT $ 25.00 Apothecary…" at bounding box center [1104, 594] width 96 height 102
click at [1041, 509] on div "SKU: AJNAT" at bounding box center [1123, 509] width 9 height 1
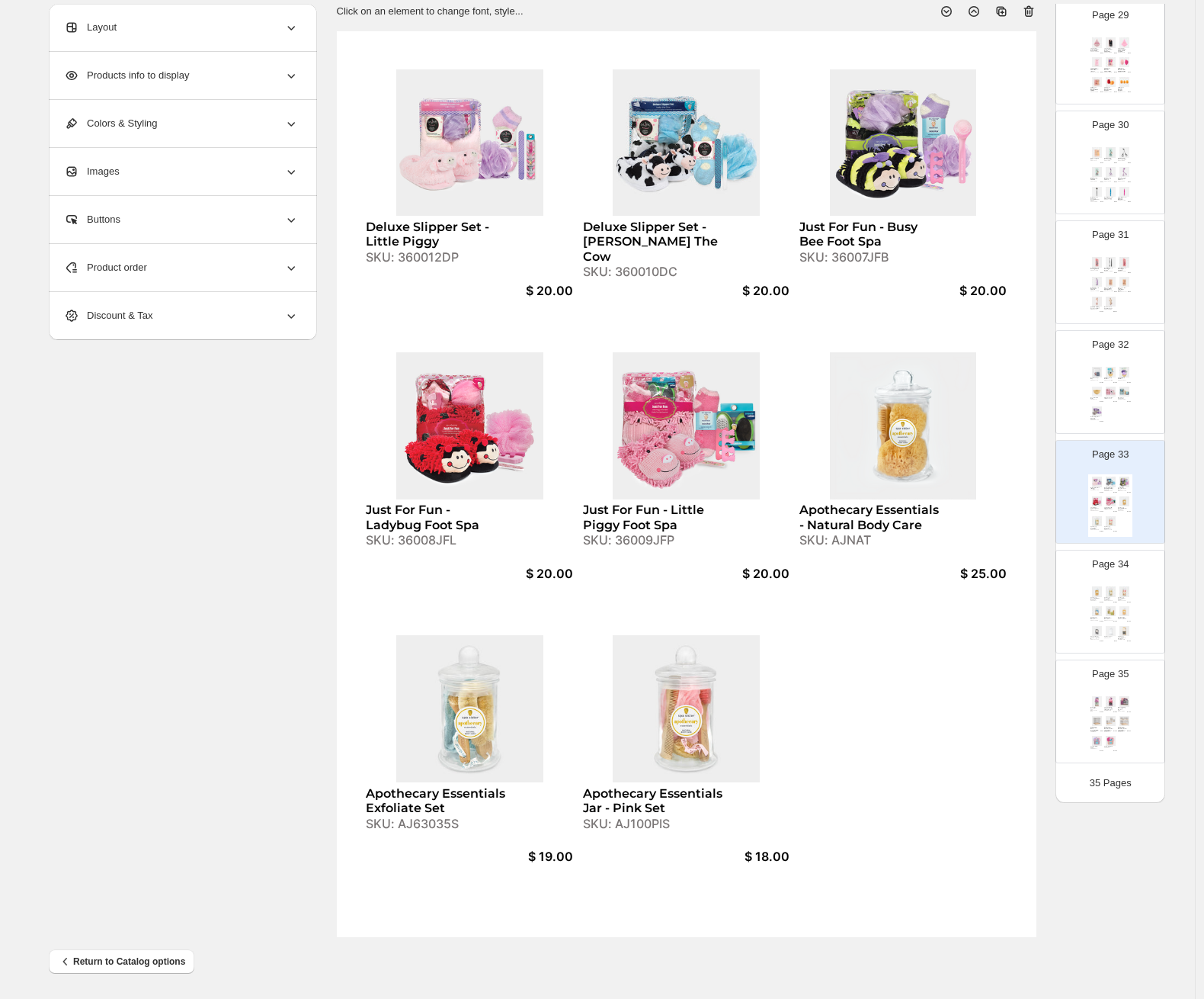
click at [217, 250] on div "Product order" at bounding box center [181, 267] width 235 height 47
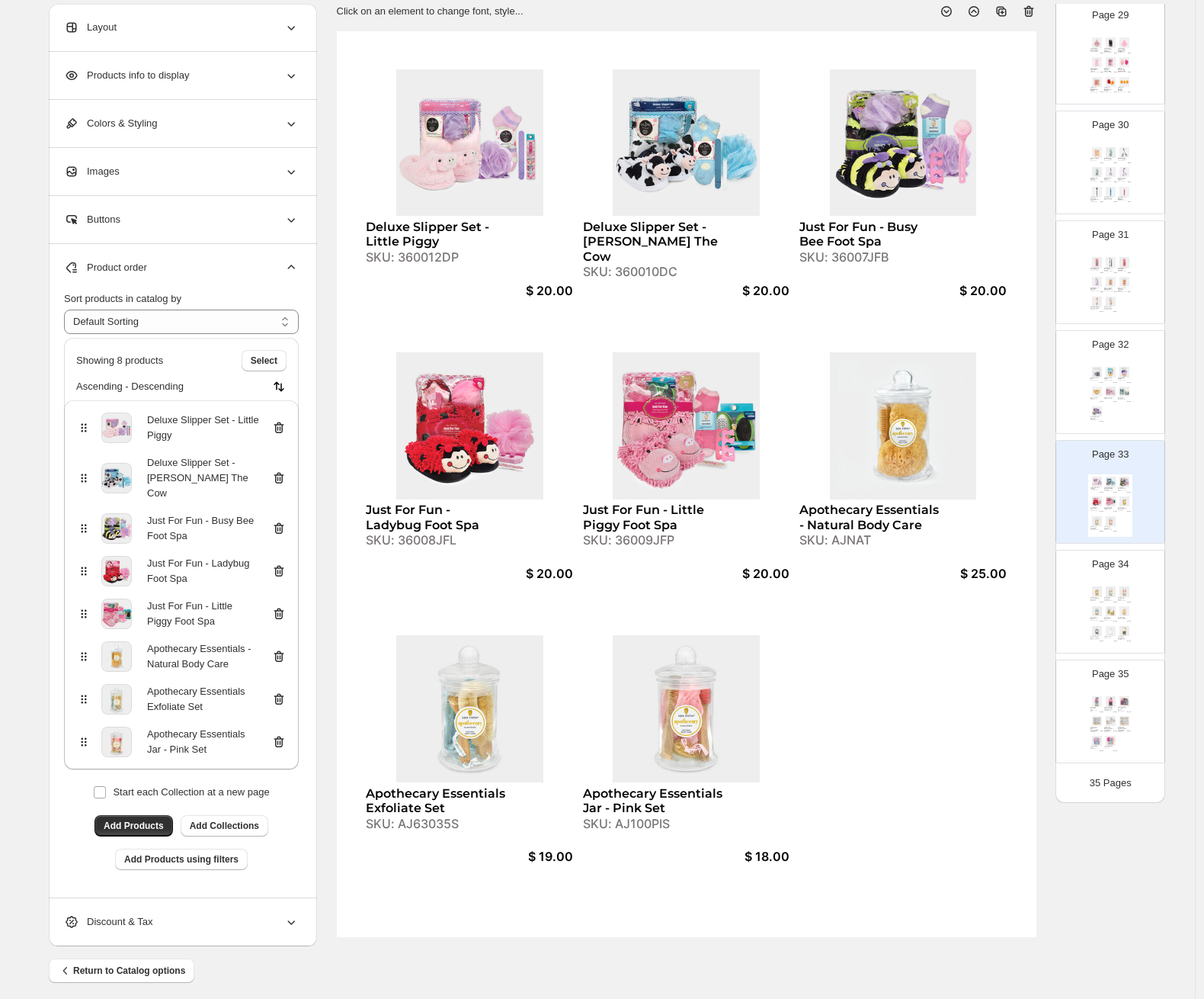
click at [284, 649] on icon at bounding box center [279, 657] width 15 height 15
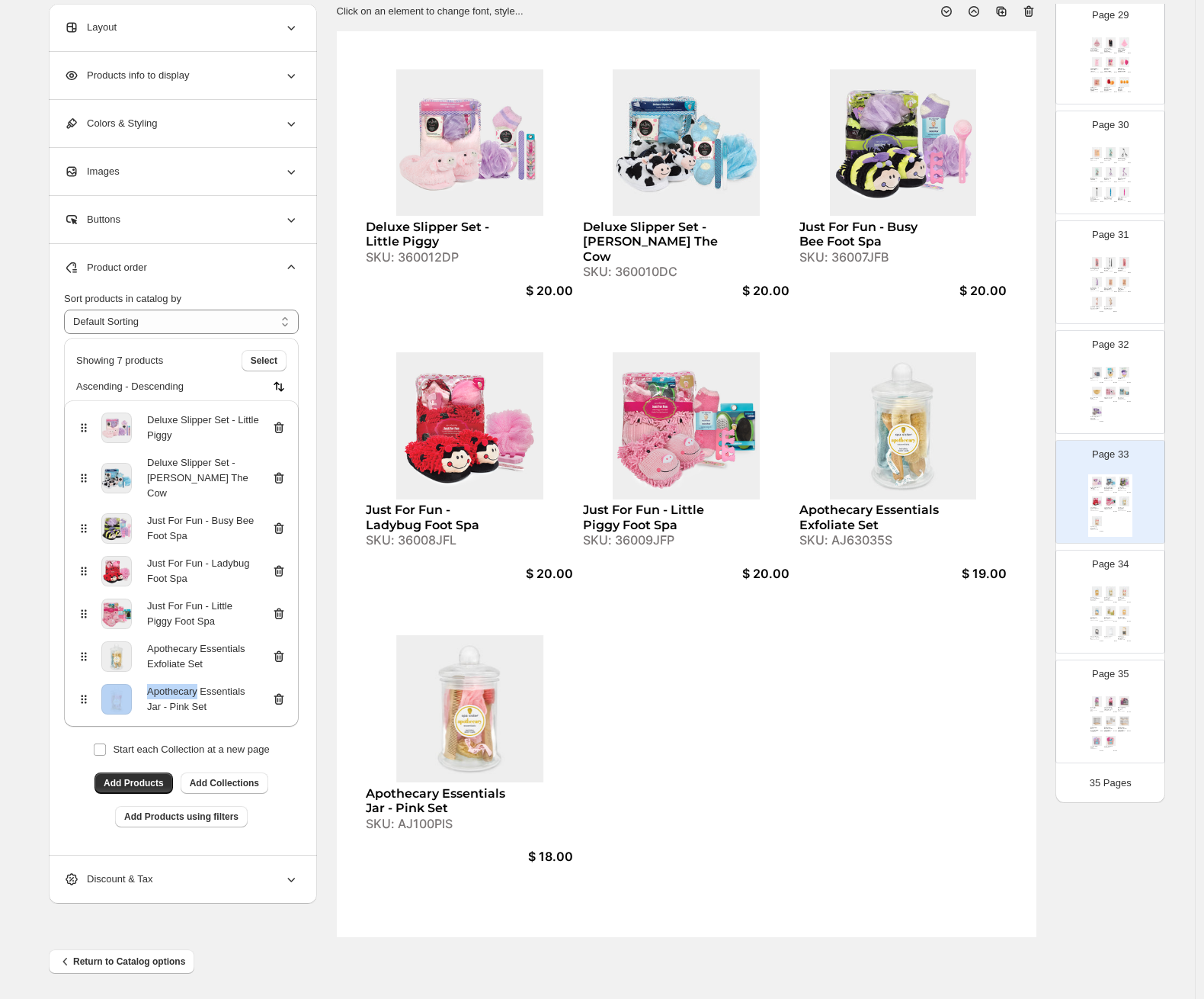
click at [284, 649] on icon at bounding box center [279, 657] width 15 height 15
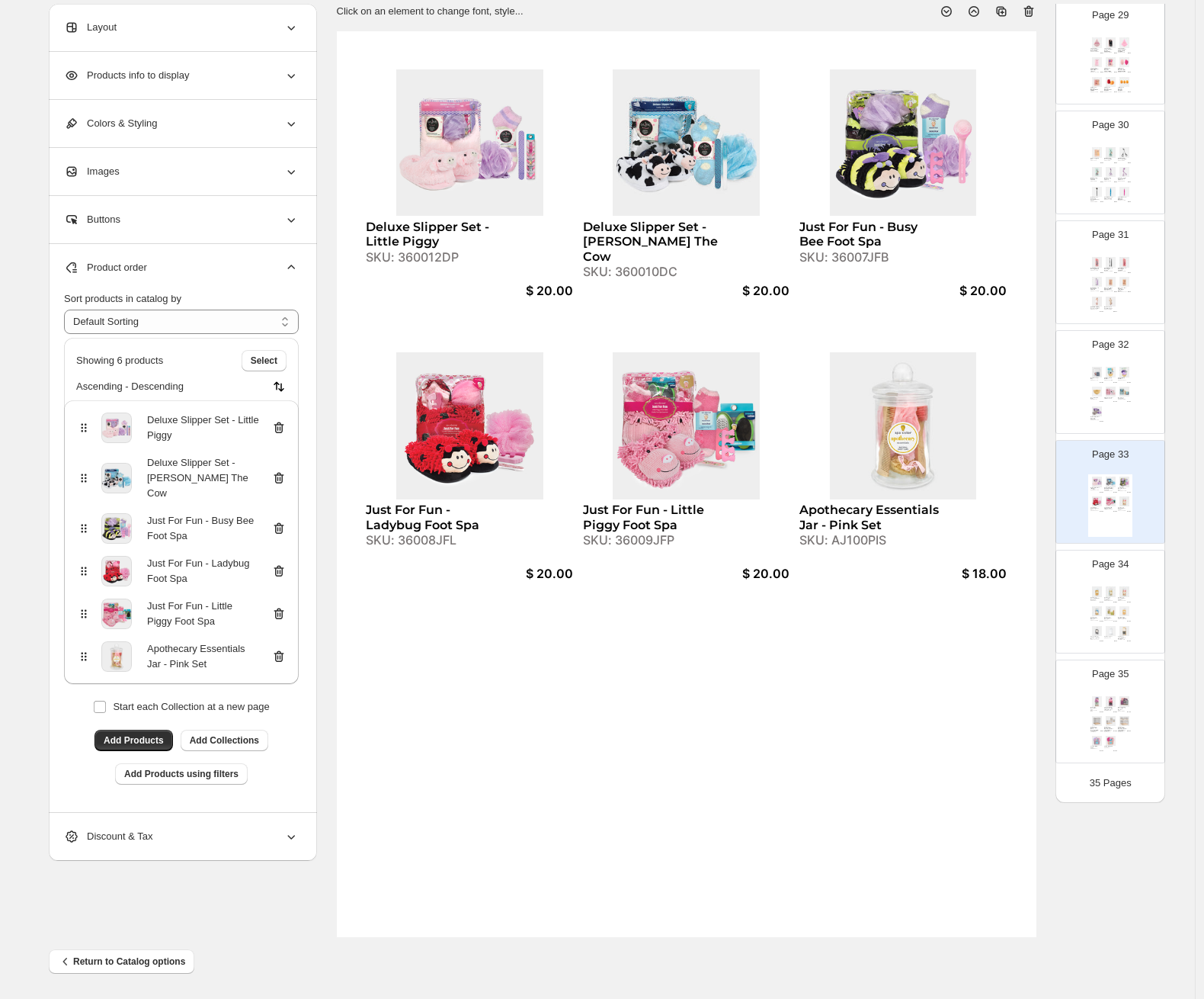
click at [283, 649] on icon at bounding box center [279, 657] width 15 height 15
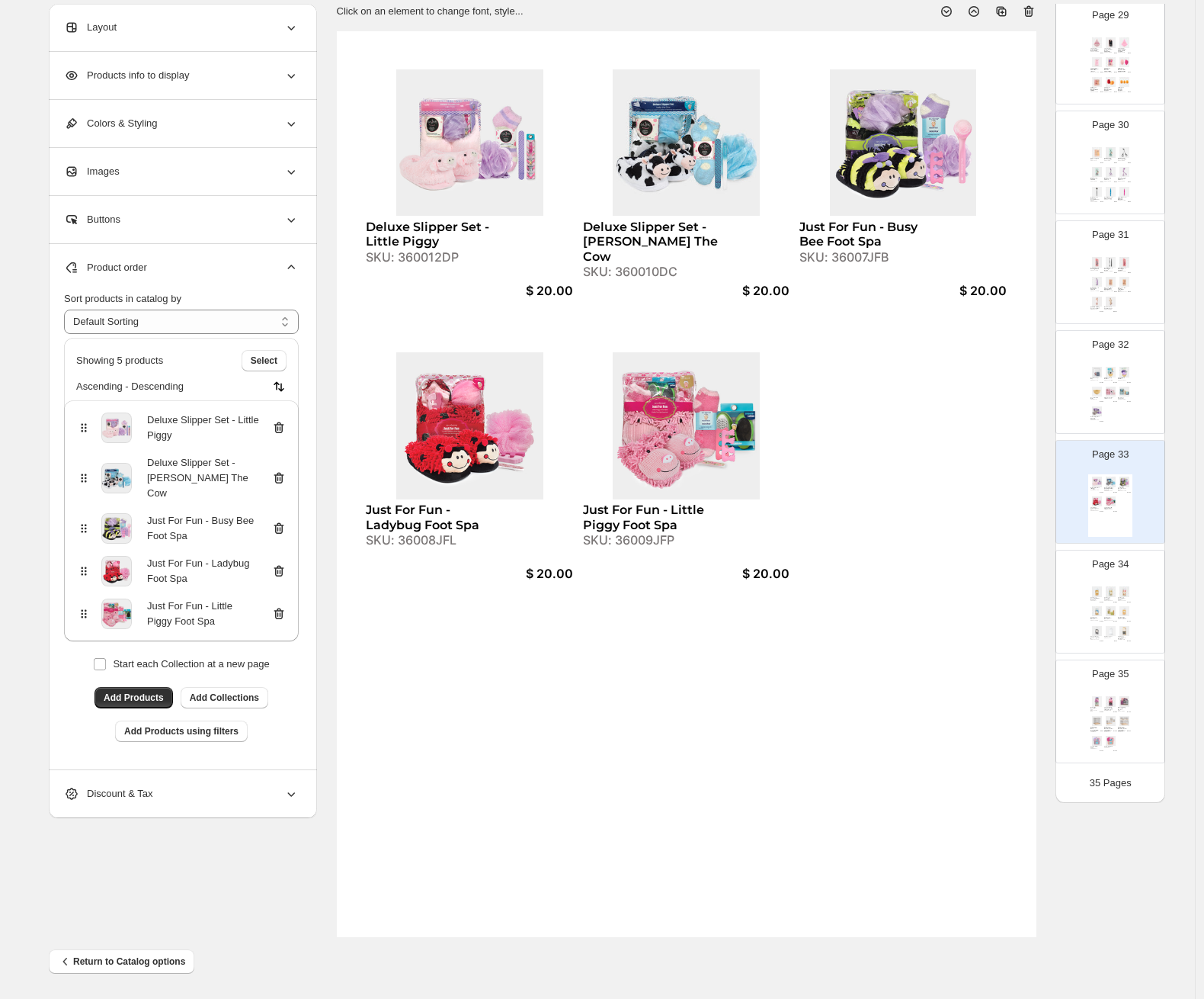
click at [1041, 629] on img at bounding box center [1097, 631] width 13 height 10
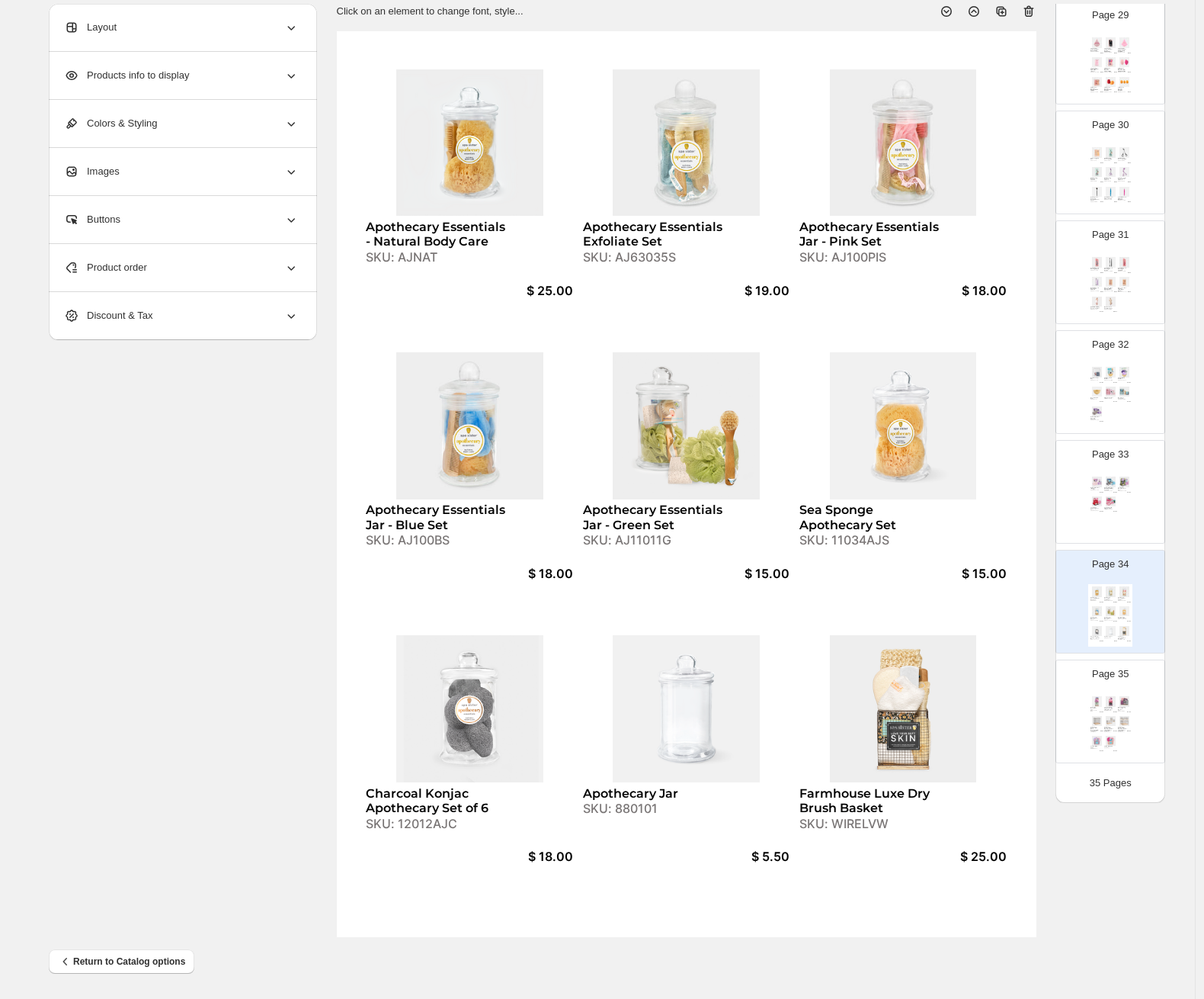
click at [1041, 712] on div "Relaxation Basket Set SKU: WIRECLEAN-MVS $ 10.00 Love Your Soft Skin Chicken Wi…" at bounding box center [1111, 725] width 45 height 62
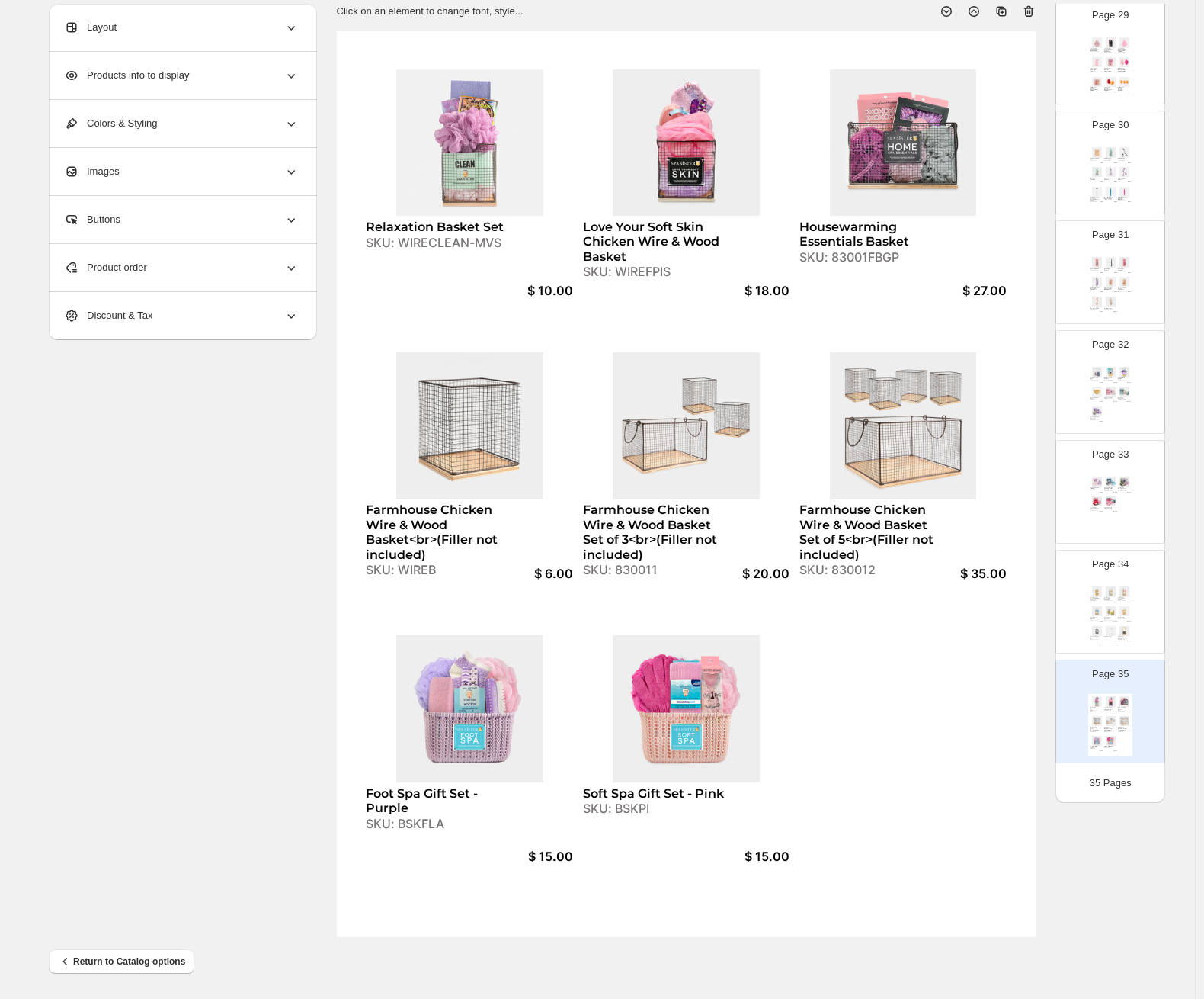
click at [1041, 602] on div "Apothecary Essentials - Natural Body Care SKU: AJNAT $ 25.00 Apothecary Essenti…" at bounding box center [1111, 615] width 45 height 62
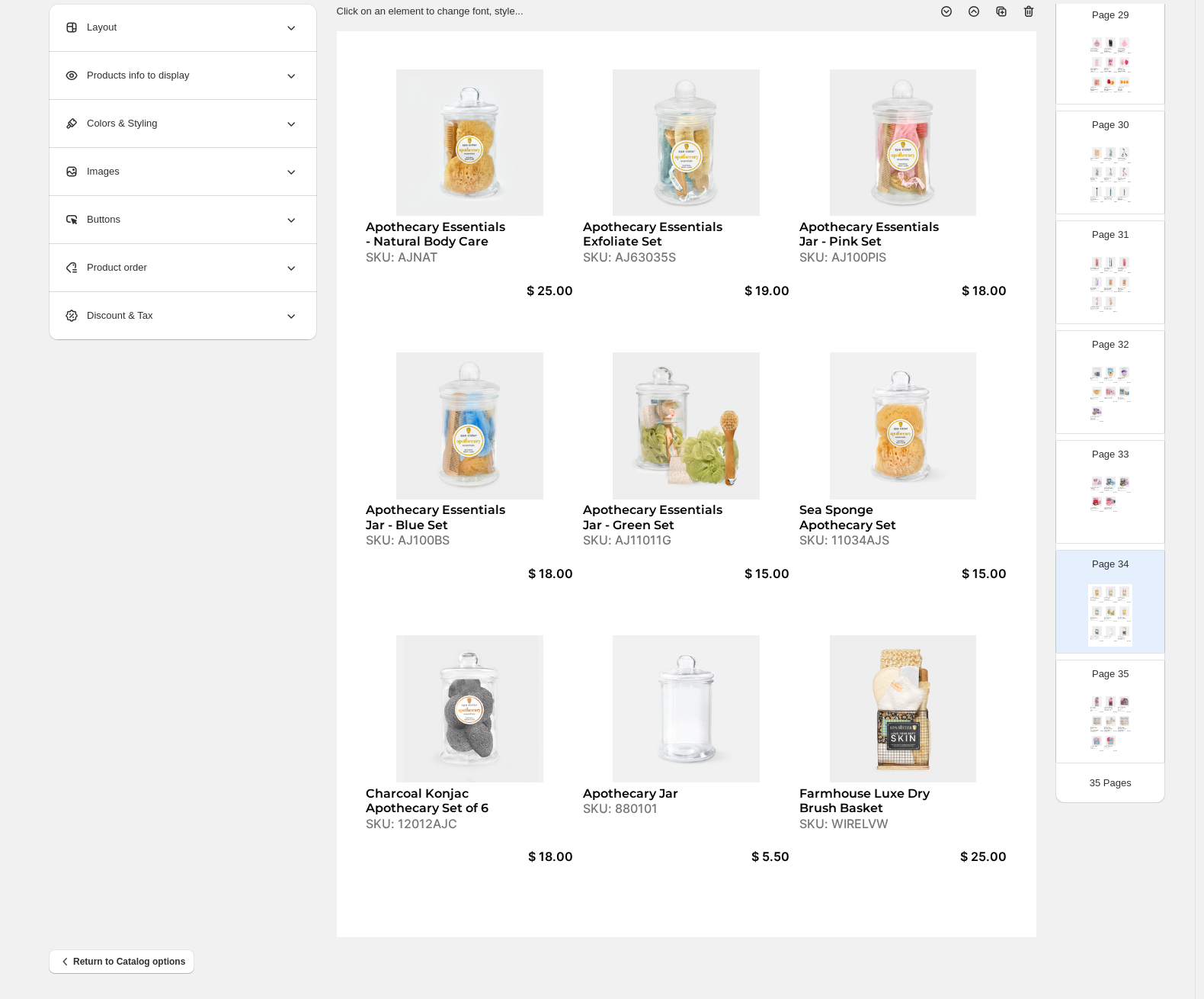
click at [1041, 511] on div "Deluxe Slipper Set - Little Piggy SKU: 360012DP $ 20.00 Deluxe Slipper Set - Ne…" at bounding box center [1111, 505] width 45 height 62
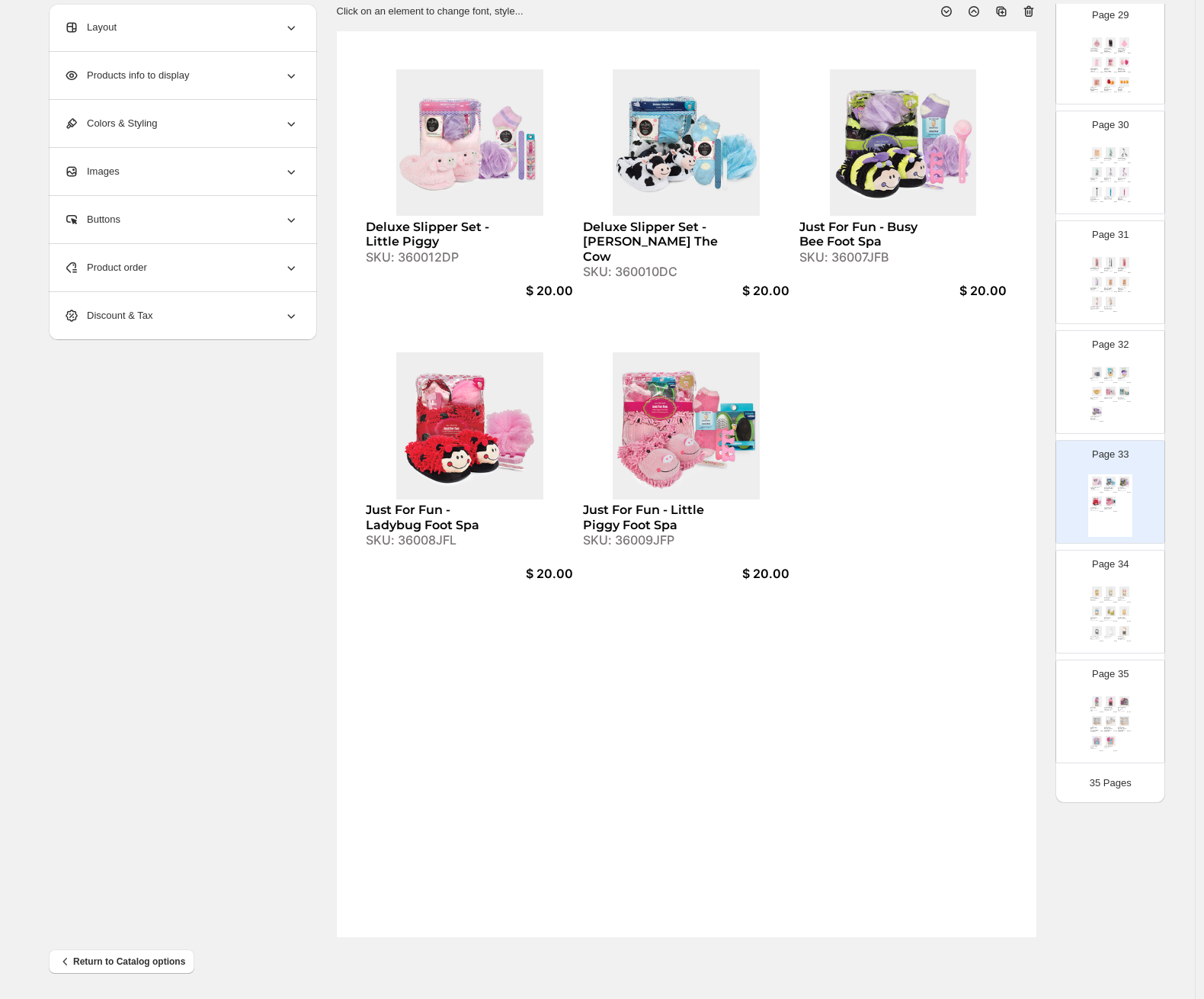
click at [1041, 597] on div "Apothecary Essentials Jar - Pink Set" at bounding box center [1123, 598] width 9 height 3
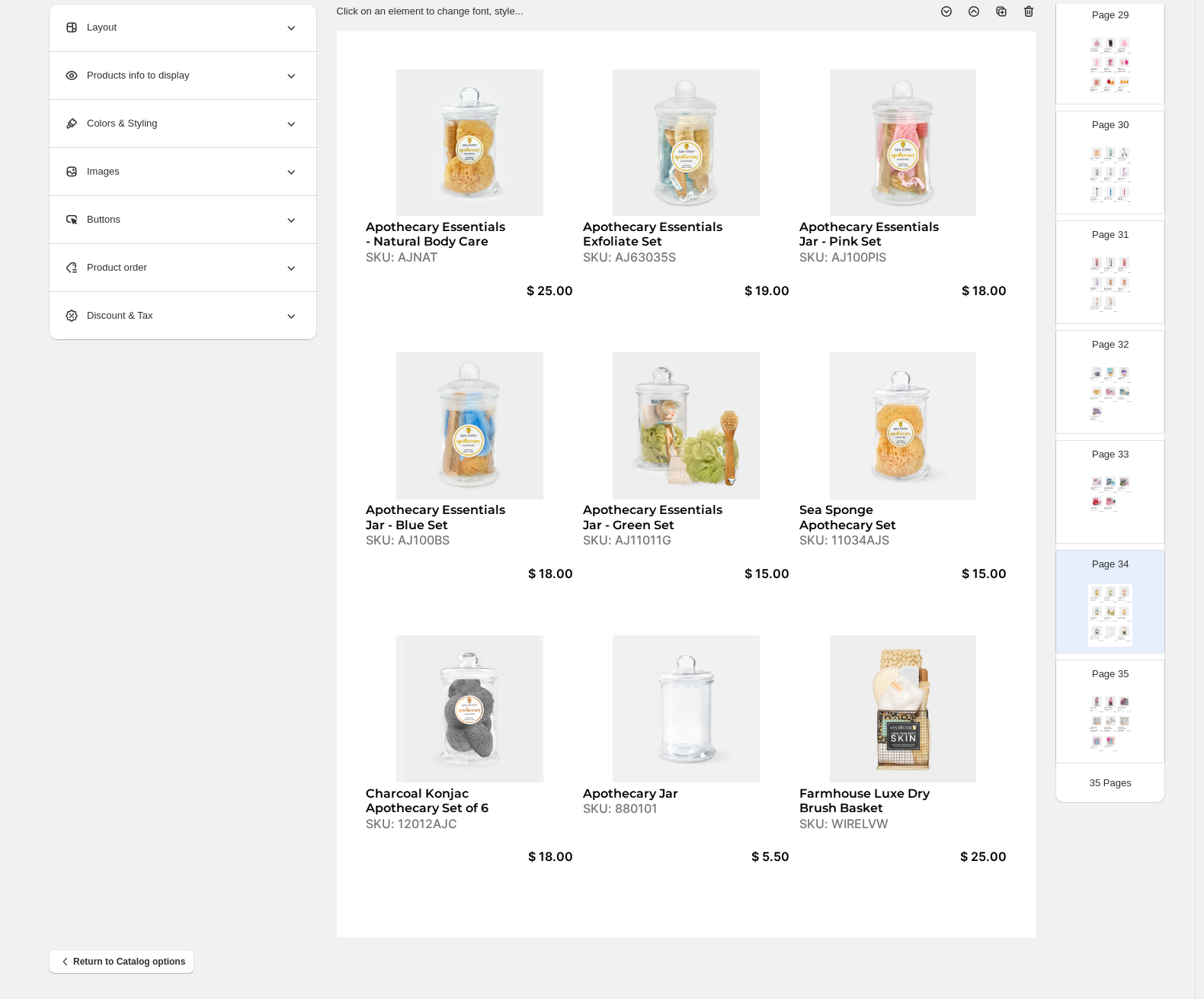
click at [1041, 710] on div "Relaxation Basket Set SKU: WIRECLEAN-MVS $ 10.00 Love Your Soft Skin Chicken Wi…" at bounding box center [1111, 725] width 45 height 62
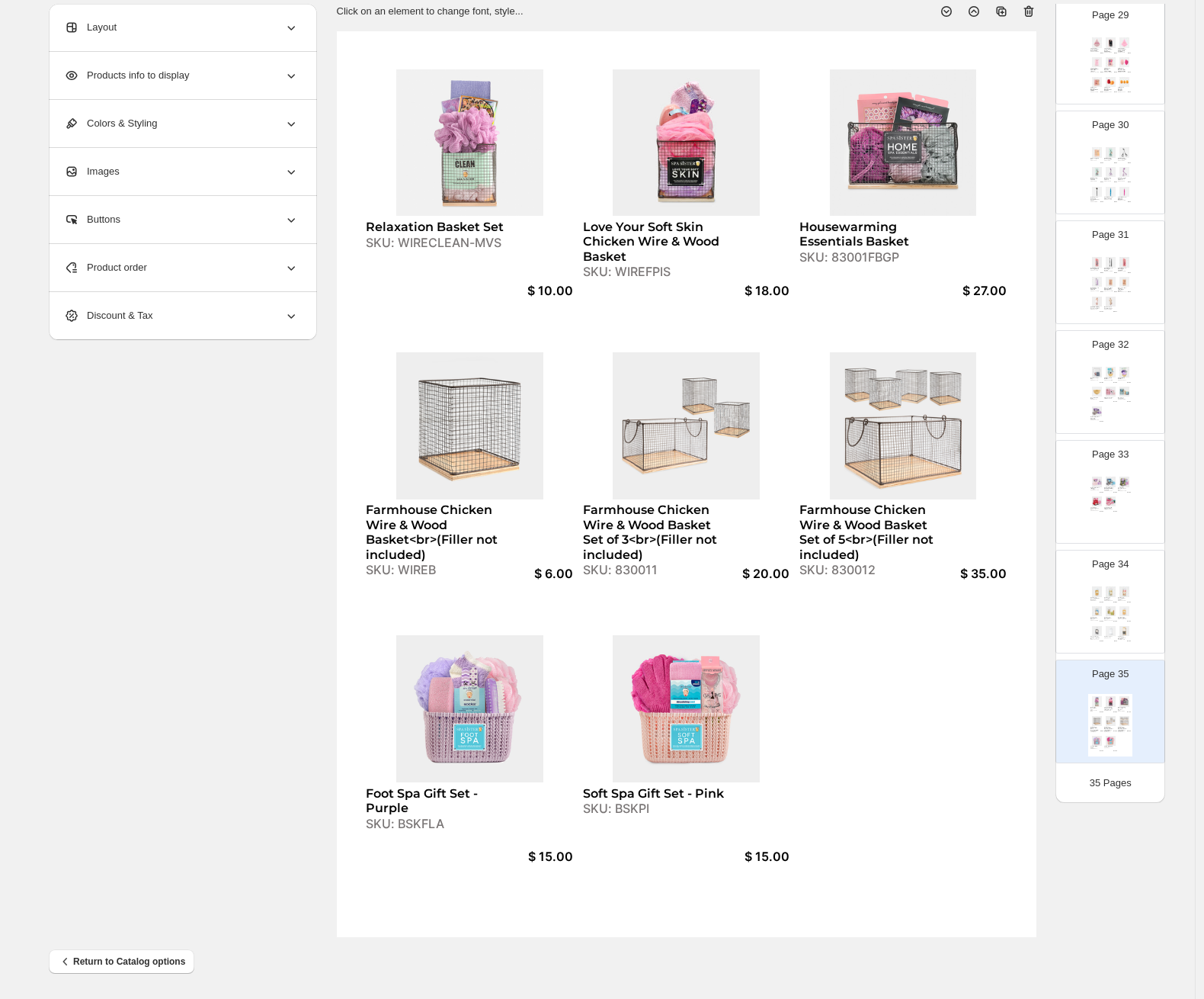
click at [1041, 604] on div "Apothecary Essentials - Natural Body Care SKU: AJNAT $ 25.00 Apothecary Essenti…" at bounding box center [1111, 615] width 45 height 62
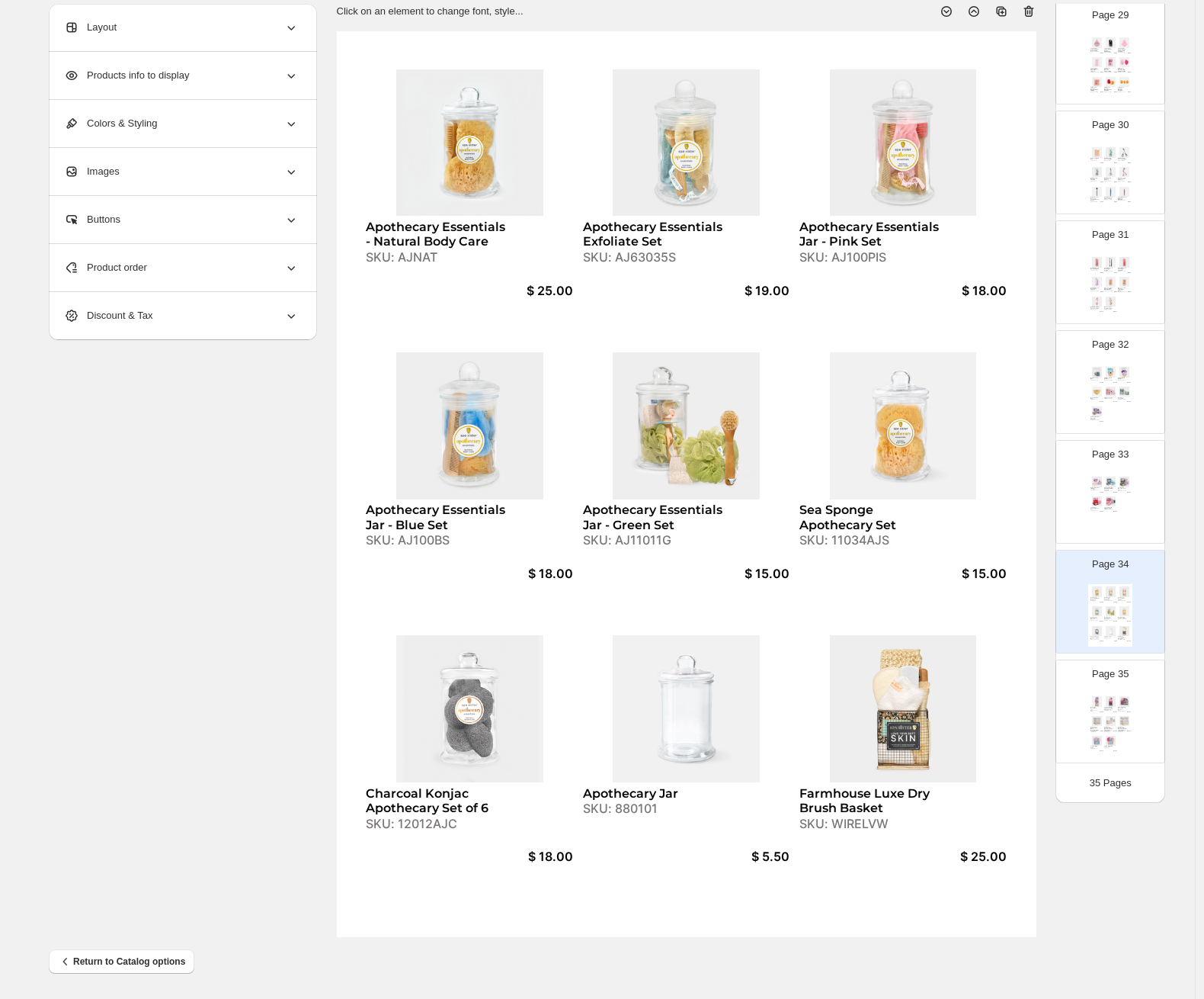
click at [1041, 699] on img at bounding box center [1111, 701] width 13 height 10
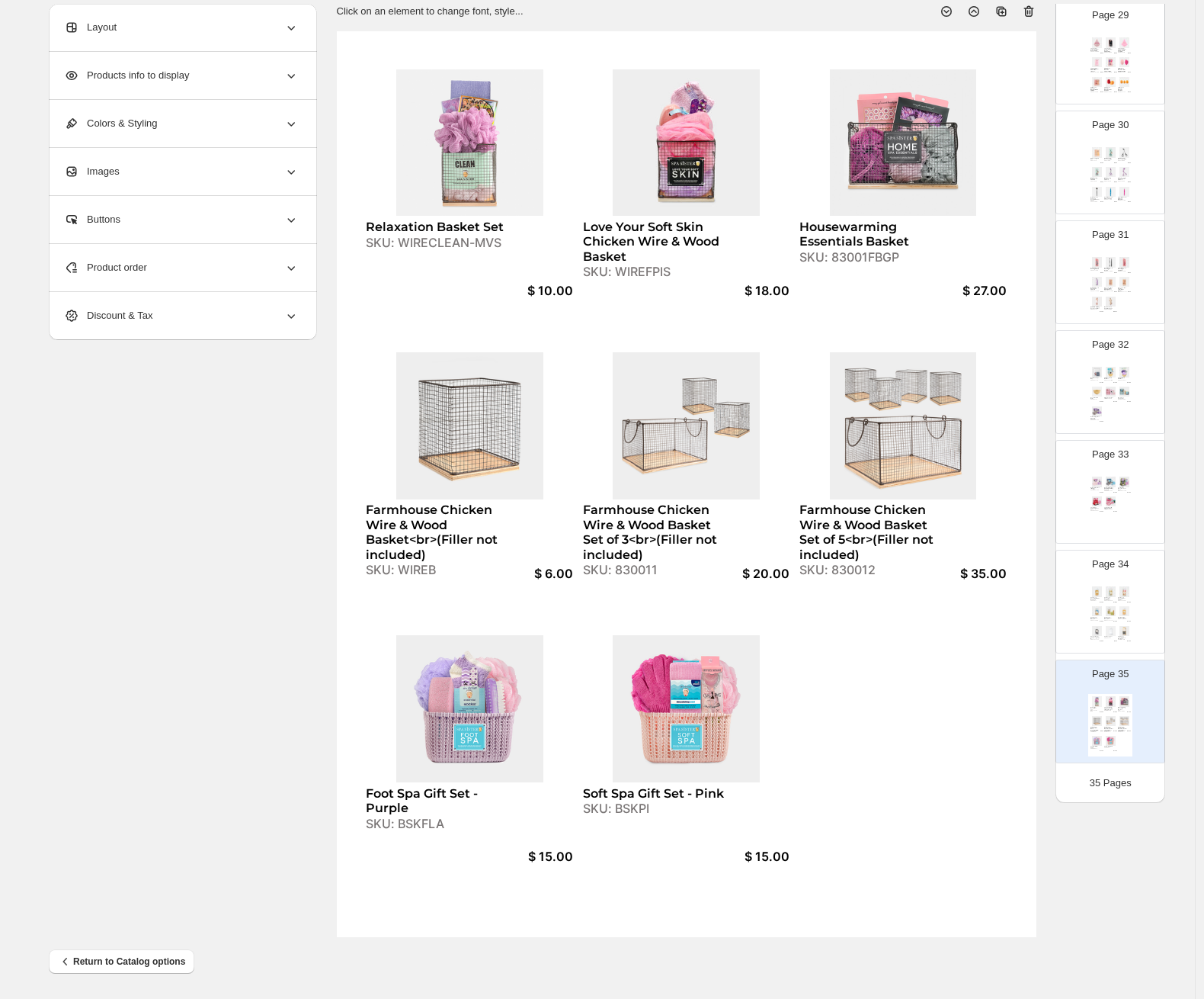
click at [1041, 404] on div "Gentlemen's Spa Wrap SKU: 850121S $ 12.95 Skin Oasis Gold Bowl Set SKU: 550132W…" at bounding box center [1111, 395] width 45 height 62
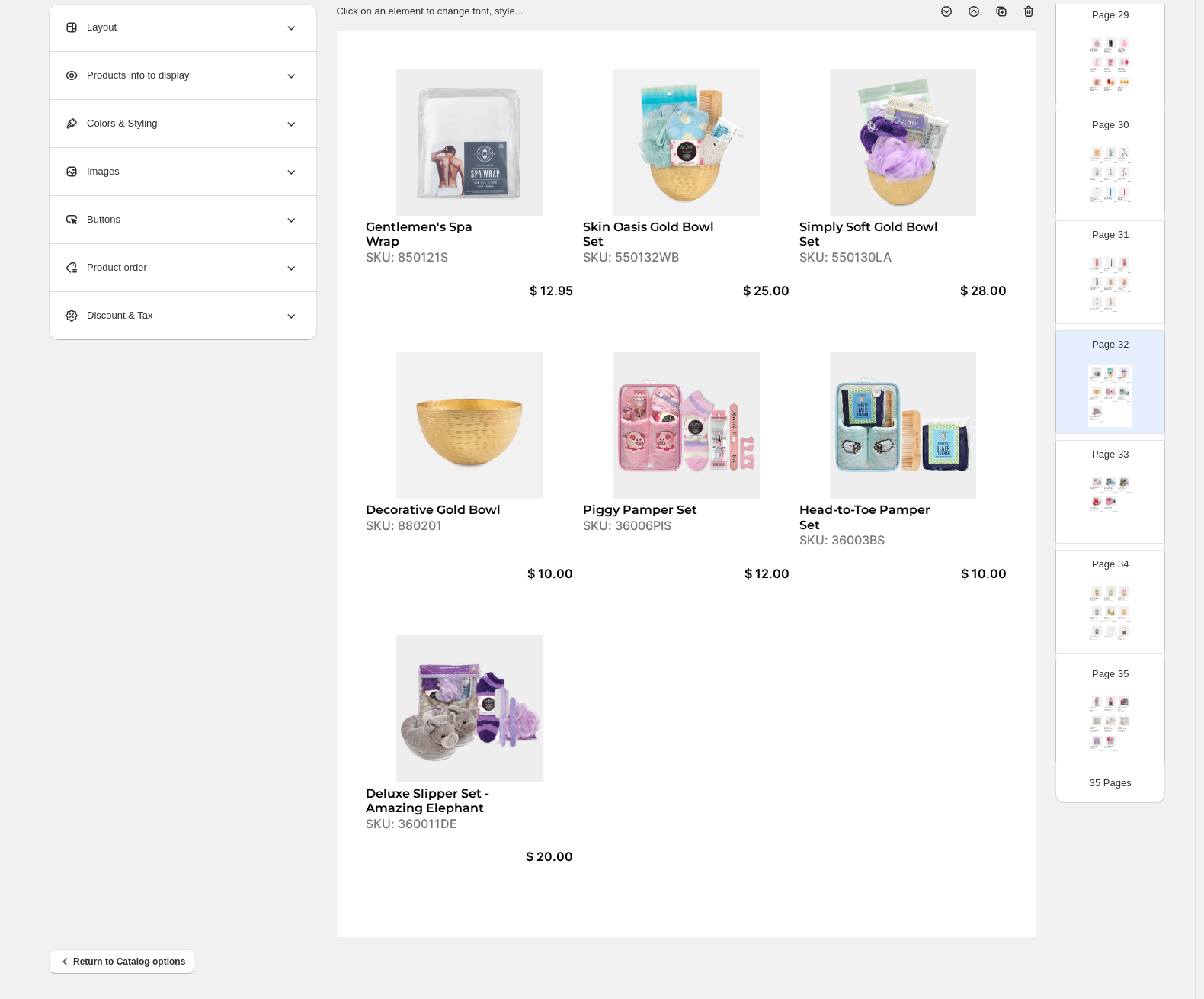
click at [1041, 504] on img at bounding box center [1097, 501] width 13 height 10
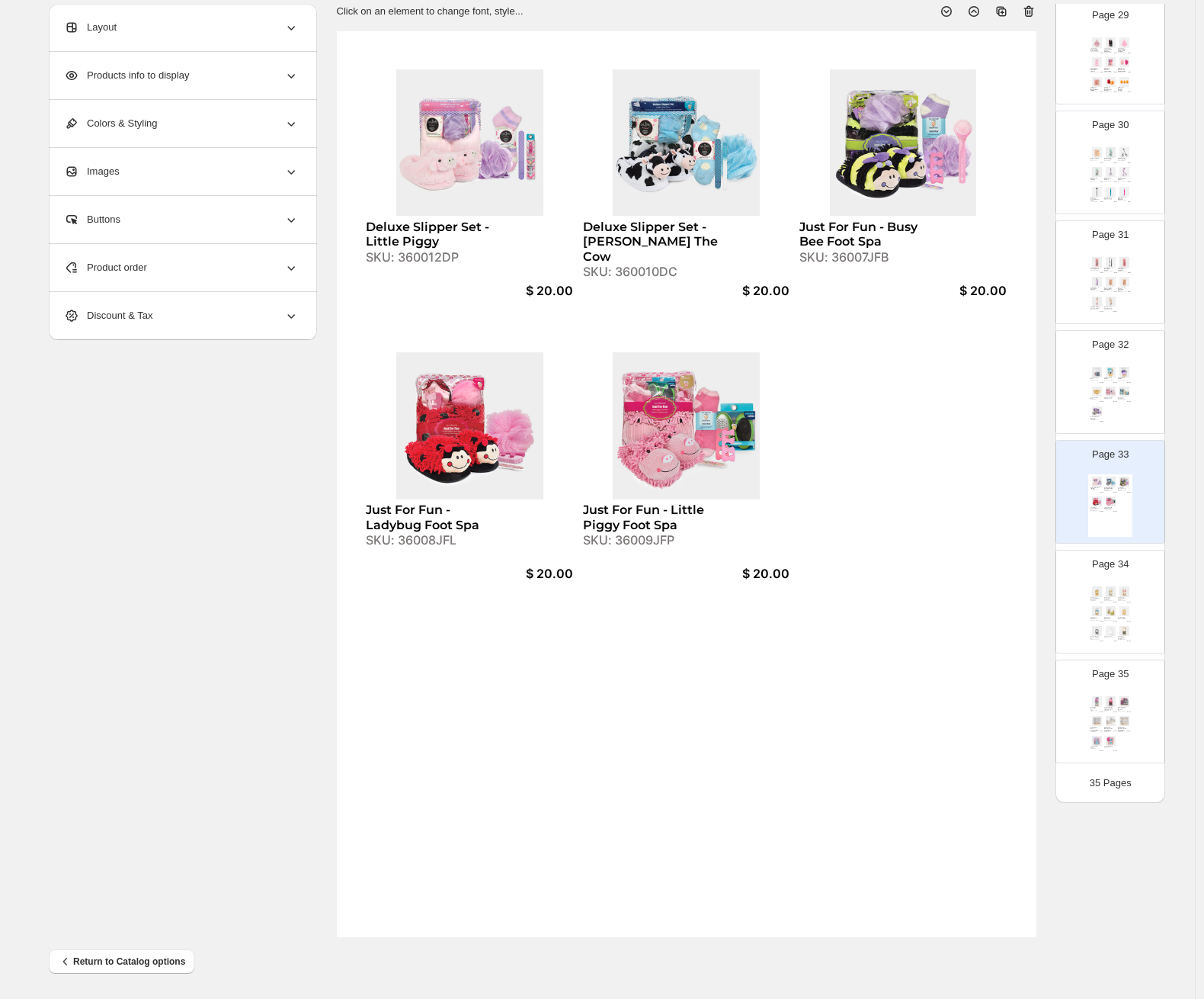
click at [1041, 408] on div "Gentlemen's Spa Wrap SKU: 850121S $ 12.95 Skin Oasis Gold Bowl Set SKU: 550132W…" at bounding box center [1111, 395] width 45 height 62
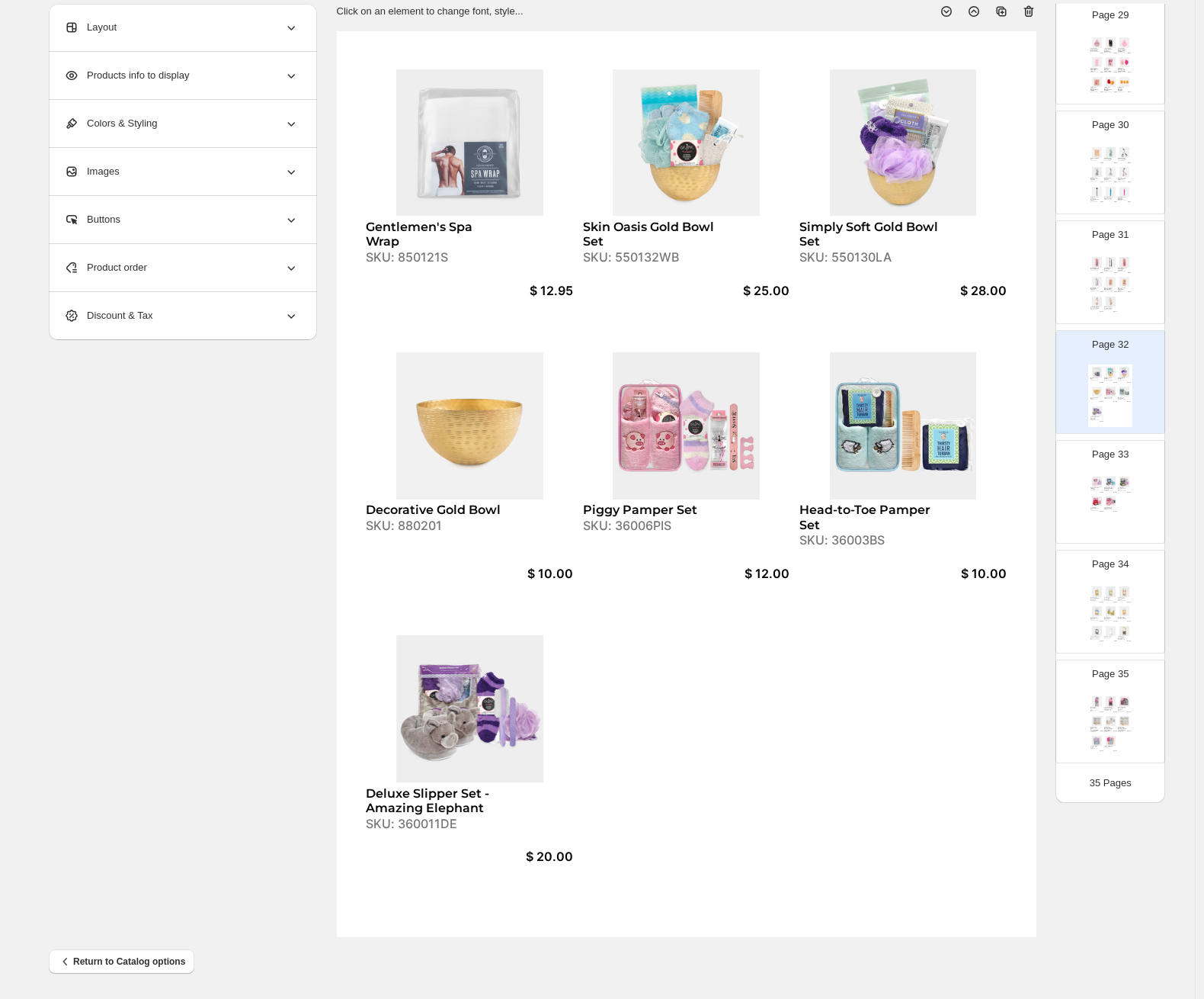
click at [1041, 485] on img at bounding box center [1125, 481] width 13 height 10
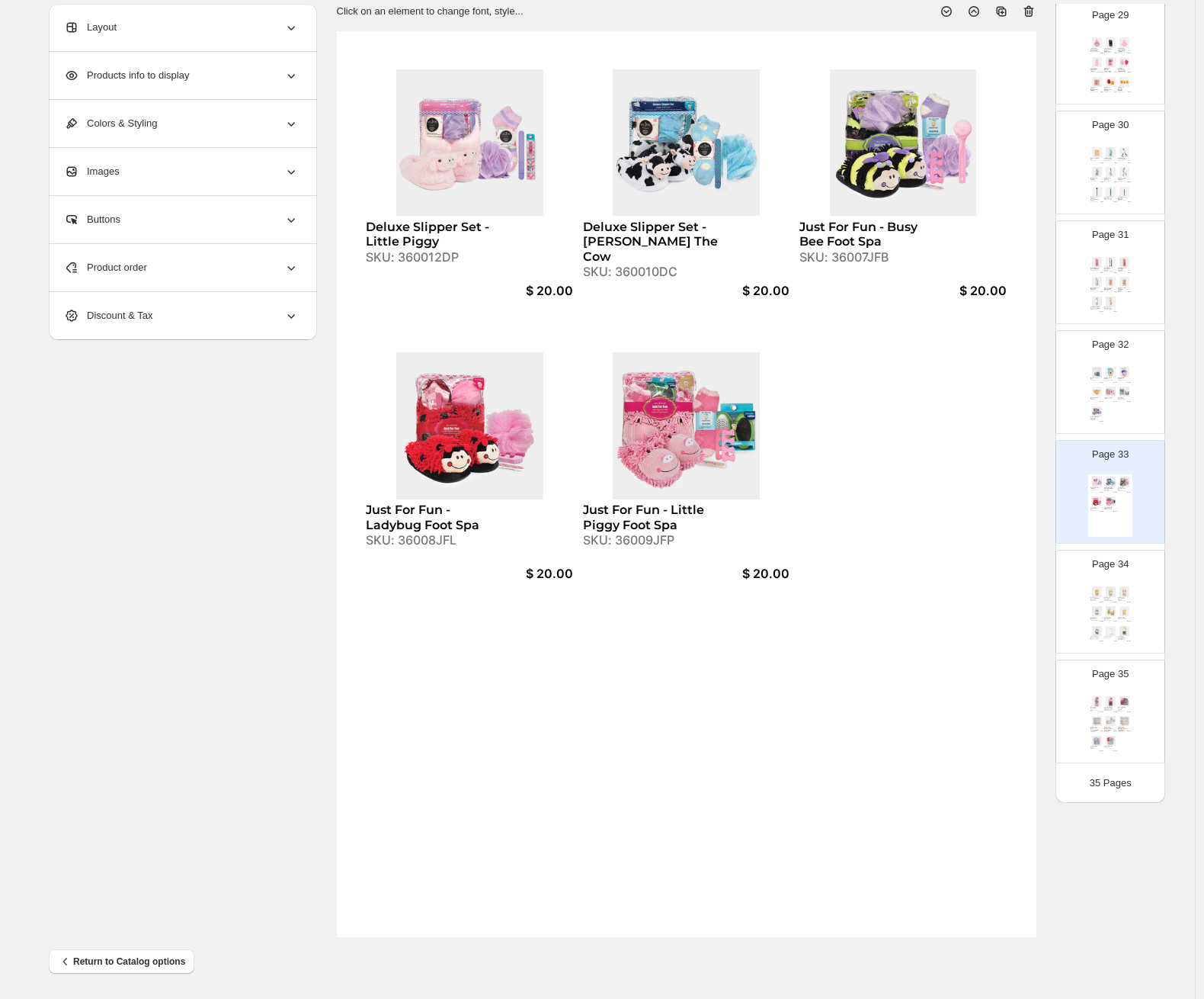
click at [425, 255] on div "SKU: 360012DP" at bounding box center [437, 258] width 142 height 15
copy div "360012DP"
click at [1041, 373] on img at bounding box center [1111, 371] width 13 height 10
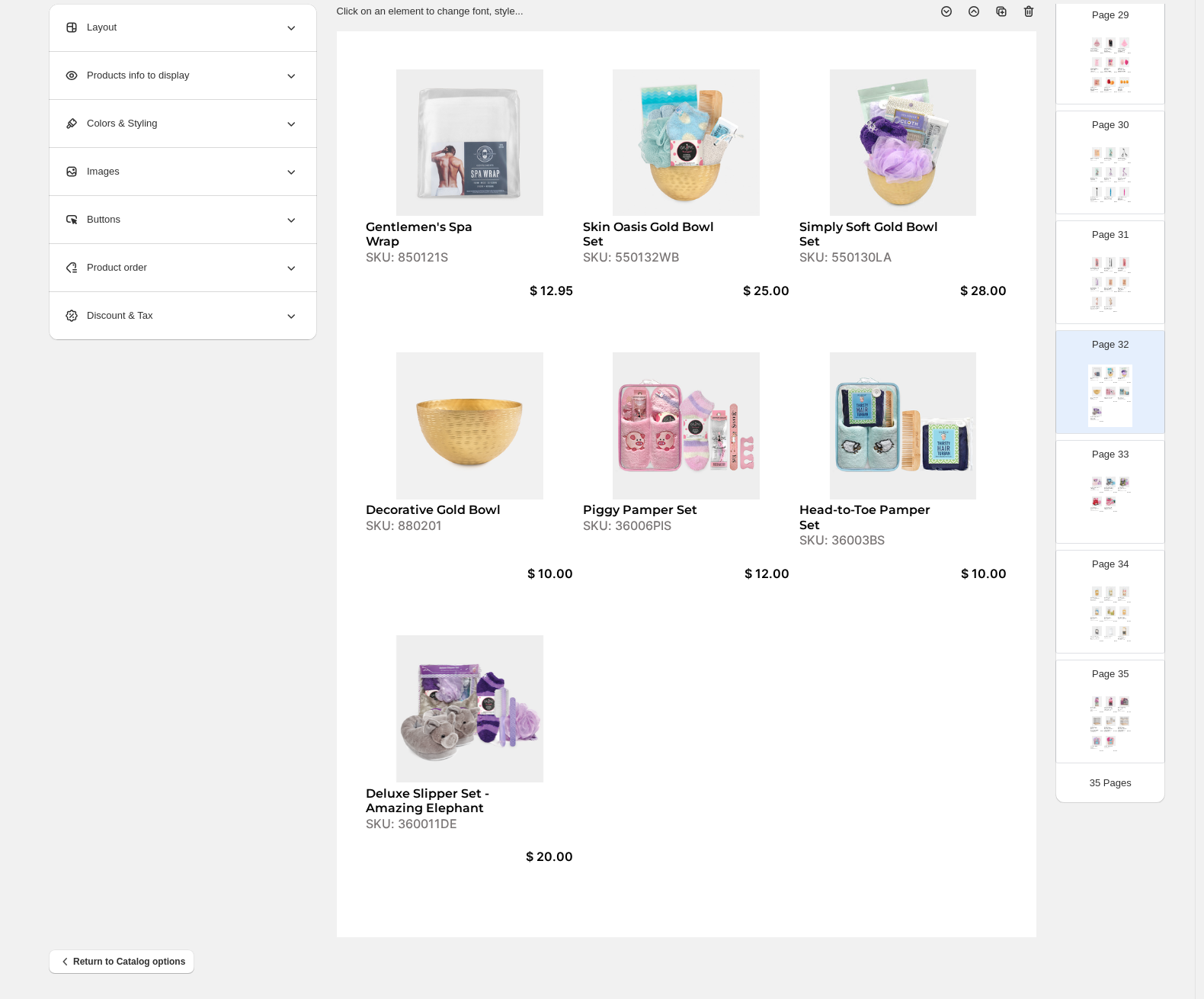
click at [139, 266] on span "Product order" at bounding box center [105, 268] width 83 height 15
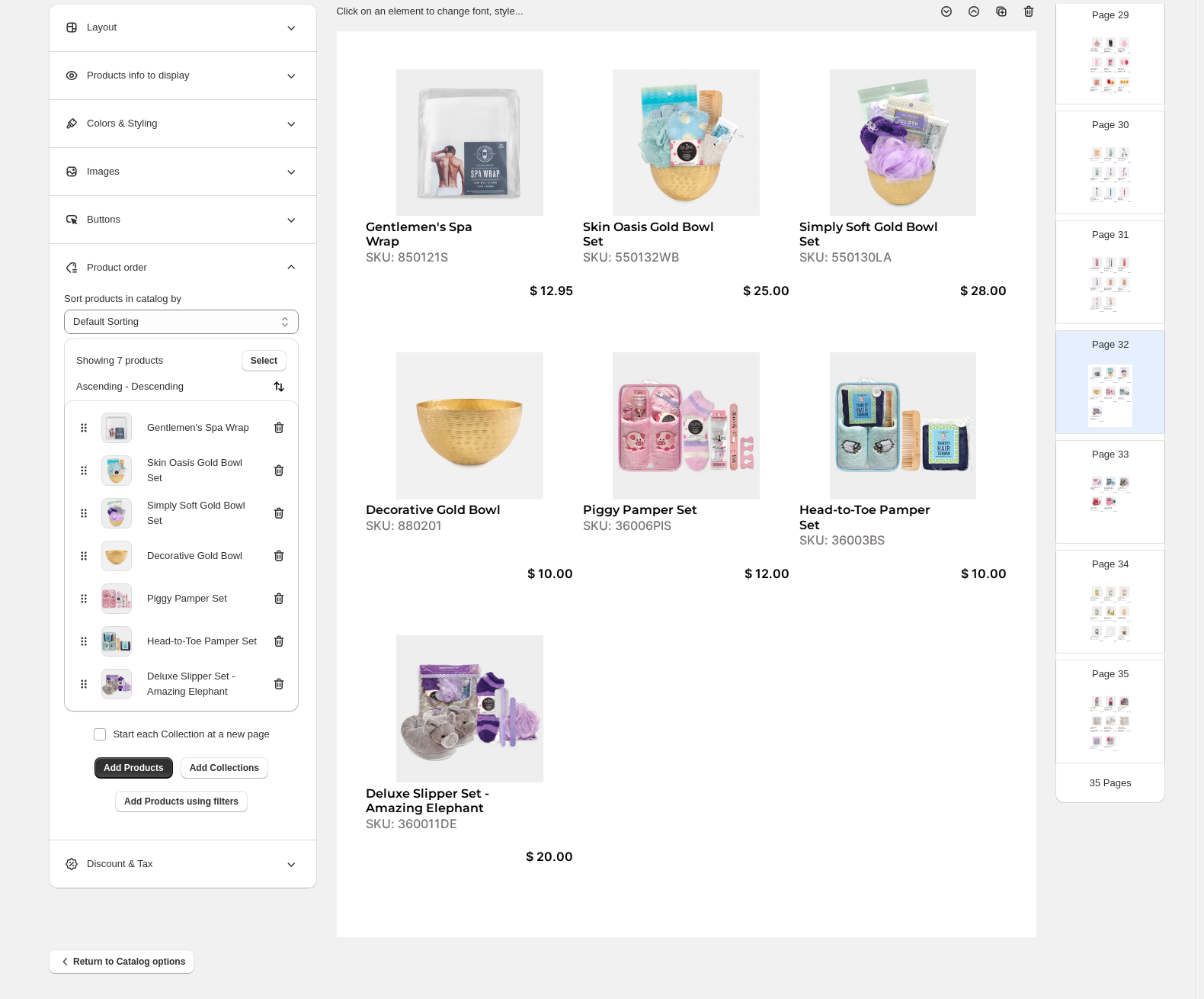
click at [723, 605] on div "Gentlemen's Spa Wrap SKU: 850121S $ 12.95 Skin Oasis Gold Bowl Set SKU: 550132W…" at bounding box center [686, 485] width 700 height 906
click at [1041, 501] on div "Deluxe Slipper Set - Little Piggy SKU: 360012DP $ 20.00 Deluxe Slipper Set - Ne…" at bounding box center [1111, 505] width 45 height 62
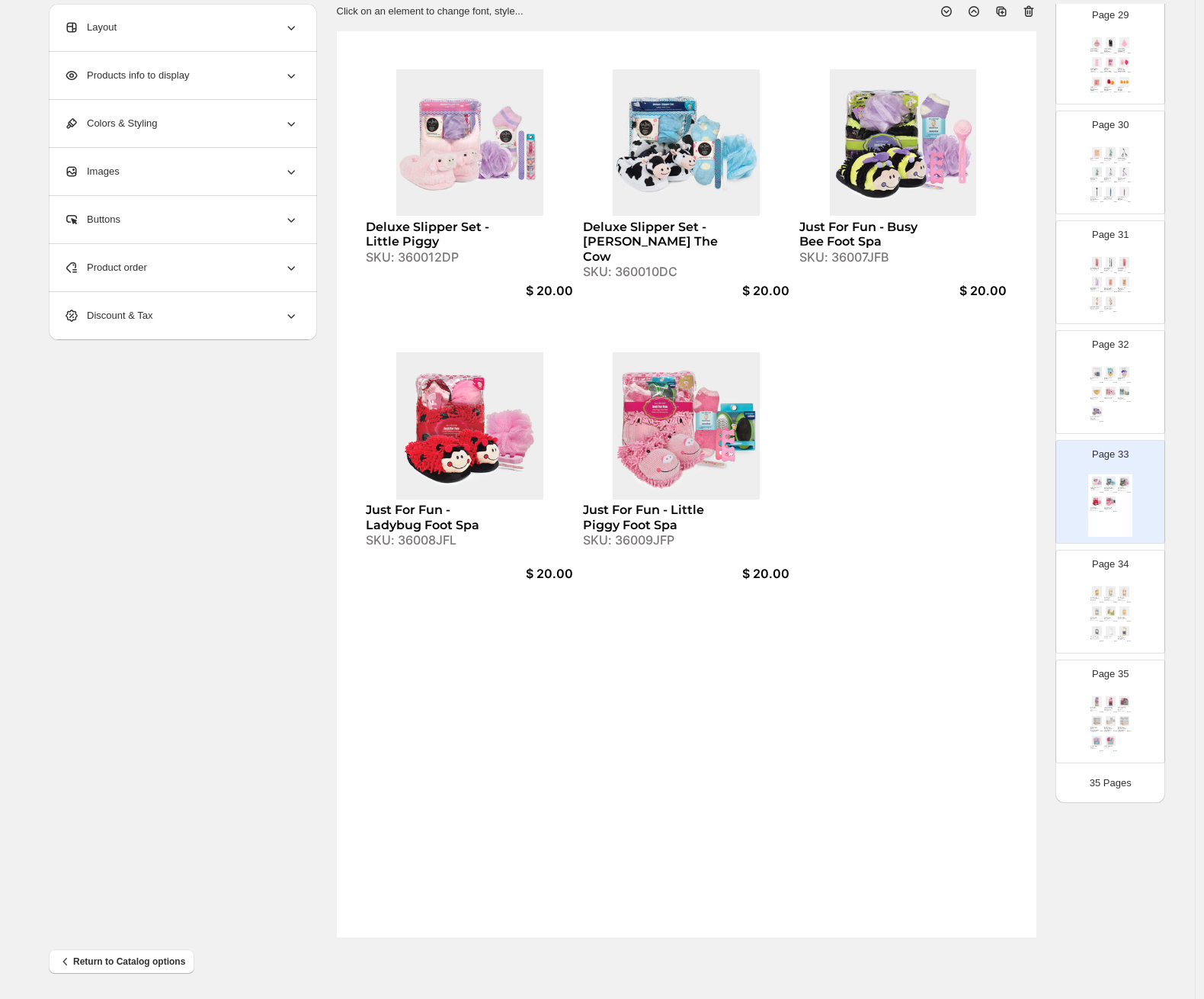
click at [1041, 589] on img at bounding box center [1125, 592] width 13 height 10
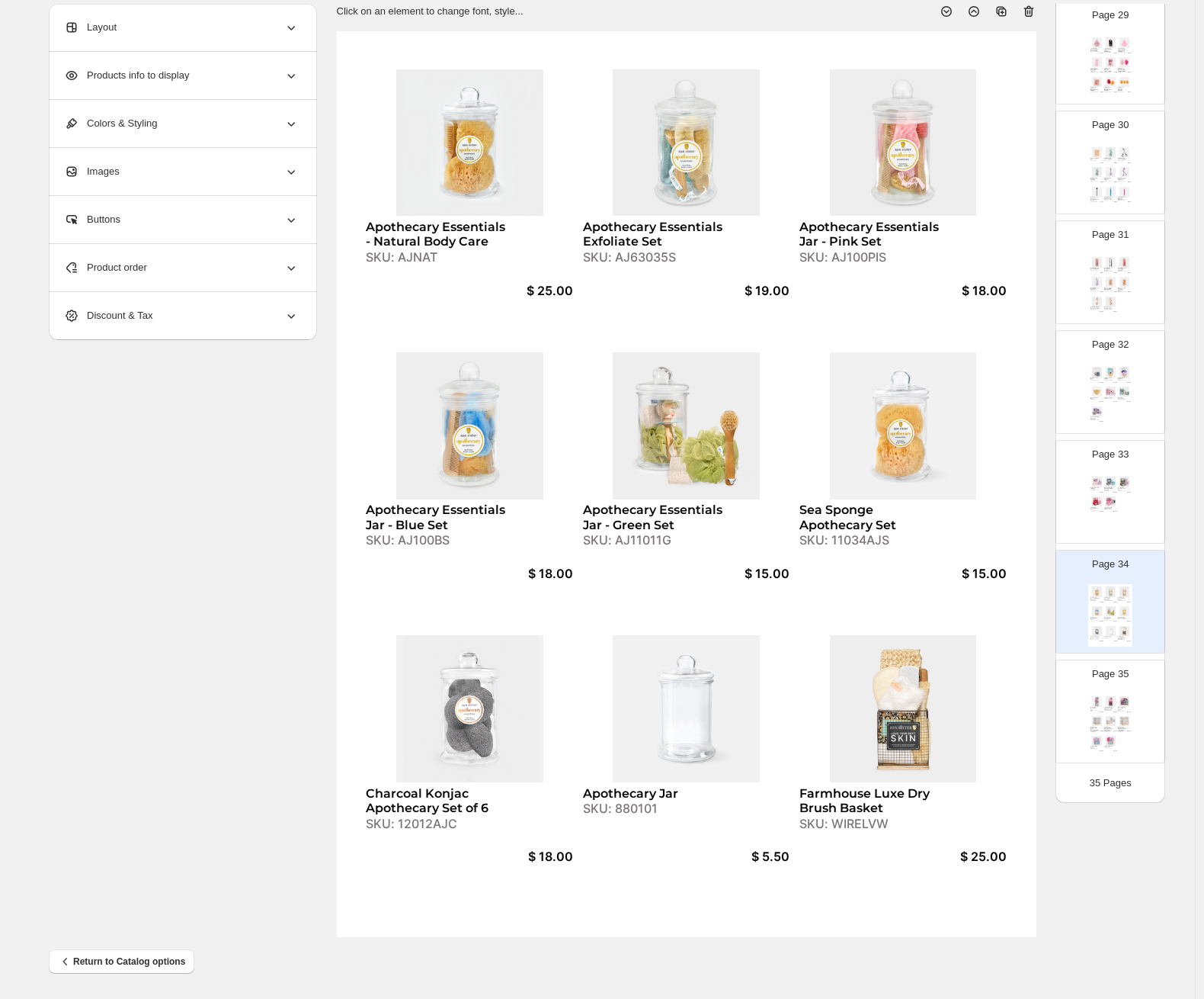
click at [1041, 683] on div "Page 35 Relaxation Basket Set SKU: WIRECLEAN-MVS $ 10.00 Love Your Soft Skin Ch…" at bounding box center [1104, 706] width 96 height 102
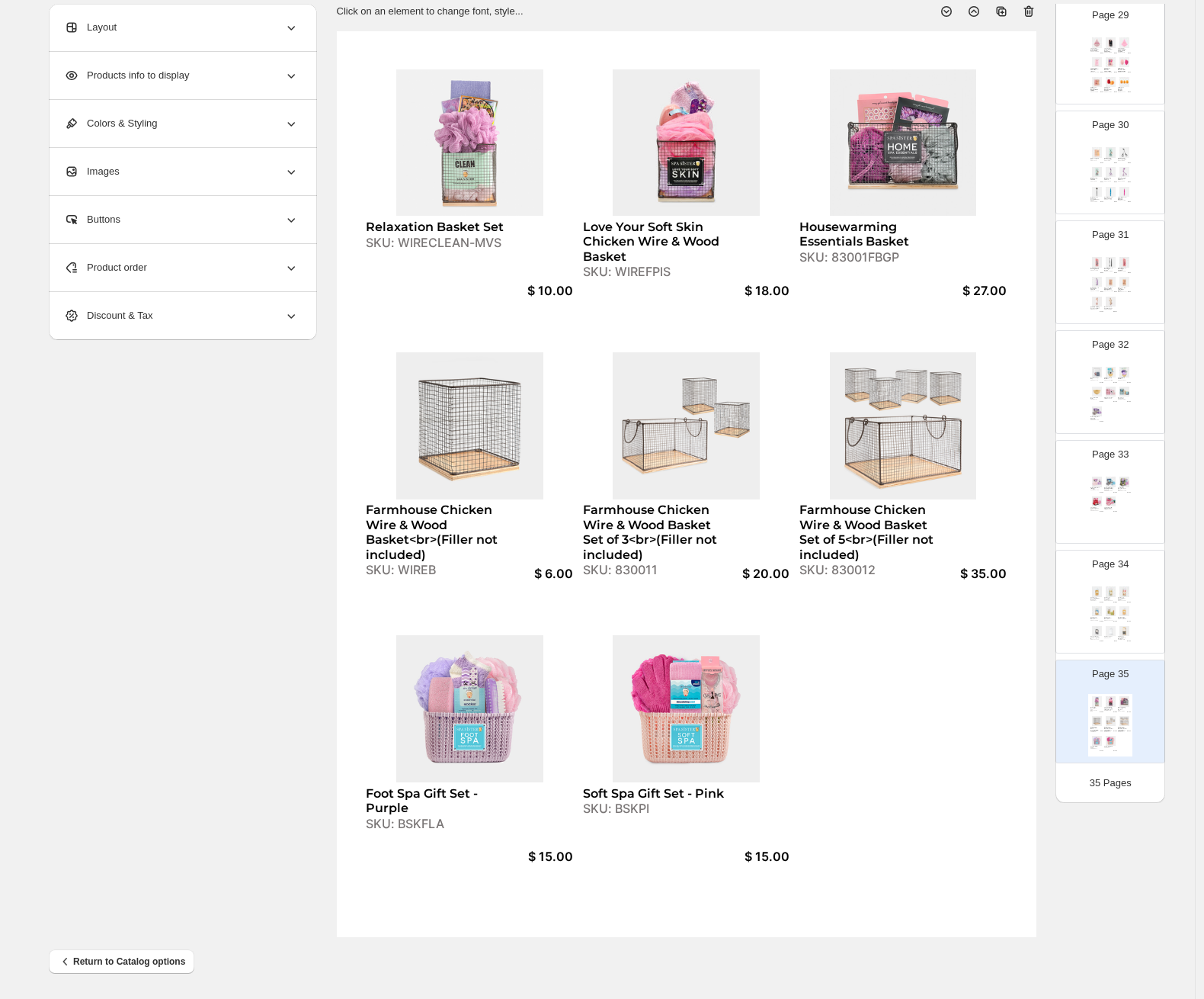
click at [1041, 611] on img at bounding box center [1111, 611] width 13 height 10
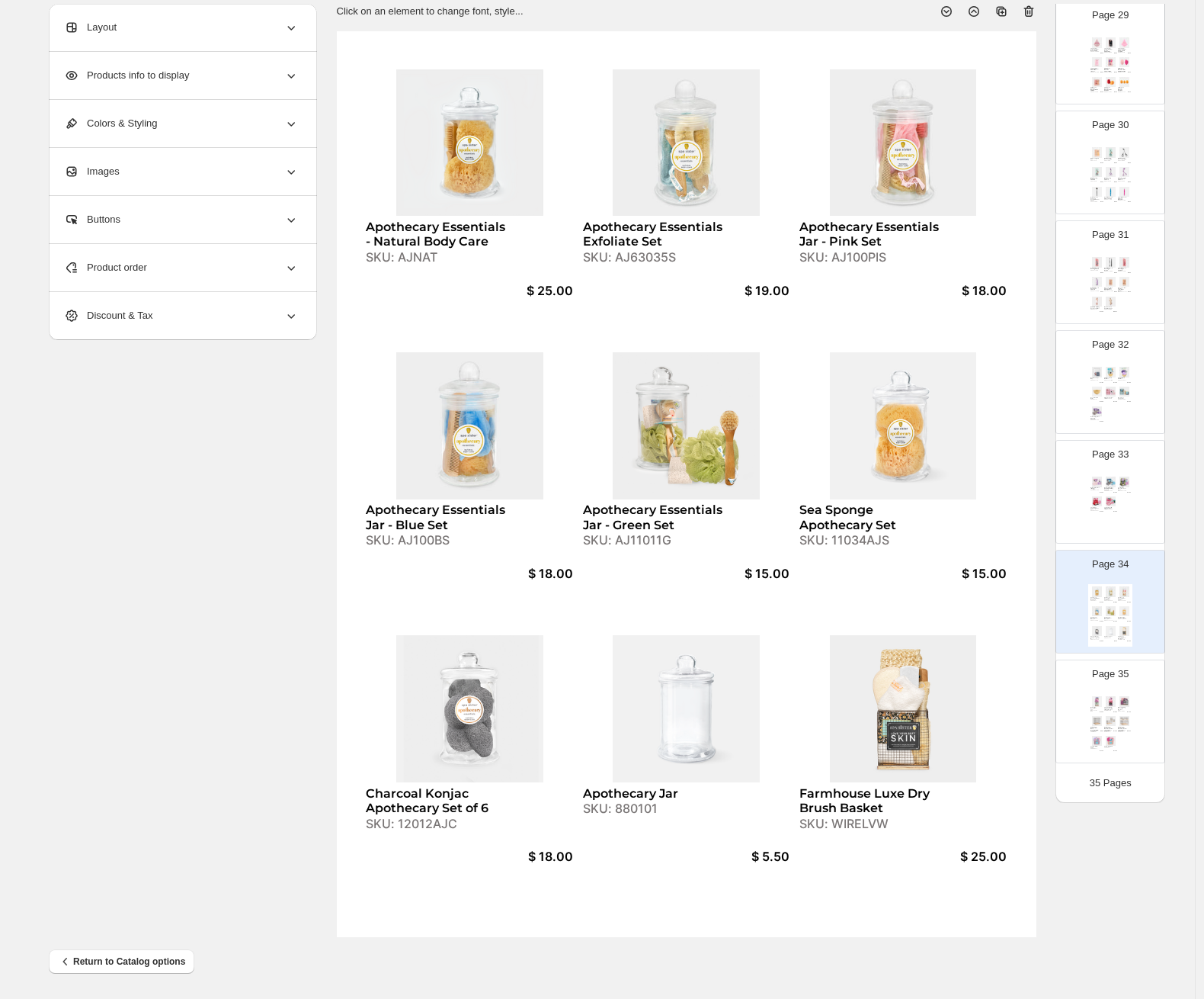
click at [1041, 511] on div "Deluxe Slipper Set - Little Piggy SKU: 360012DP $ 20.00 Deluxe Slipper Set - Ne…" at bounding box center [1111, 505] width 45 height 62
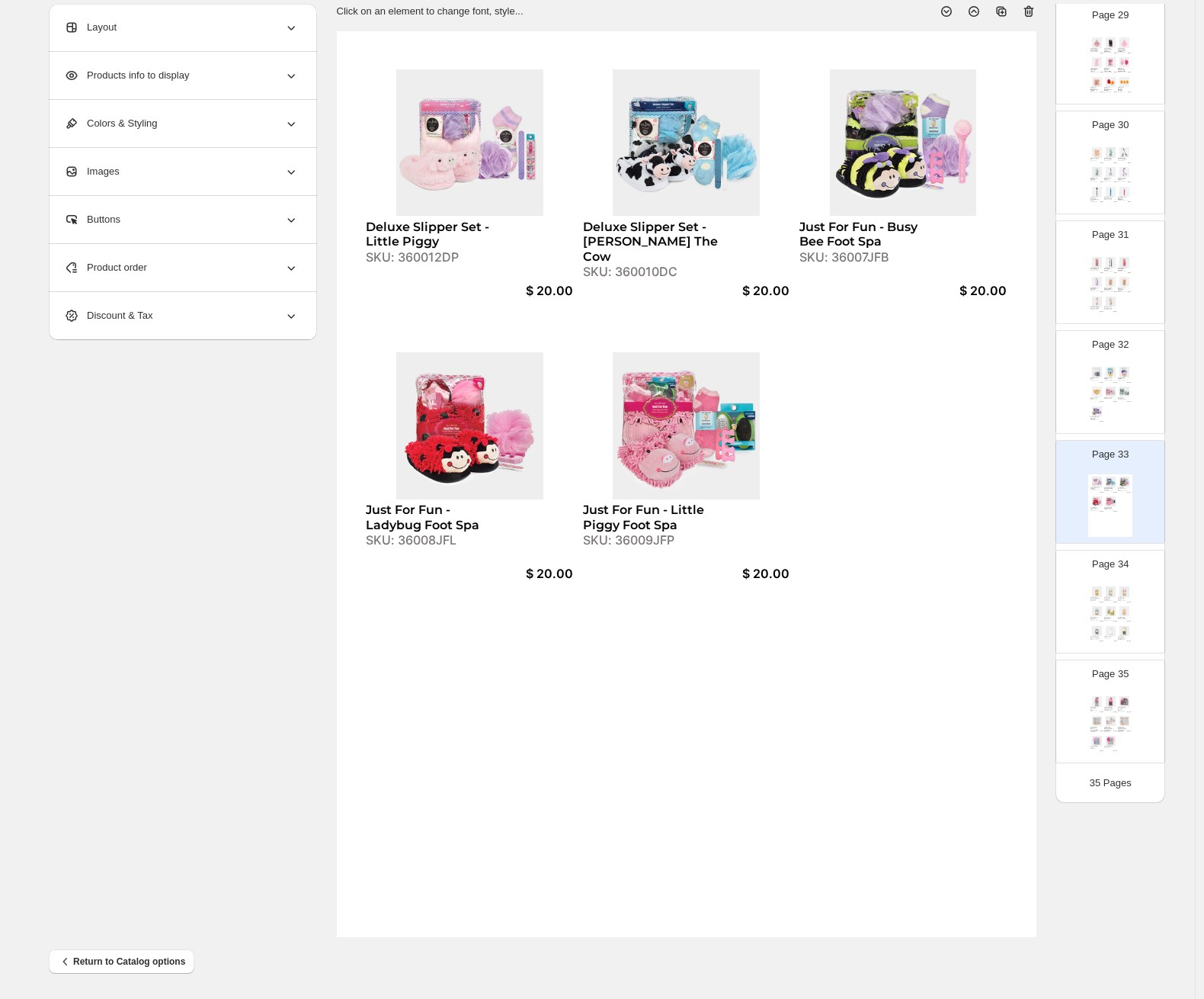
click at [1041, 626] on img at bounding box center [1111, 631] width 13 height 10
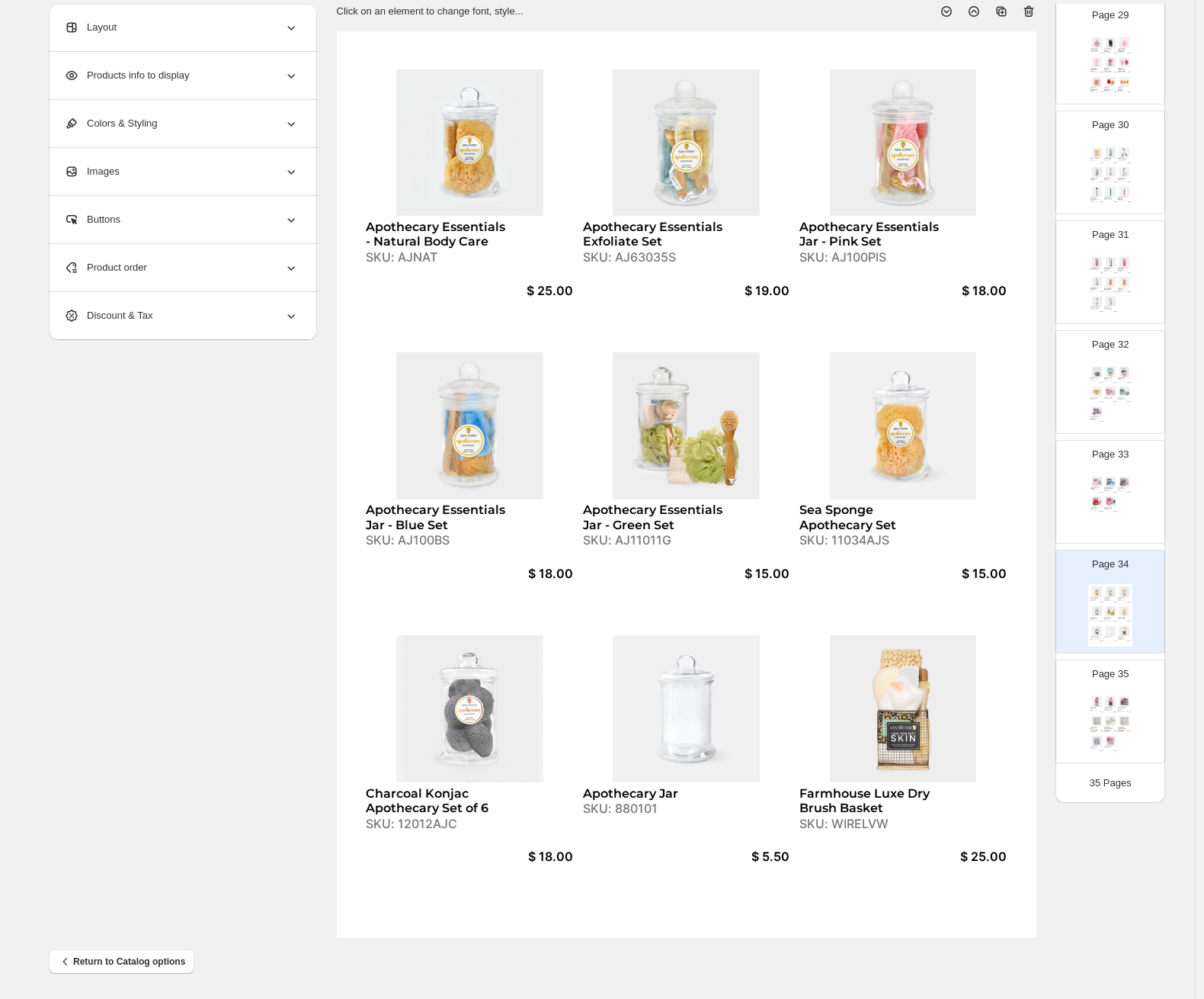
click at [1041, 697] on img at bounding box center [1111, 701] width 13 height 10
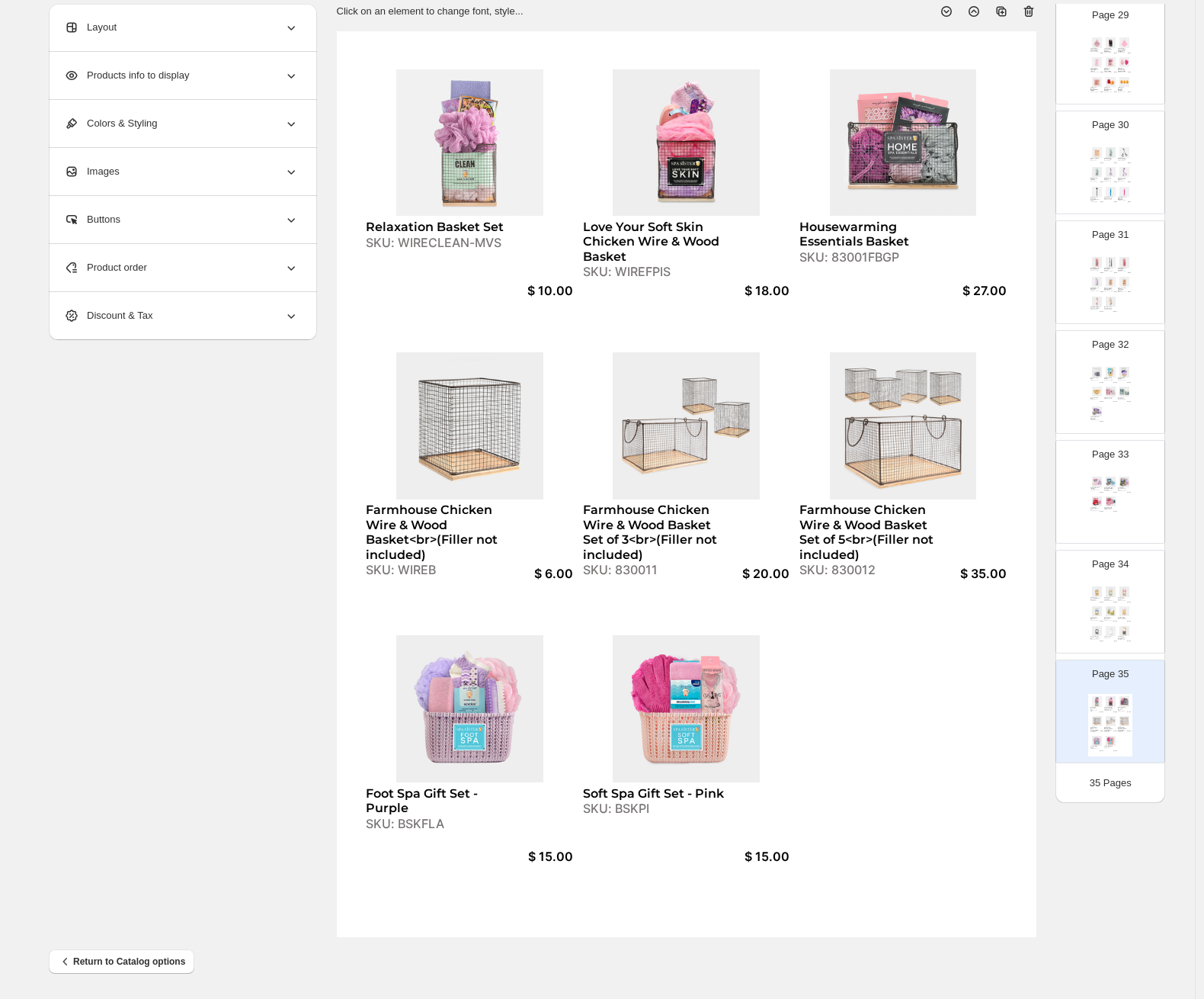
click at [1041, 585] on div "Apothecary Essentials - Natural Body Care SKU: AJNAT $ 25.00 Apothecary Essenti…" at bounding box center [1111, 615] width 45 height 62
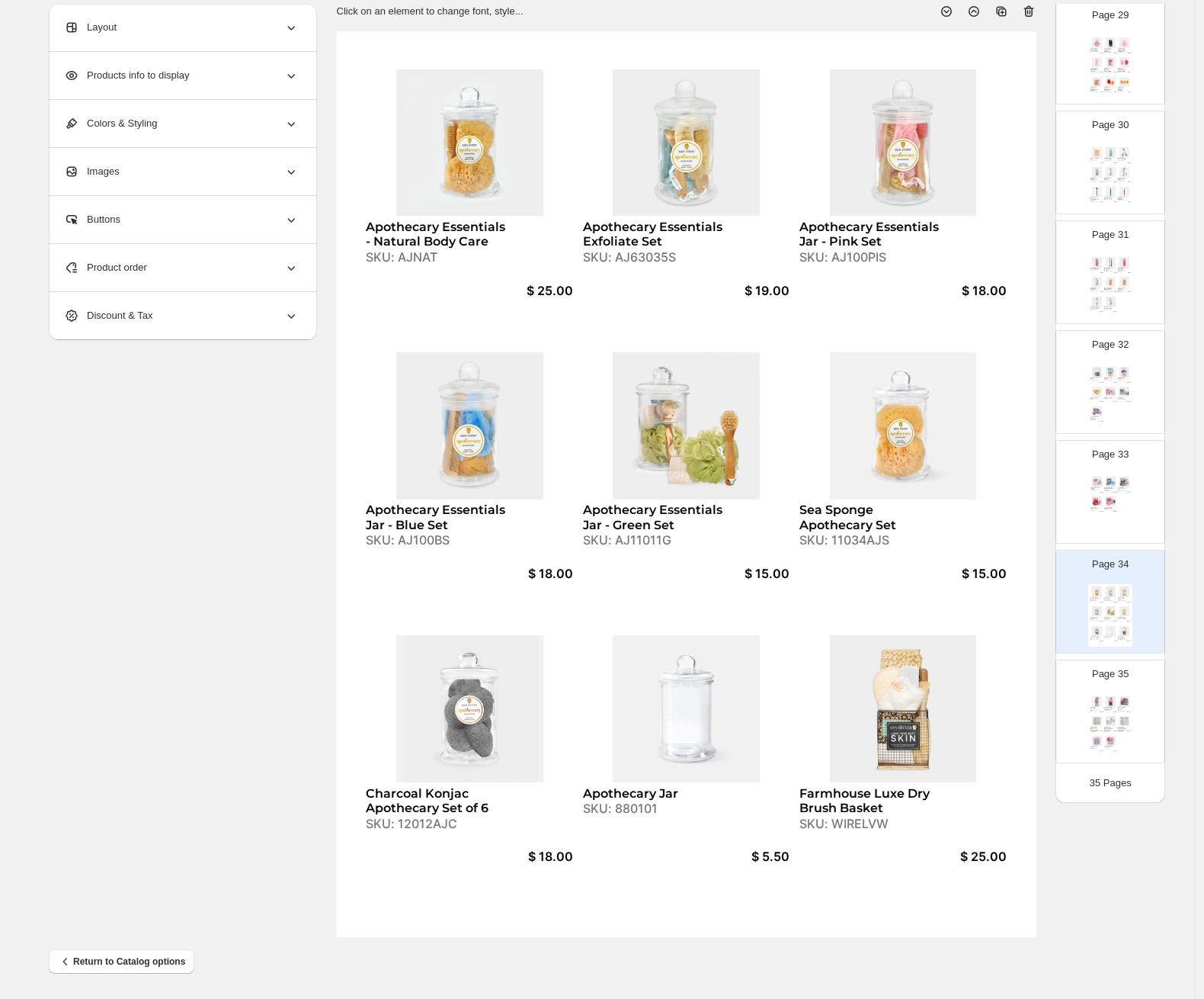
click at [1041, 715] on div "Relaxation Basket Set SKU: WIRECLEAN-MVS $ 10.00 Love Your Soft Skin Chicken Wi…" at bounding box center [1111, 725] width 45 height 62
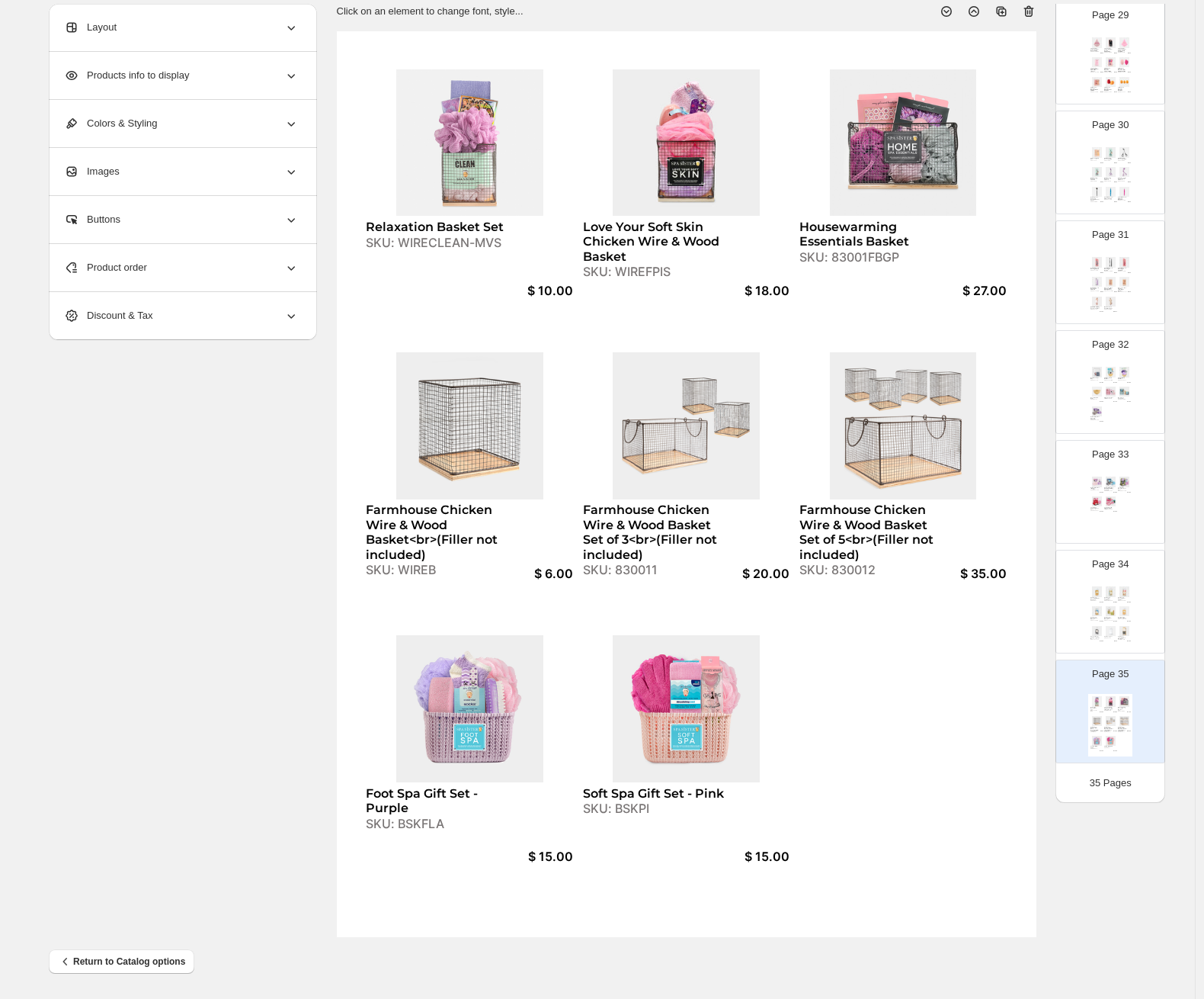
click at [1041, 607] on img at bounding box center [1125, 611] width 13 height 10
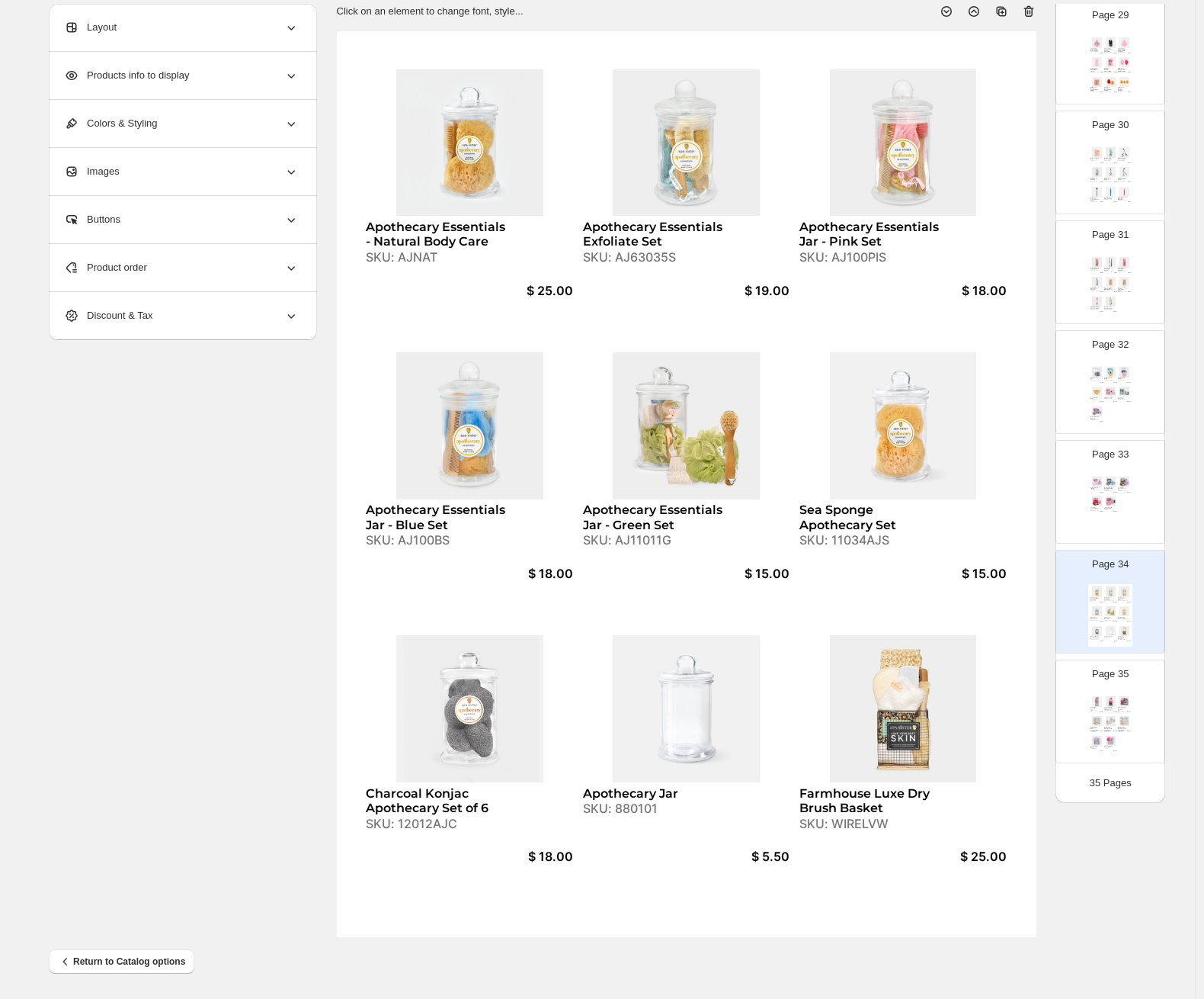
click at [140, 269] on span "Product order" at bounding box center [105, 268] width 83 height 15
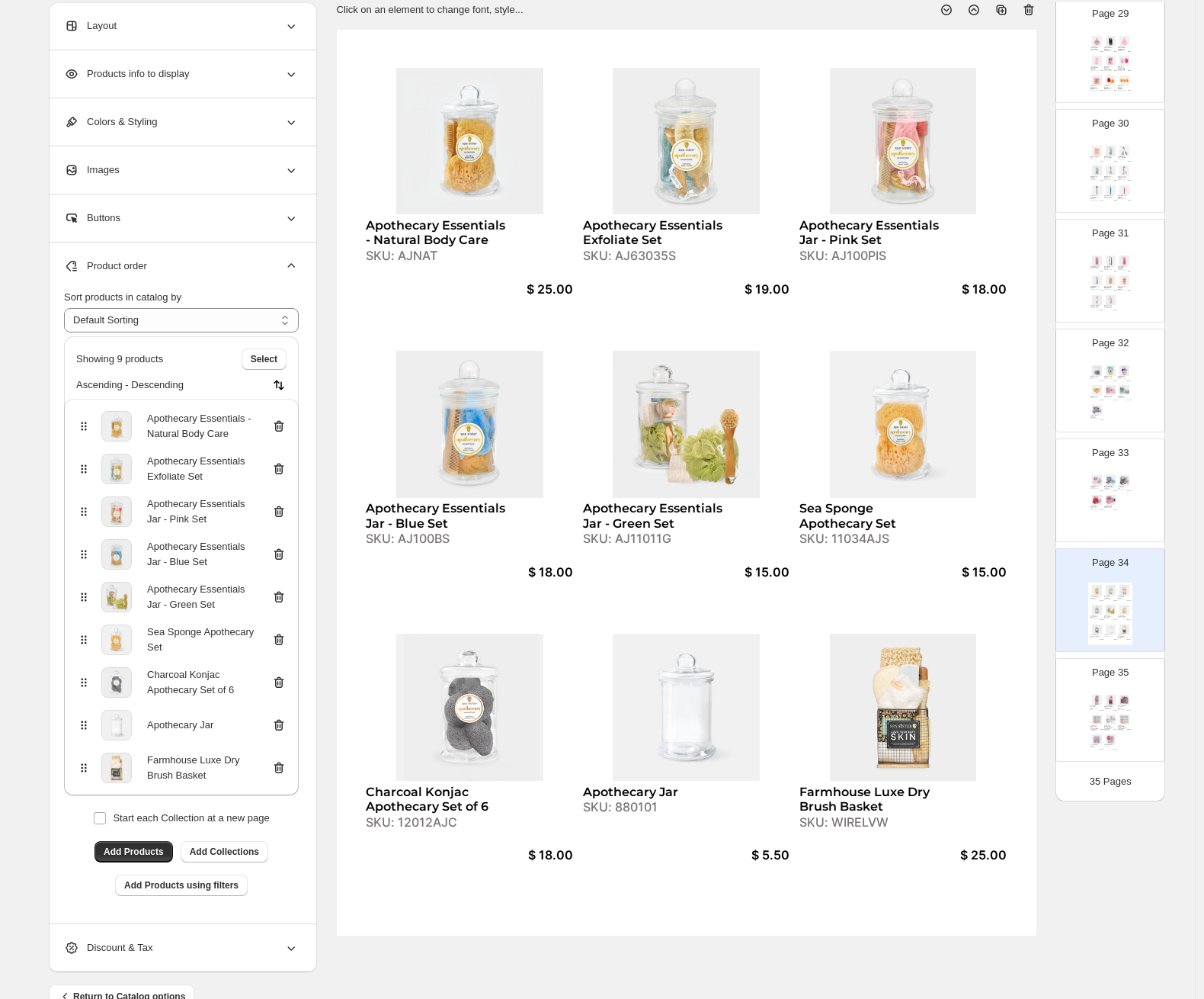
click at [279, 766] on icon at bounding box center [278, 768] width 2 height 5
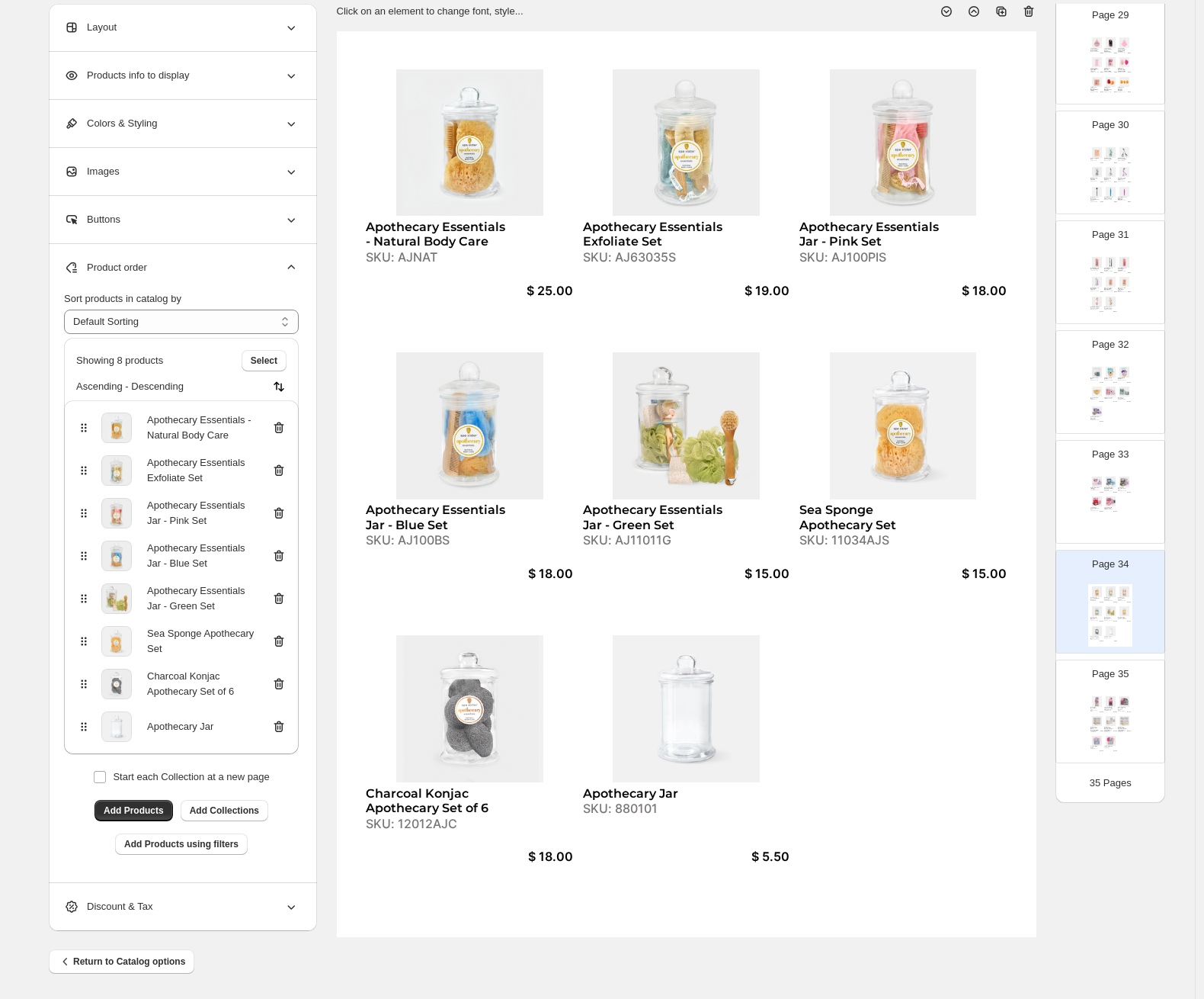
click at [1041, 686] on div "Page 35 Relaxation Basket Set SKU: WIRECLEAN-MVS $ 10.00 Love Your Soft Skin Ch…" at bounding box center [1104, 706] width 96 height 102
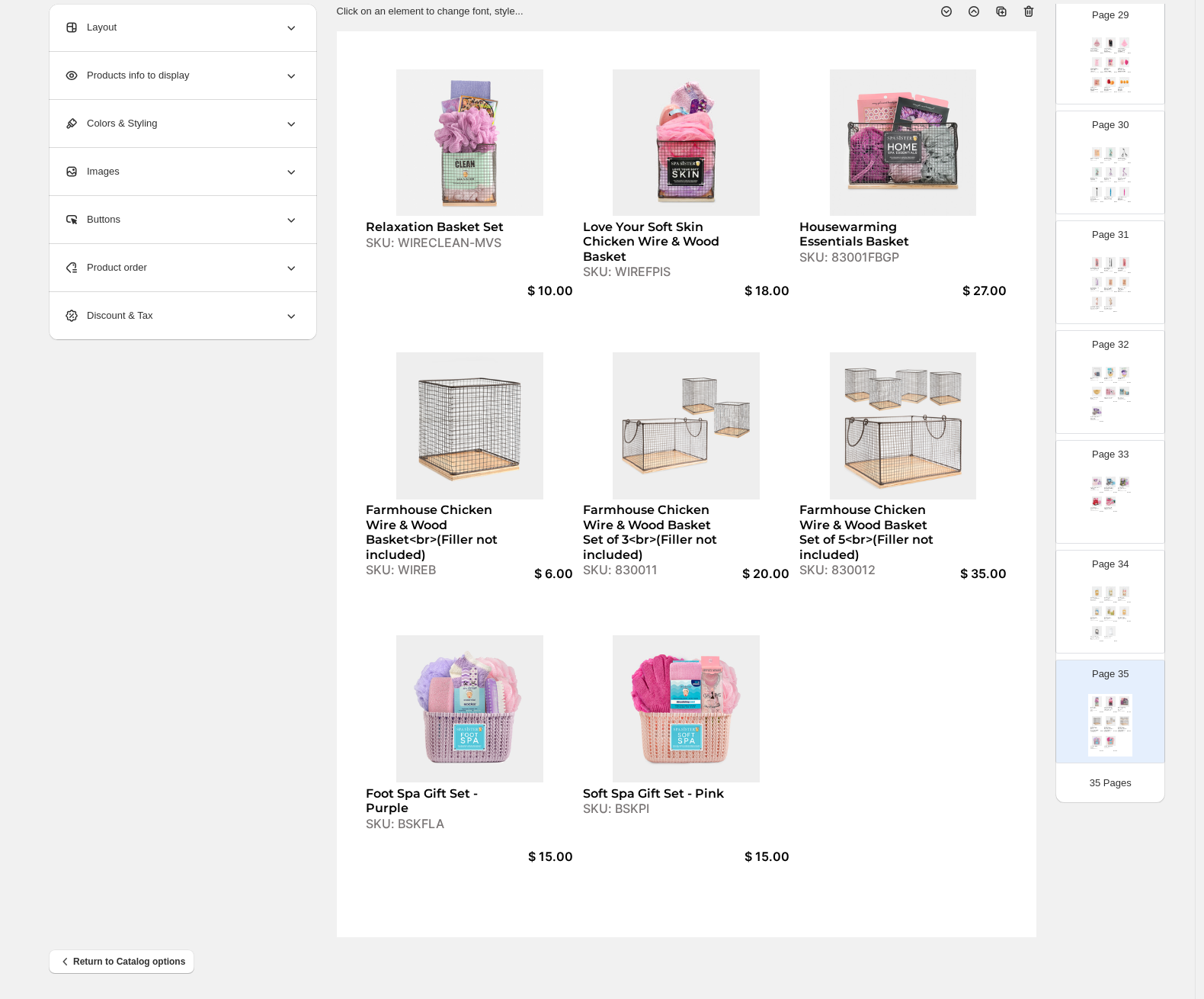
click at [1041, 608] on img at bounding box center [1125, 611] width 13 height 10
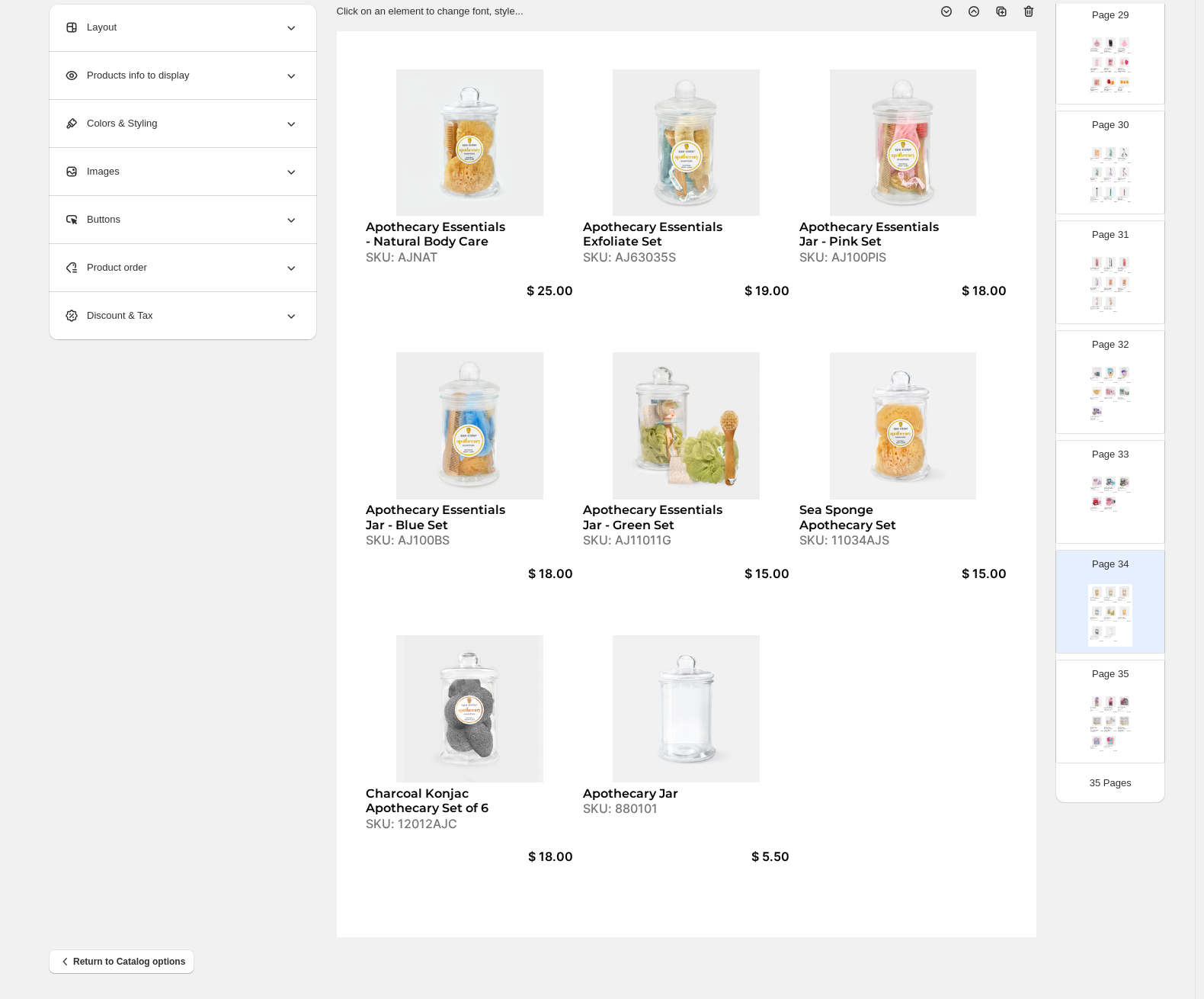
click at [1041, 730] on div "Page 35 Relaxation Basket Set SKU: WIRECLEAN-MVS $ 10.00 Love Your Soft Skin Ch…" at bounding box center [1104, 706] width 96 height 102
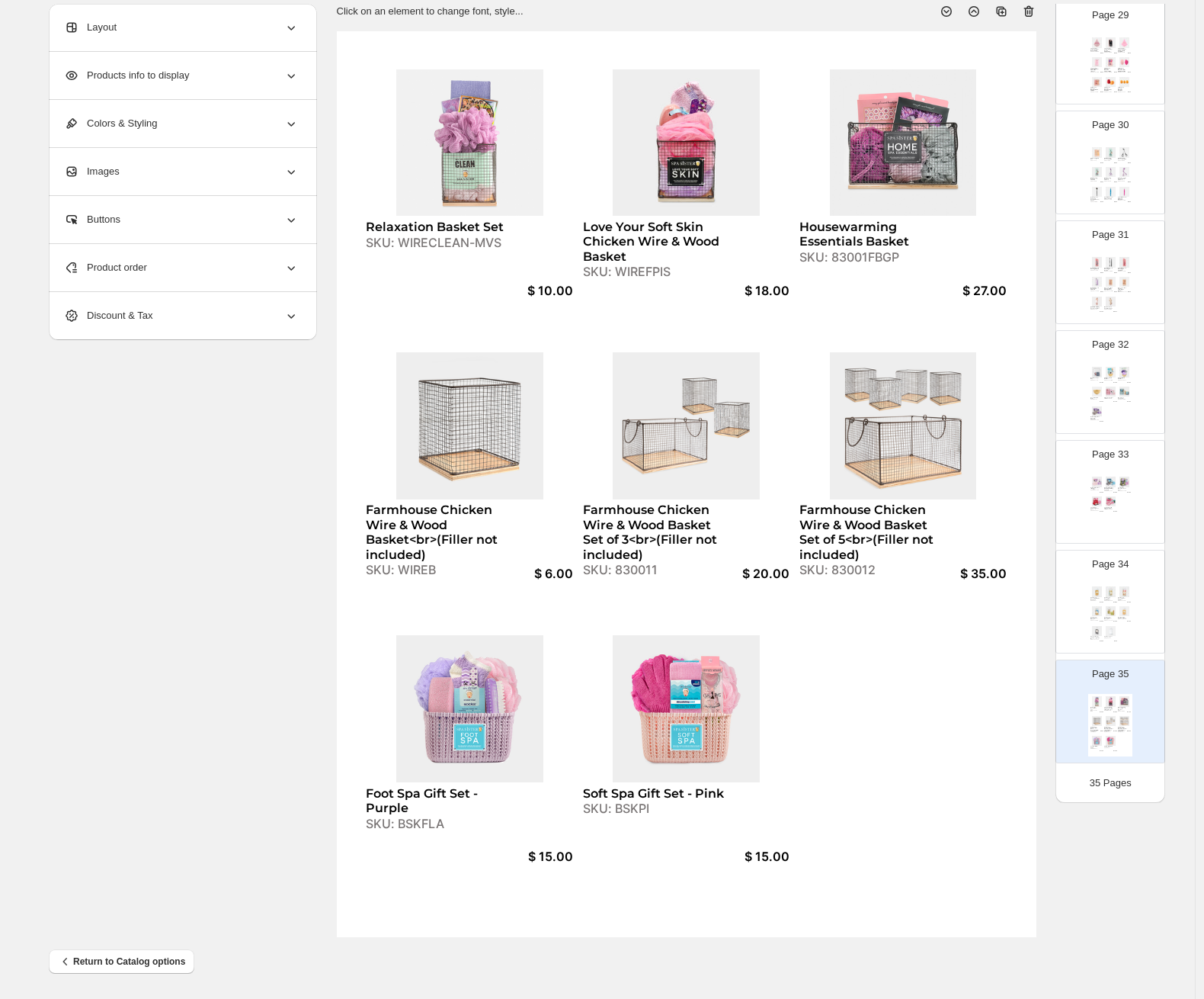
click at [1041, 600] on div "SKU: AJ100PIS" at bounding box center [1123, 600] width 9 height 1
type input "**"
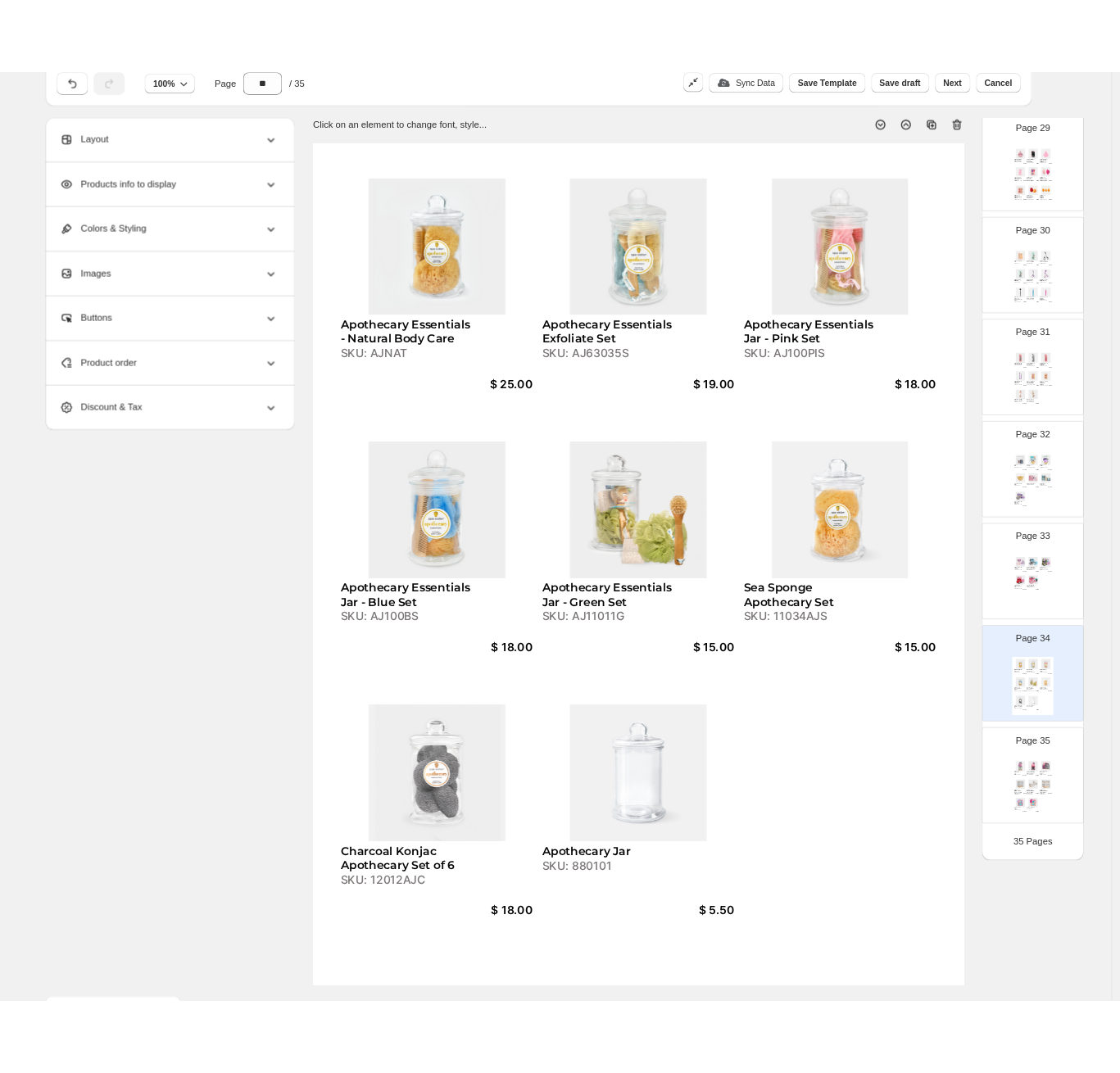
scroll to position [0, 0]
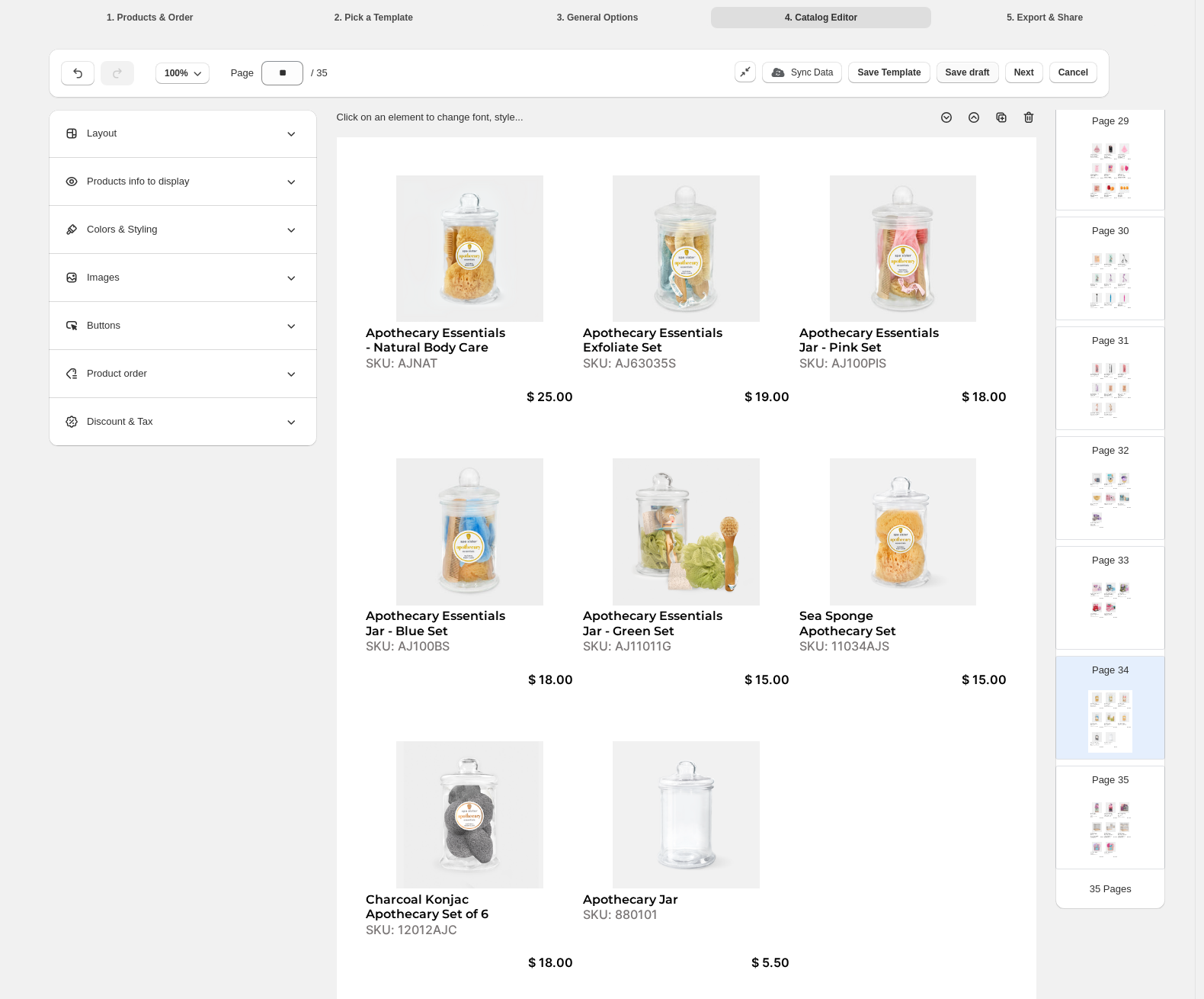
click at [986, 79] on button "Save draft" at bounding box center [968, 72] width 62 height 21
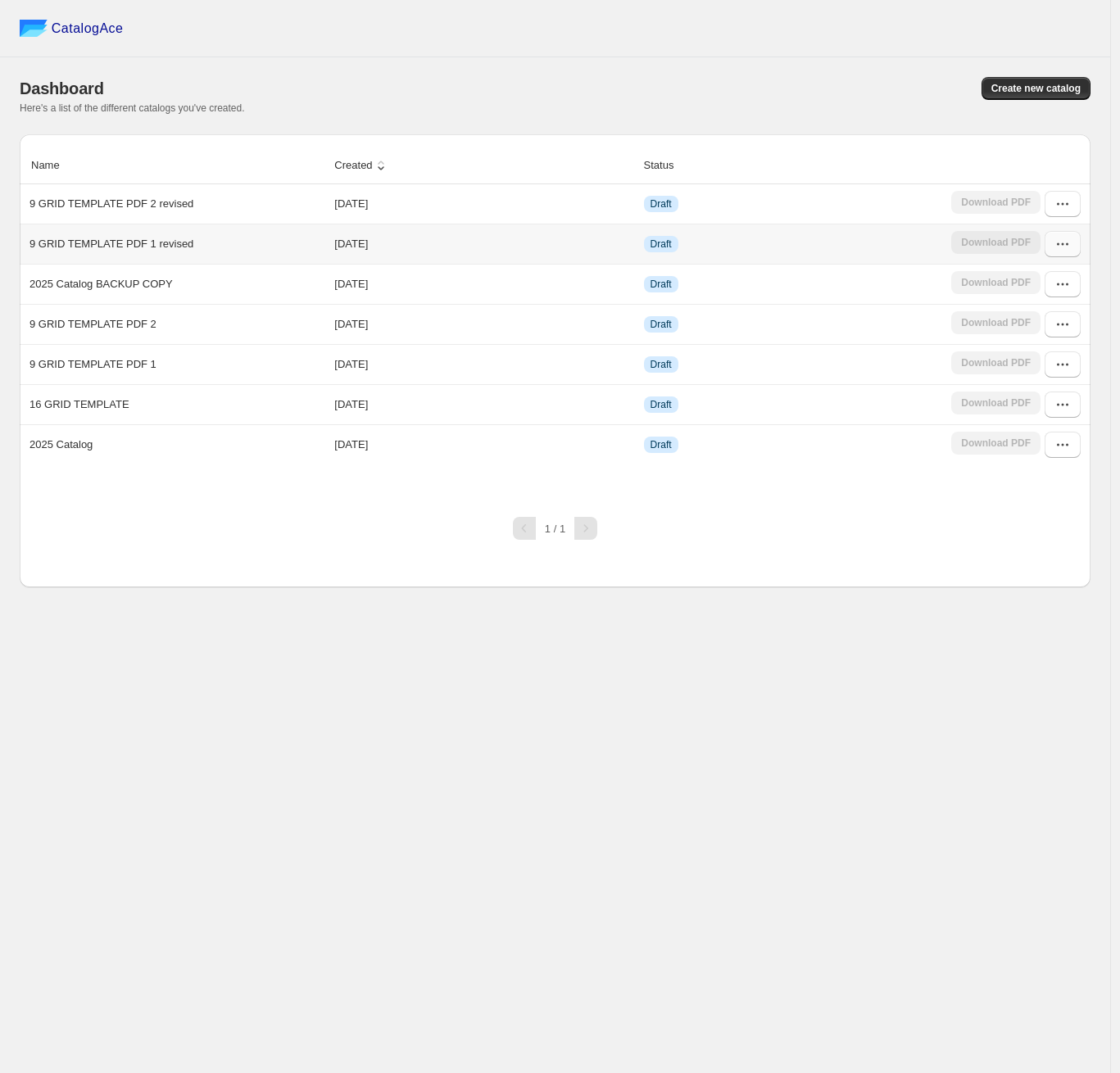
click at [1078, 242] on button "button" at bounding box center [1062, 244] width 36 height 26
click at [1024, 370] on span "Edit" at bounding box center [1055, 364] width 84 height 16
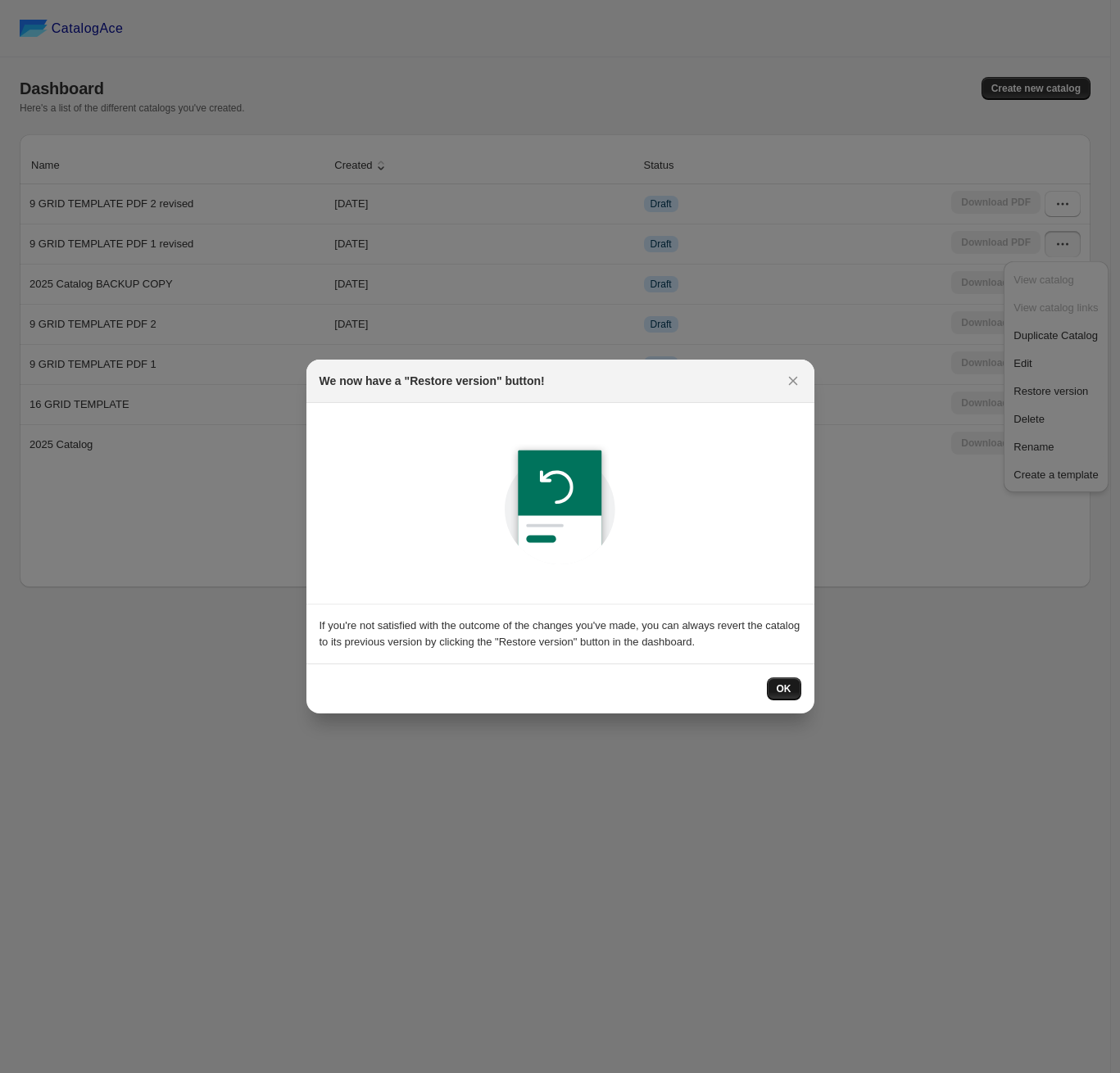
click at [797, 687] on button "OK" at bounding box center [783, 688] width 34 height 23
